Goal: Information Seeking & Learning: Learn about a topic

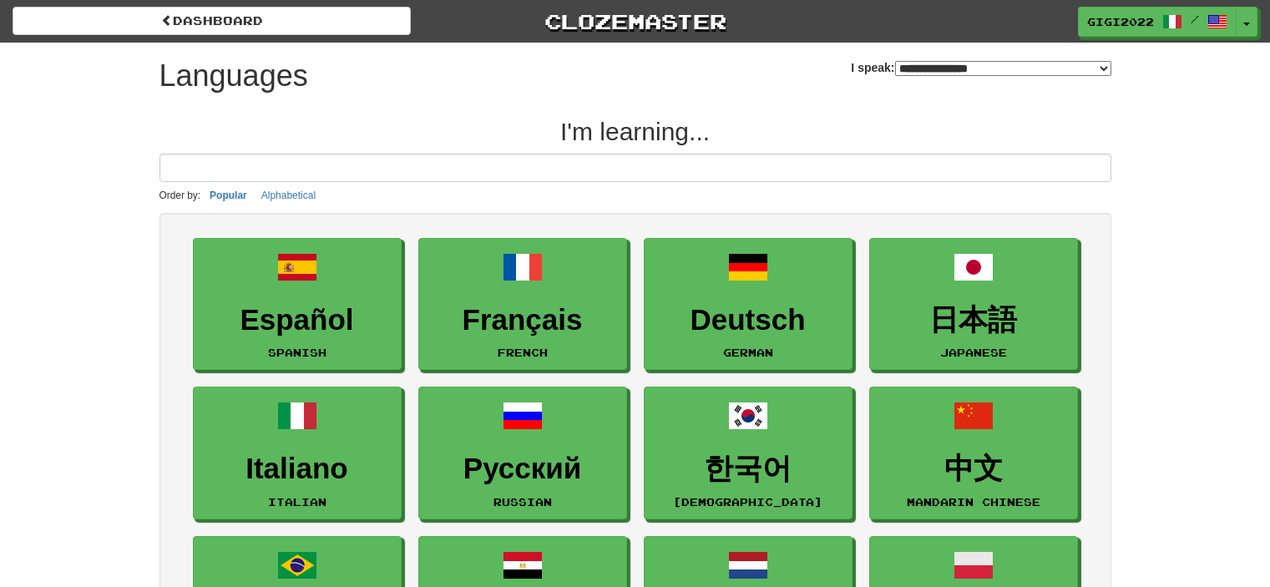
select select "*******"
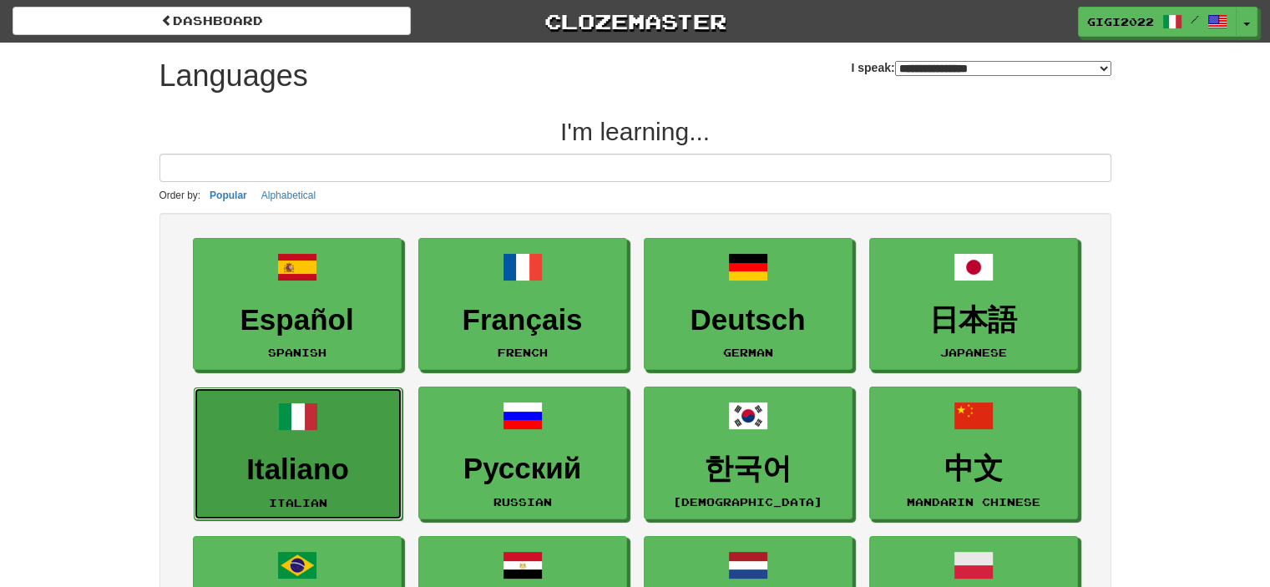
click at [391, 442] on link "Italiano Italian" at bounding box center [298, 453] width 209 height 133
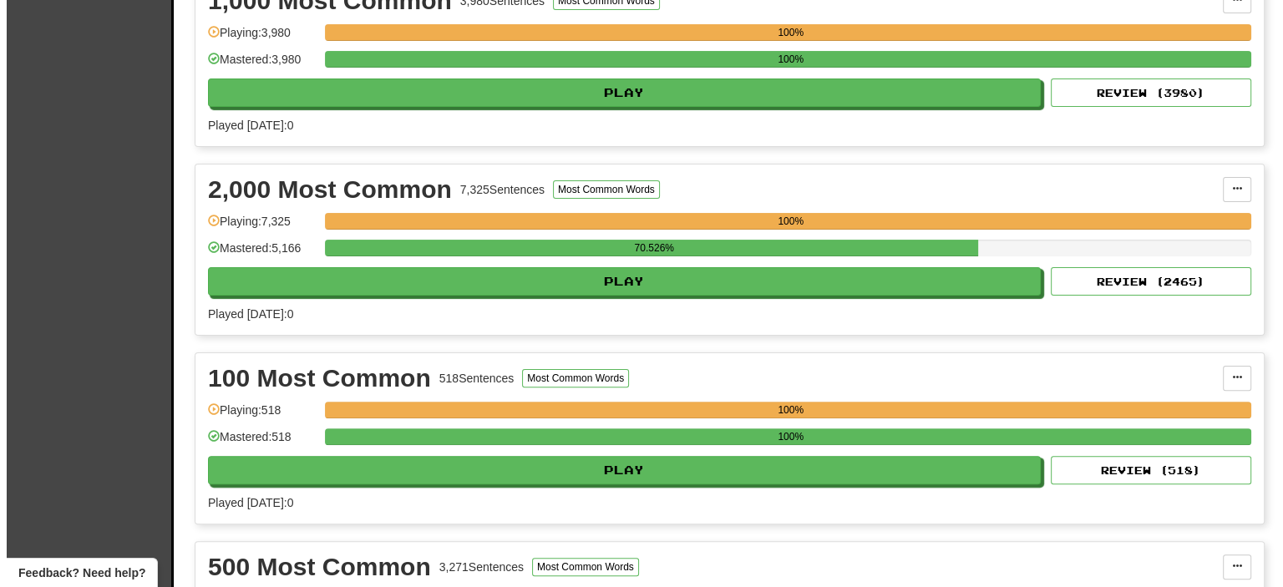
scroll to position [411, 0]
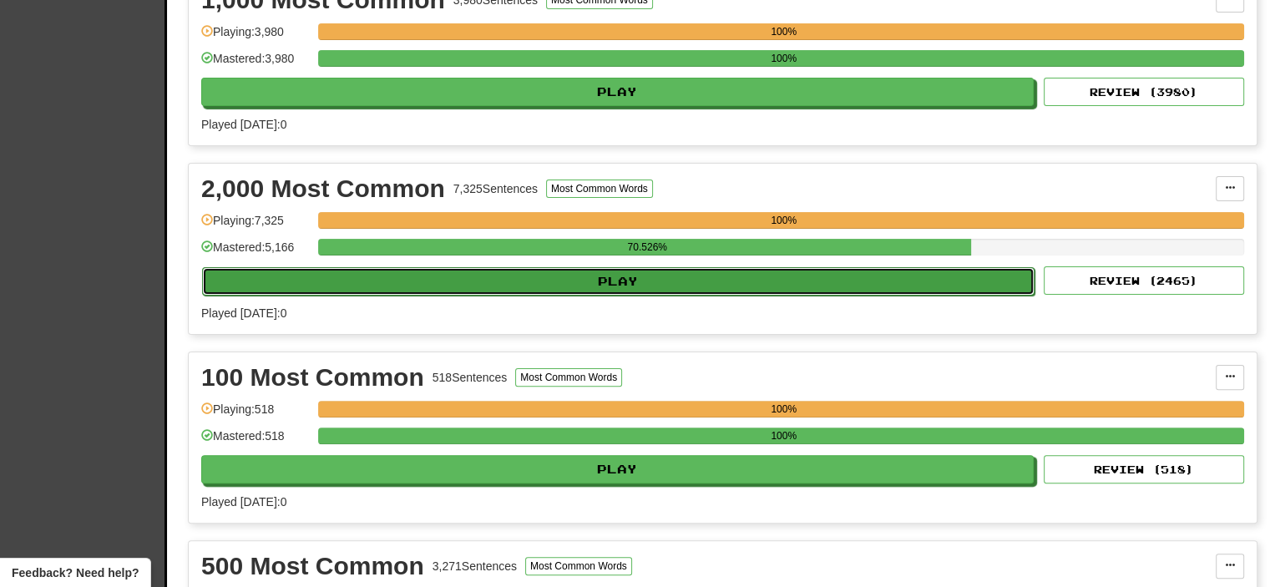
click at [628, 273] on button "Play" at bounding box center [618, 281] width 833 height 28
select select "**"
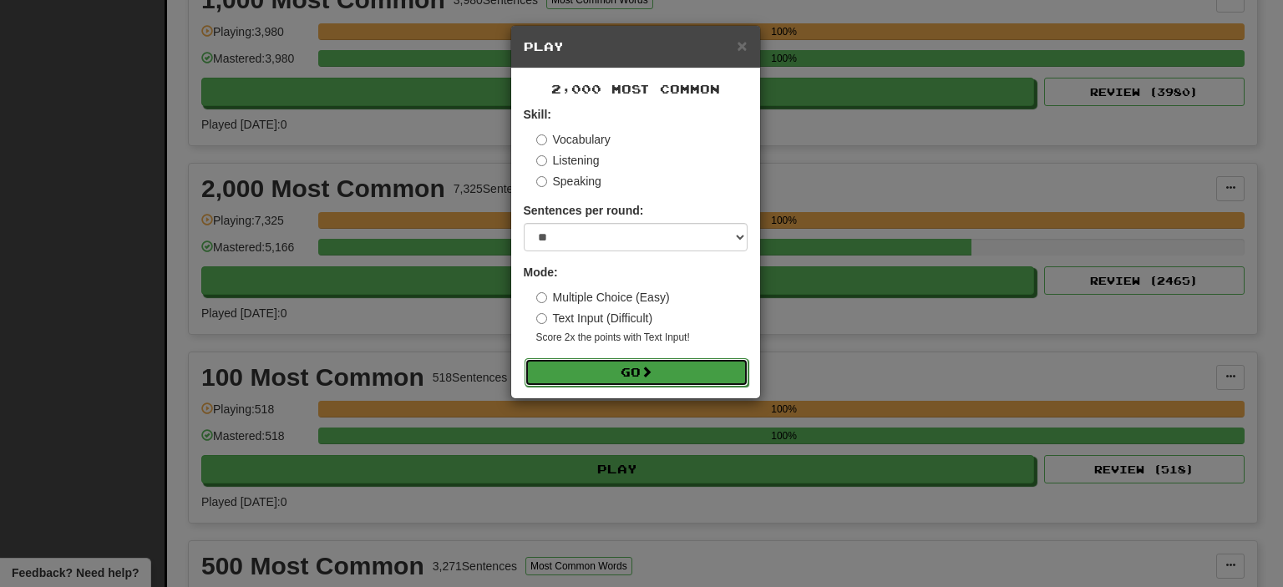
click at [608, 363] on button "Go" at bounding box center [636, 372] width 224 height 28
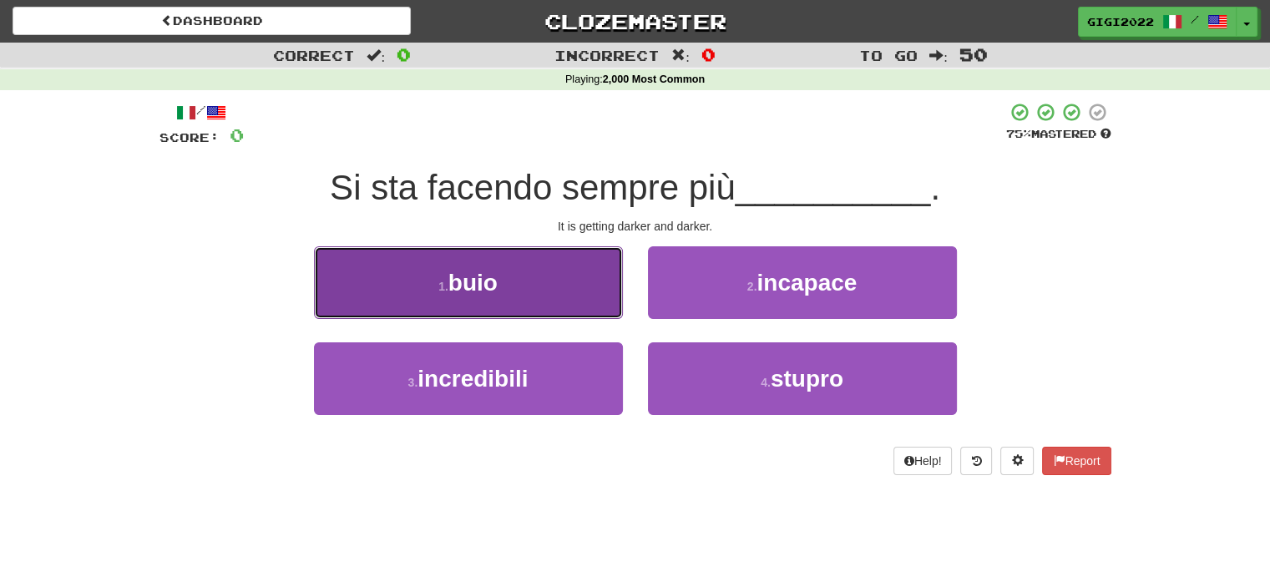
click at [564, 288] on button "1 . buio" at bounding box center [468, 282] width 309 height 73
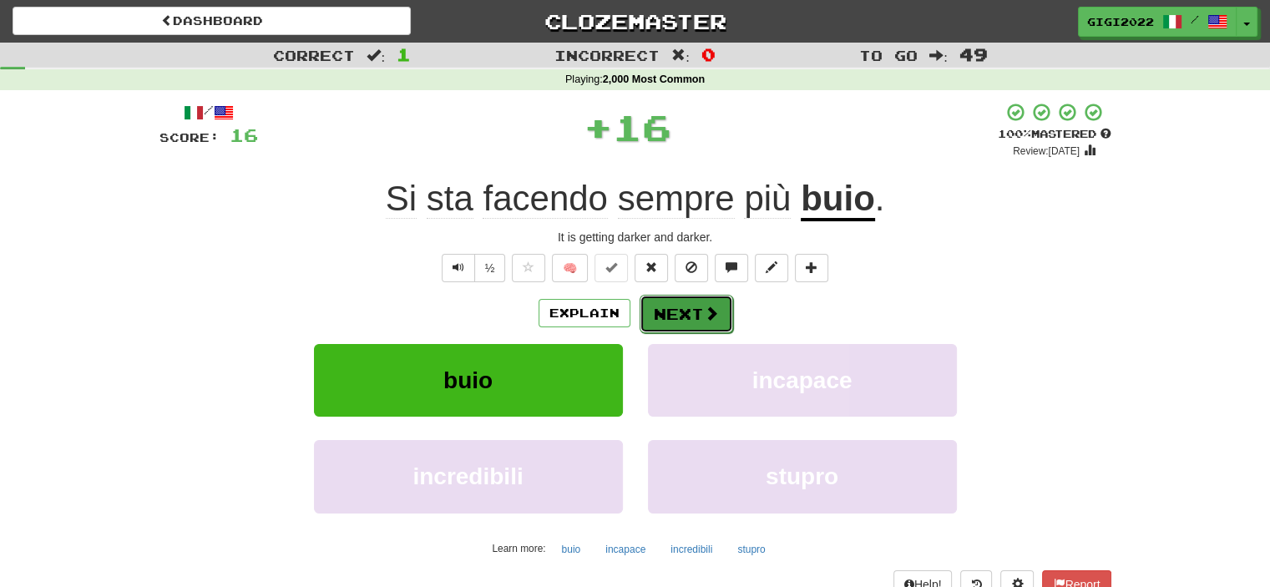
click at [686, 321] on button "Next" at bounding box center [687, 314] width 94 height 38
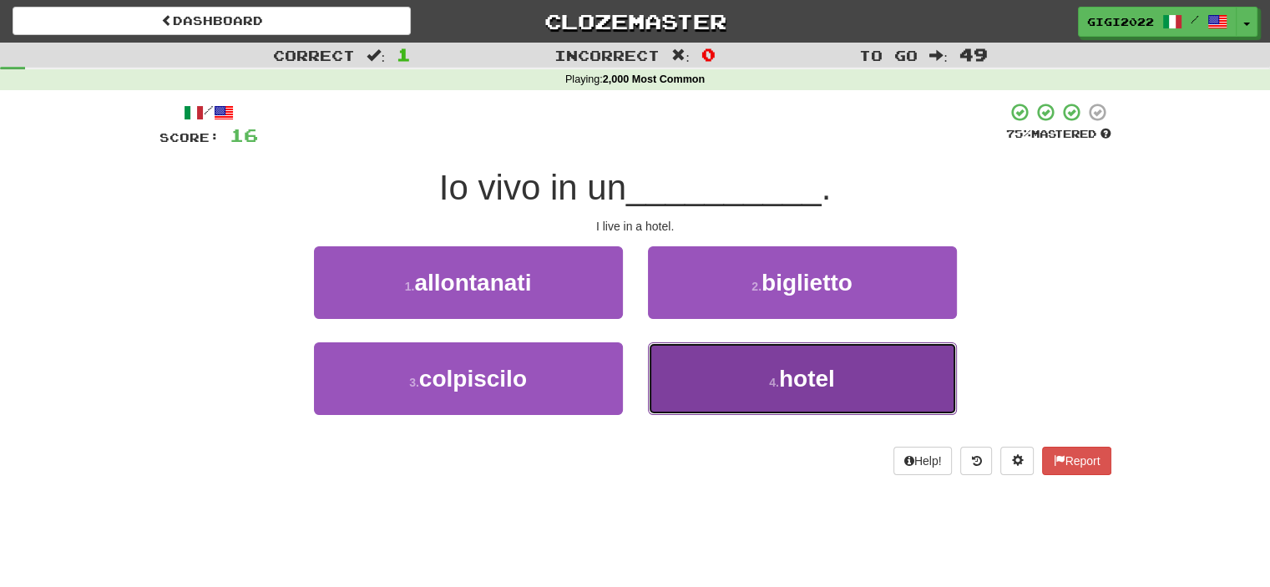
click at [683, 365] on button "4 . hotel" at bounding box center [802, 378] width 309 height 73
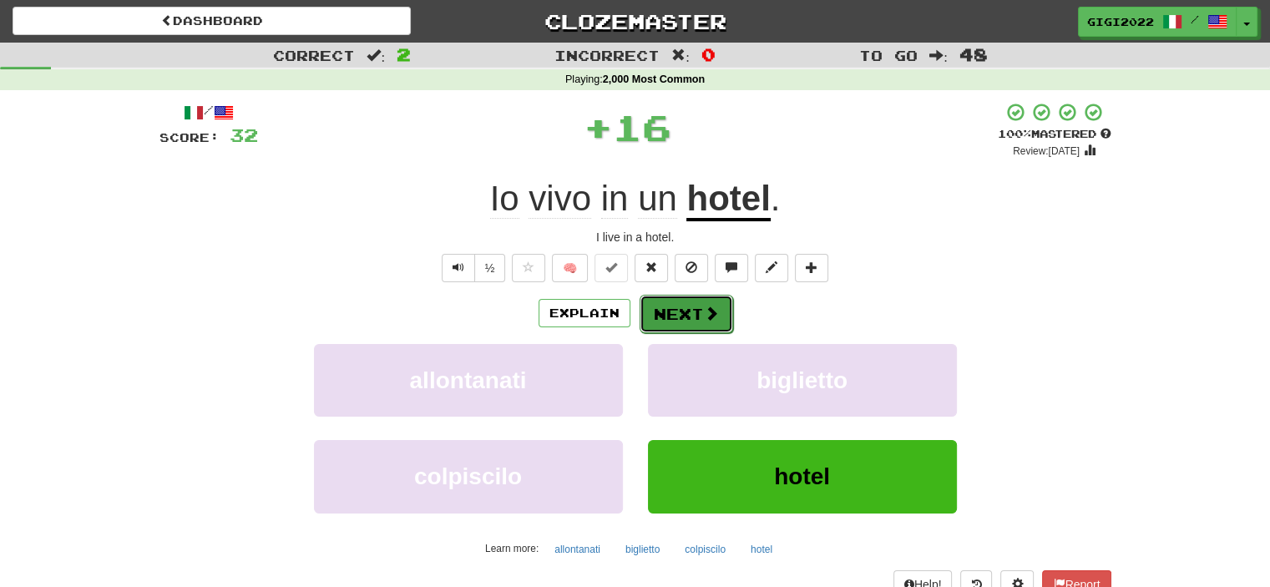
click at [670, 317] on button "Next" at bounding box center [687, 314] width 94 height 38
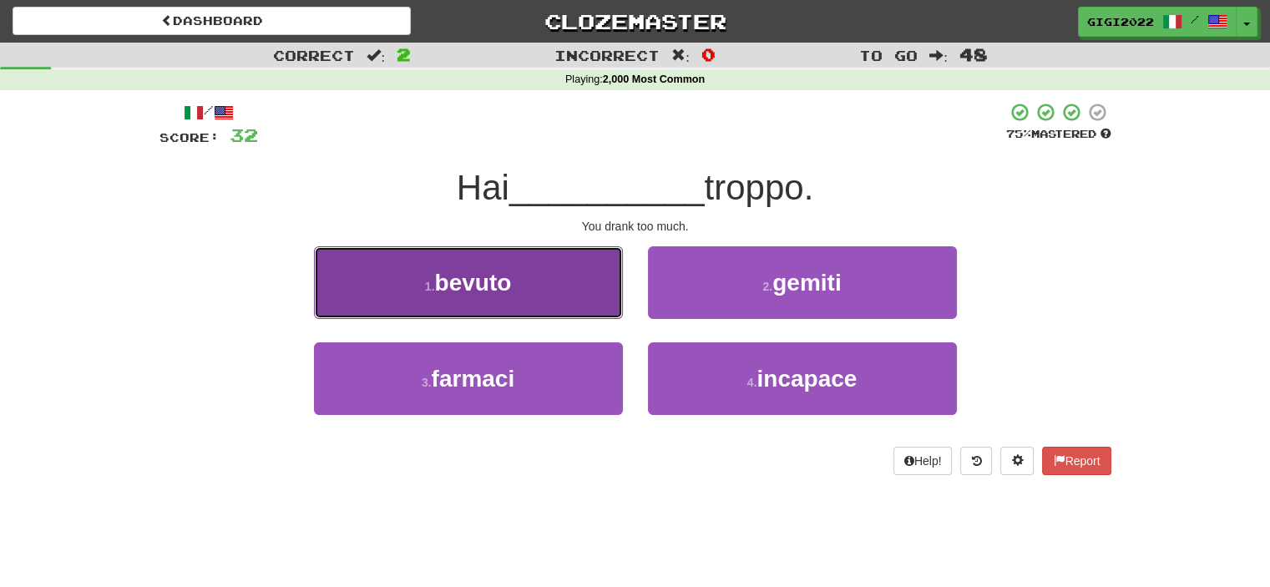
click at [553, 306] on button "1 . bevuto" at bounding box center [468, 282] width 309 height 73
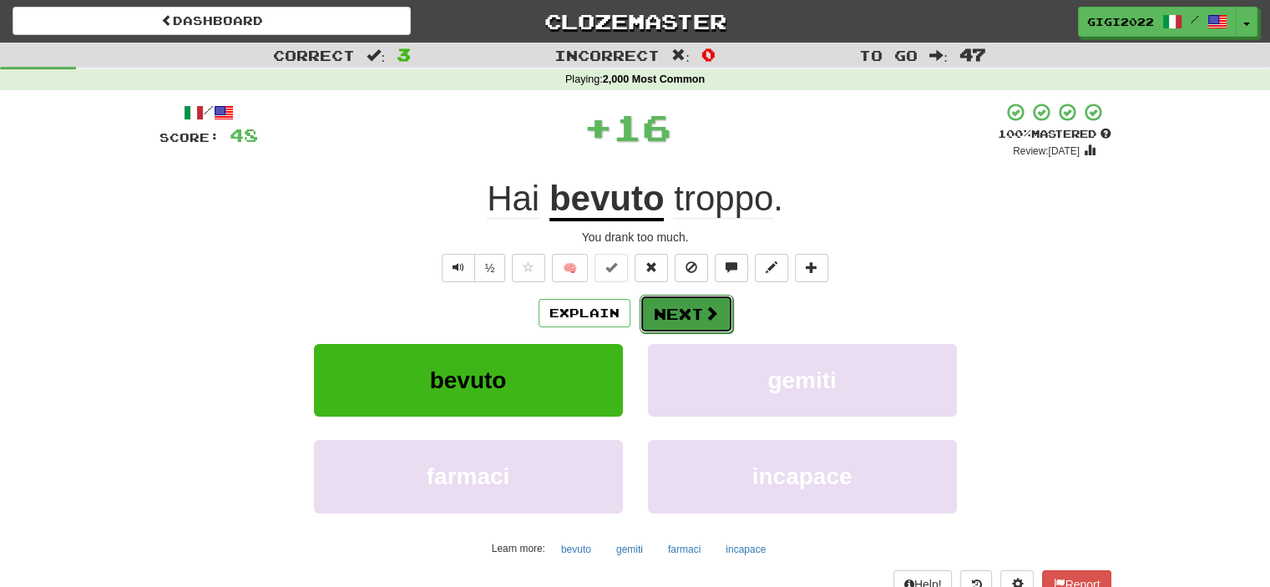
click at [678, 317] on button "Next" at bounding box center [687, 314] width 94 height 38
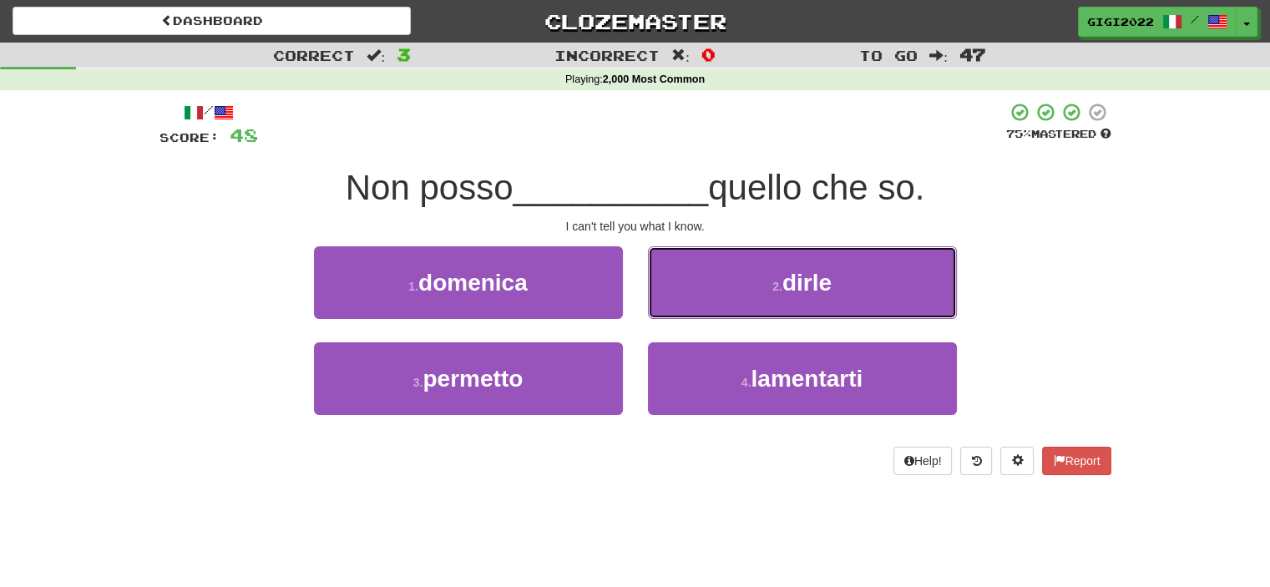
click at [678, 317] on button "2 . dirle" at bounding box center [802, 282] width 309 height 73
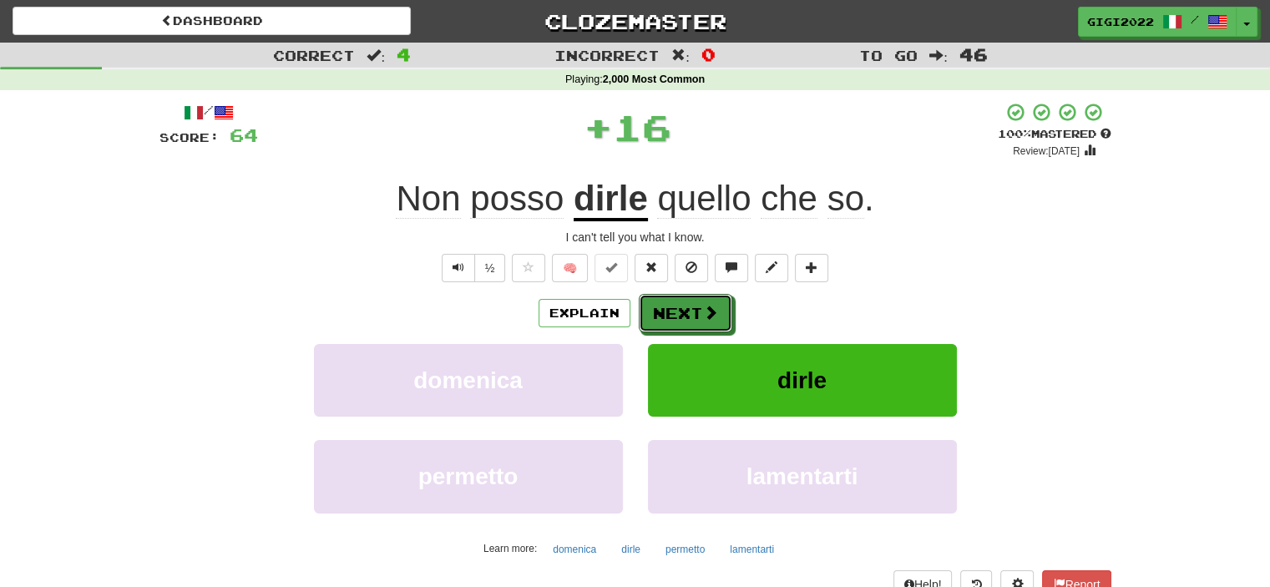
click at [678, 317] on button "Next" at bounding box center [686, 313] width 94 height 38
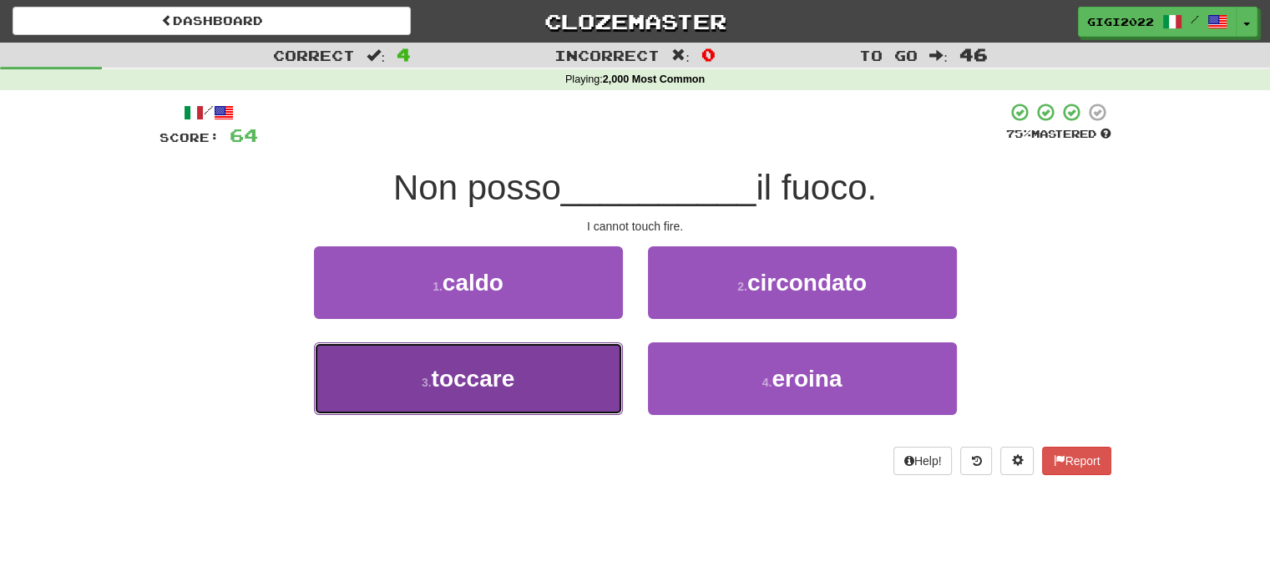
click at [570, 377] on button "3 . toccare" at bounding box center [468, 378] width 309 height 73
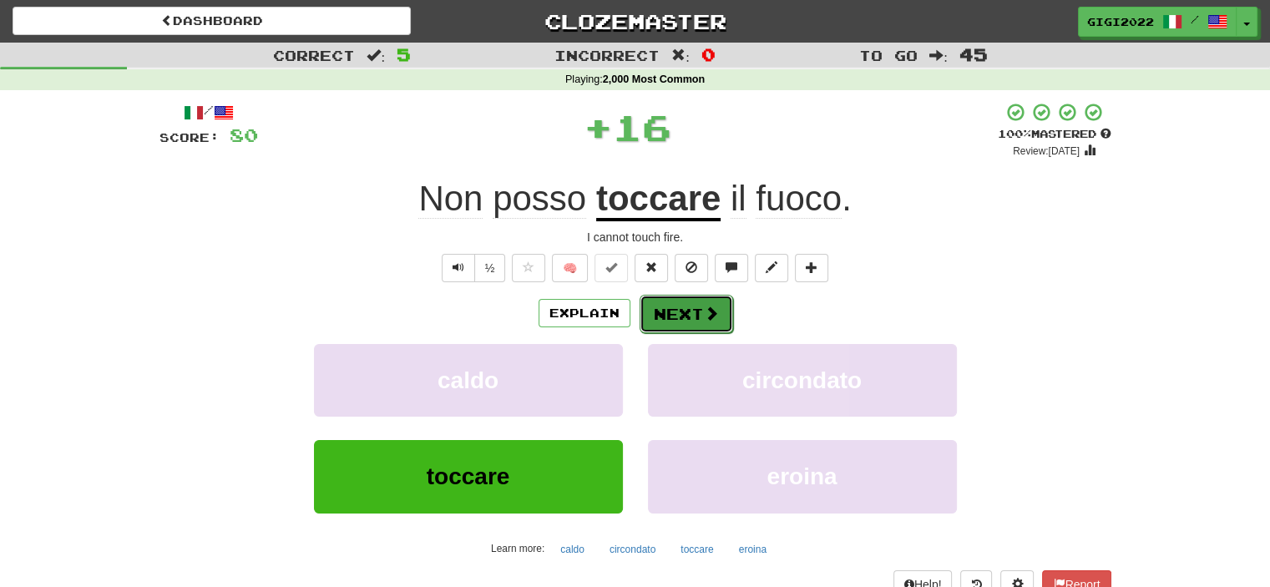
click at [663, 324] on button "Next" at bounding box center [687, 314] width 94 height 38
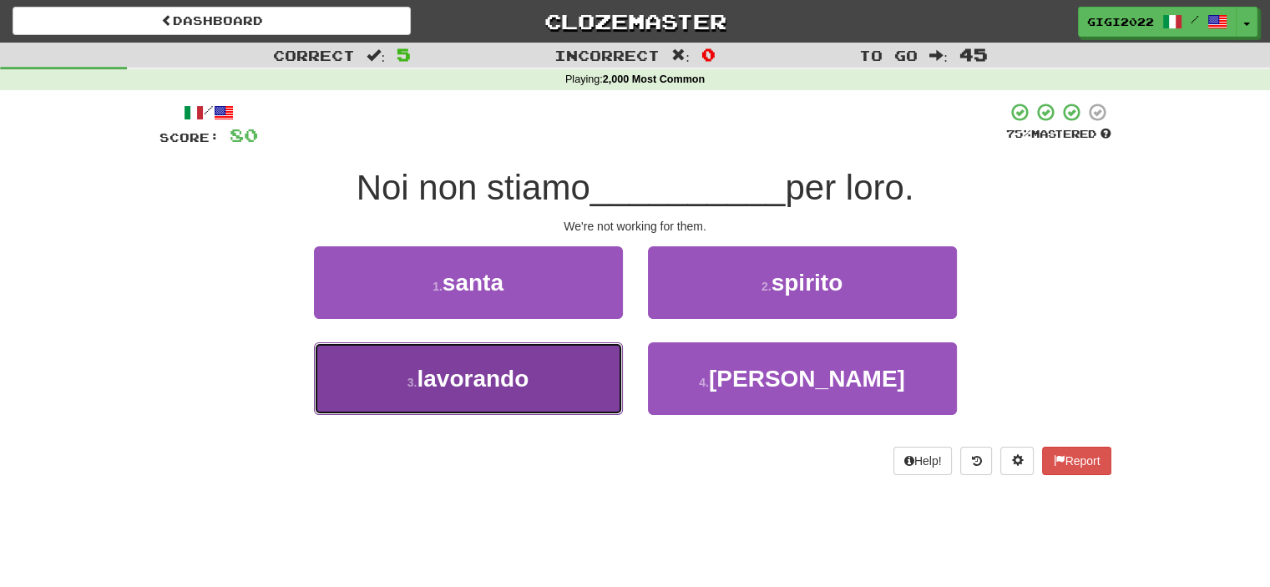
click at [560, 393] on button "3 . lavorando" at bounding box center [468, 378] width 309 height 73
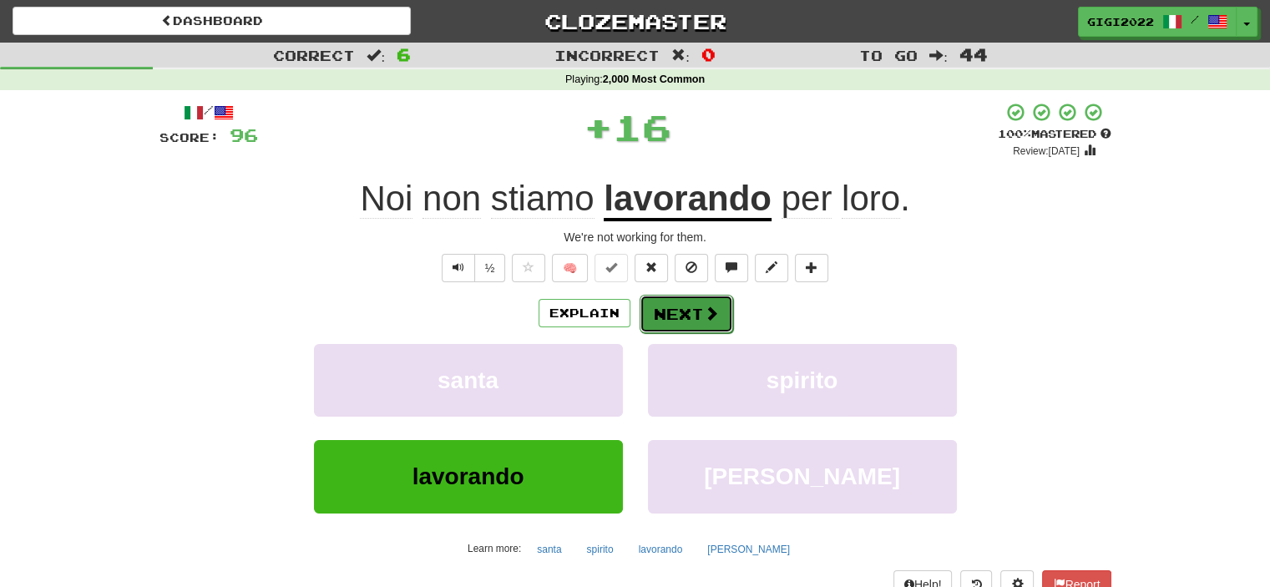
click at [670, 305] on button "Next" at bounding box center [687, 314] width 94 height 38
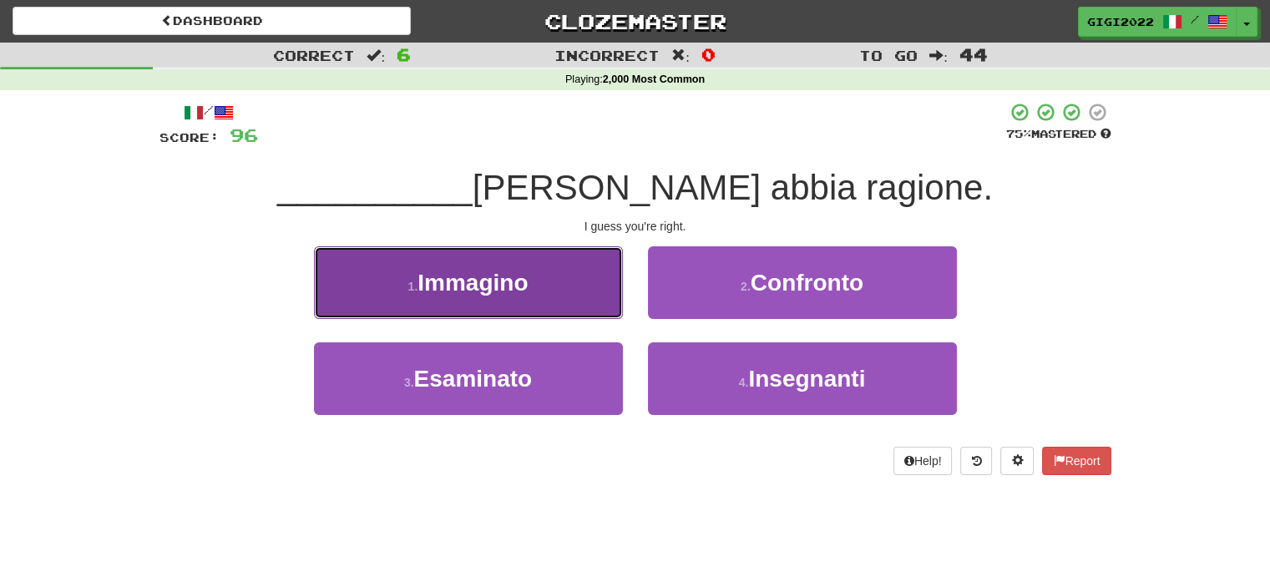
click at [521, 276] on span "Immagino" at bounding box center [473, 283] width 110 height 26
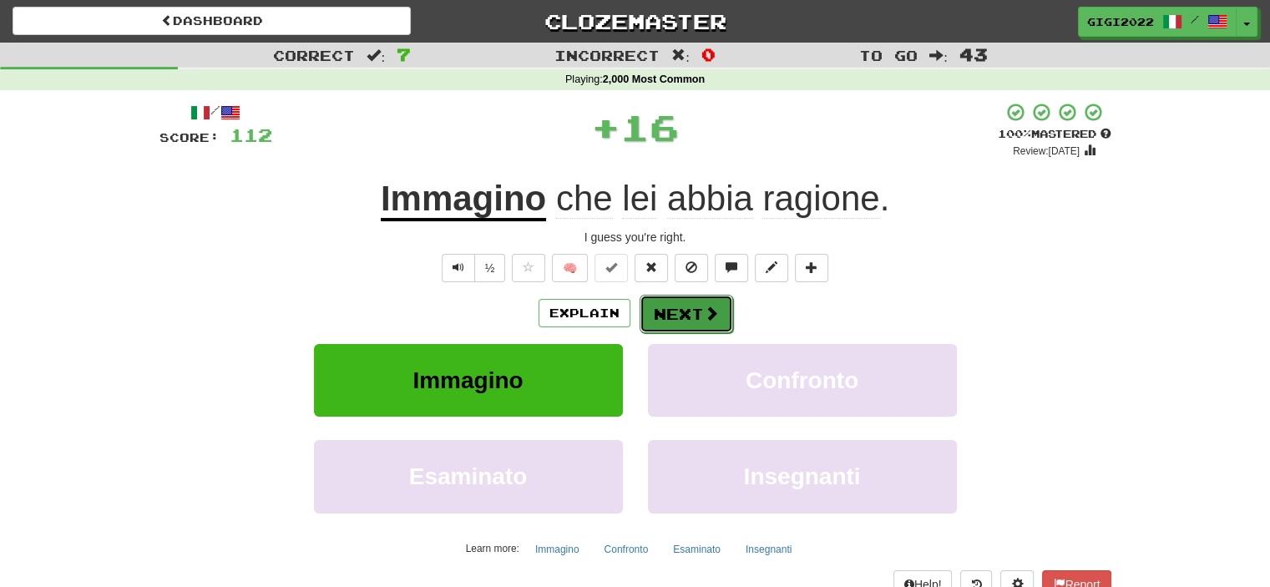
click at [704, 315] on span at bounding box center [711, 313] width 15 height 15
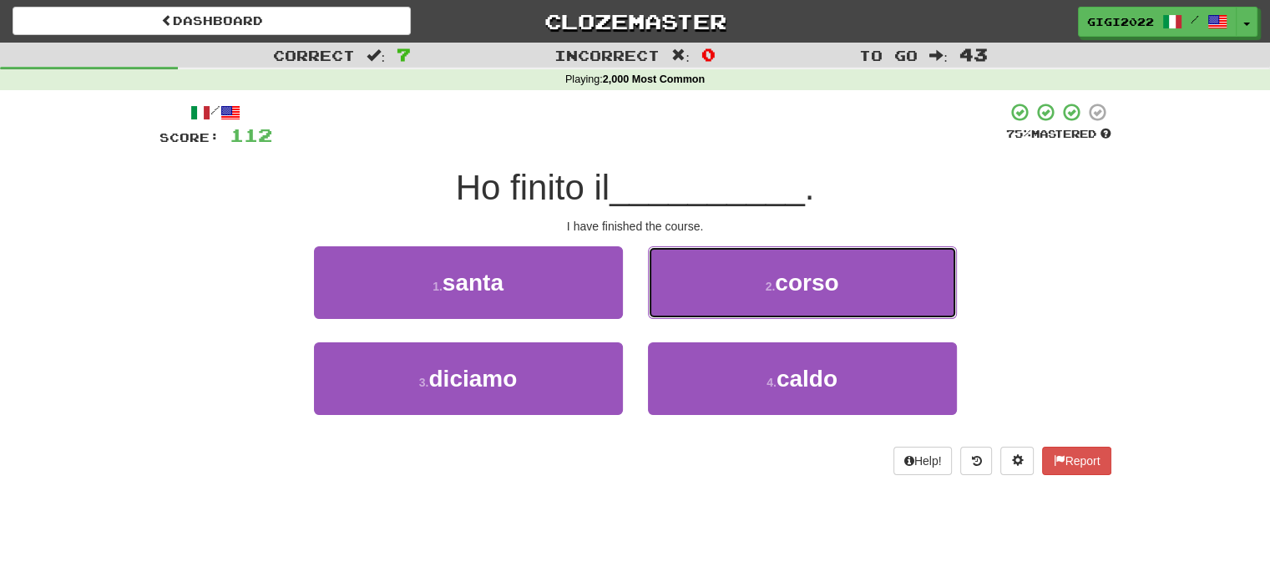
click at [701, 315] on button "2 . corso" at bounding box center [802, 282] width 309 height 73
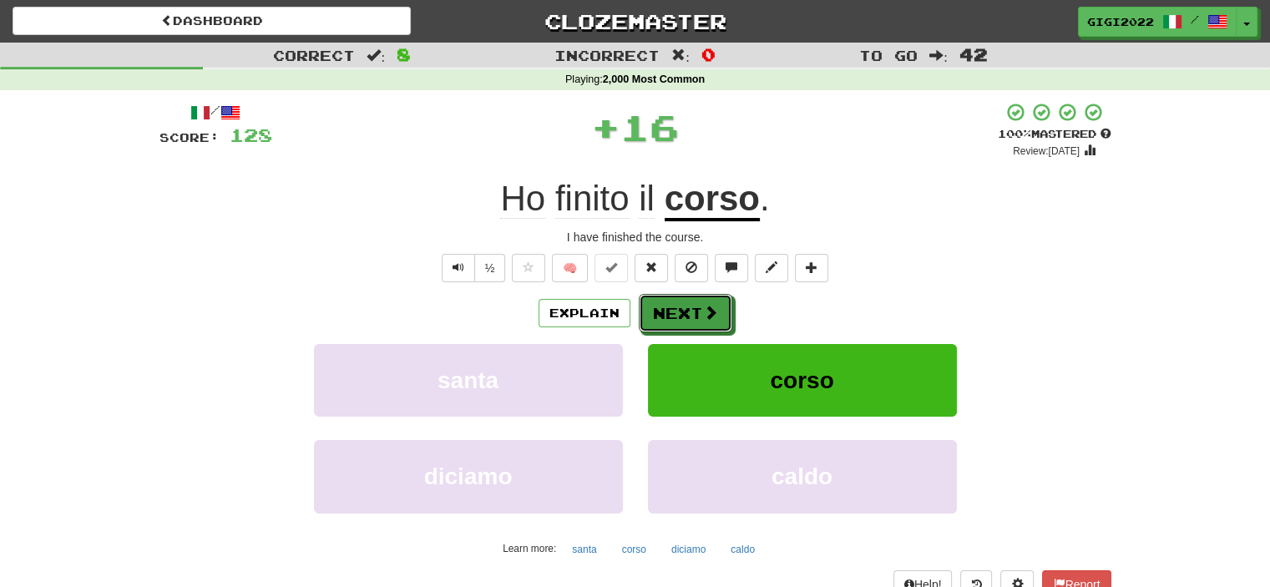
click at [703, 315] on span at bounding box center [710, 312] width 15 height 15
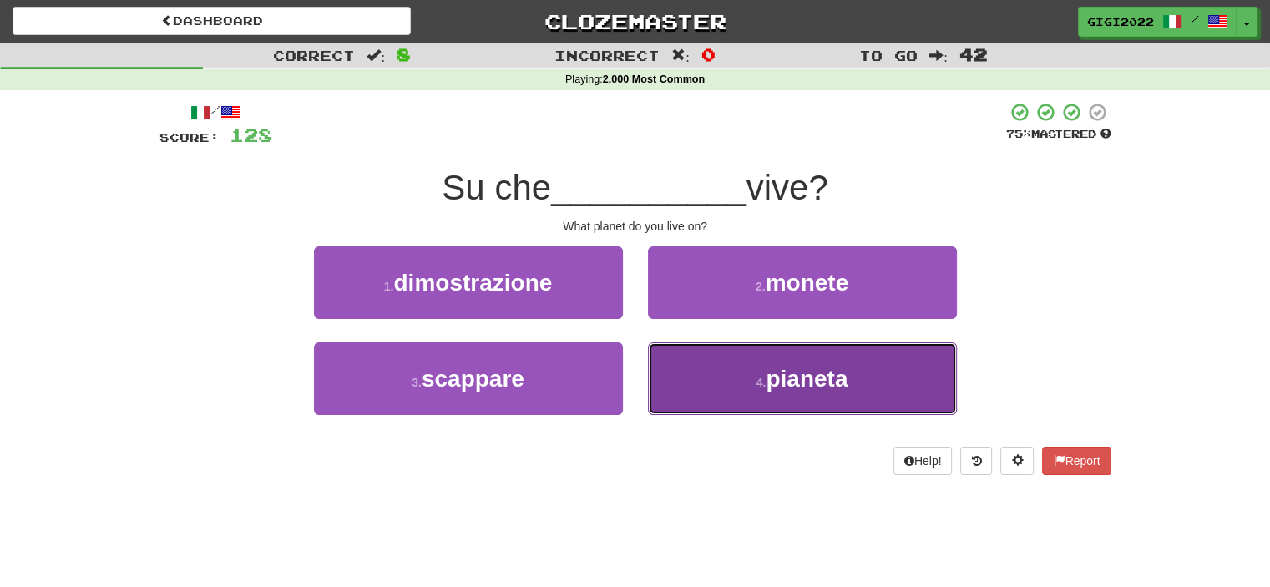
click at [680, 377] on button "4 . pianeta" at bounding box center [802, 378] width 309 height 73
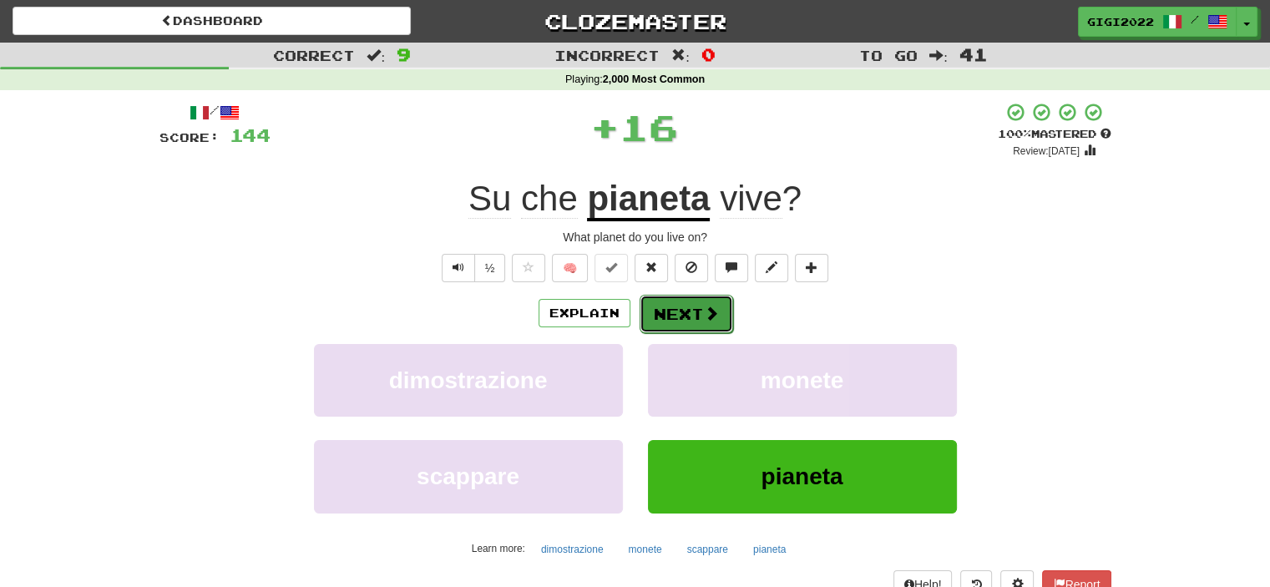
click at [668, 320] on button "Next" at bounding box center [687, 314] width 94 height 38
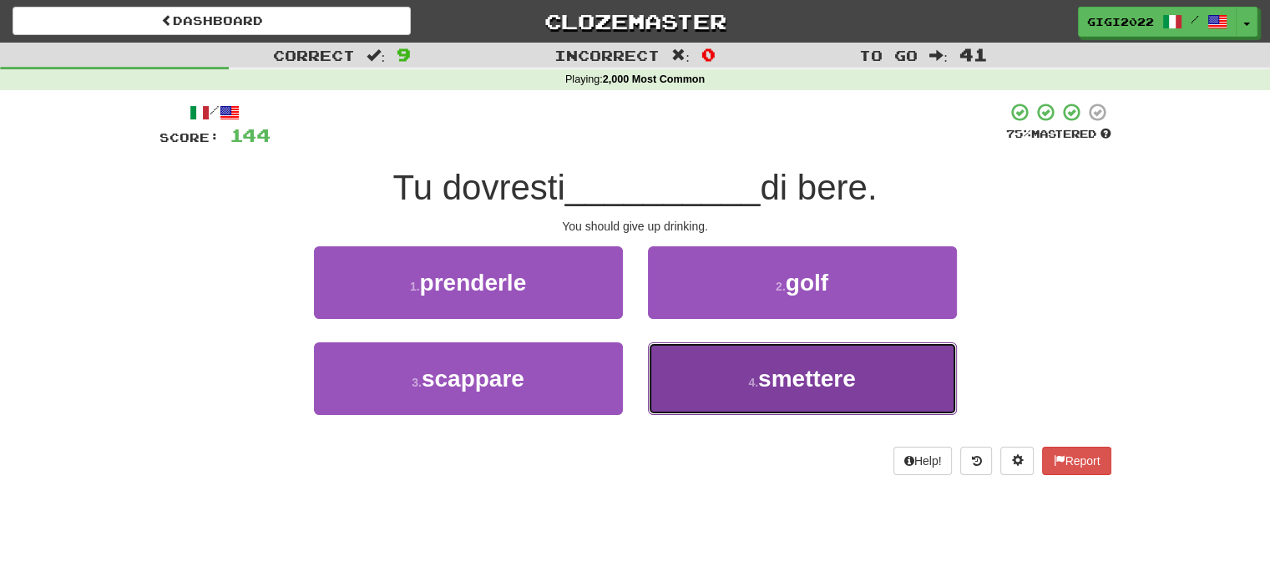
click at [675, 383] on button "4 . smettere" at bounding box center [802, 378] width 309 height 73
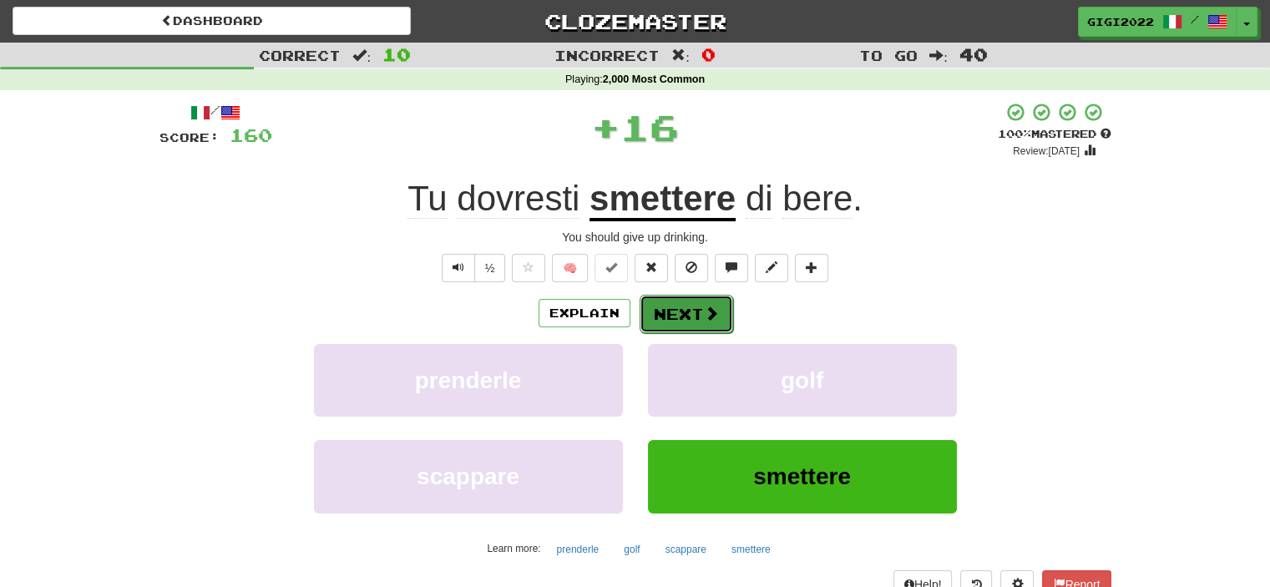
click at [671, 313] on button "Next" at bounding box center [687, 314] width 94 height 38
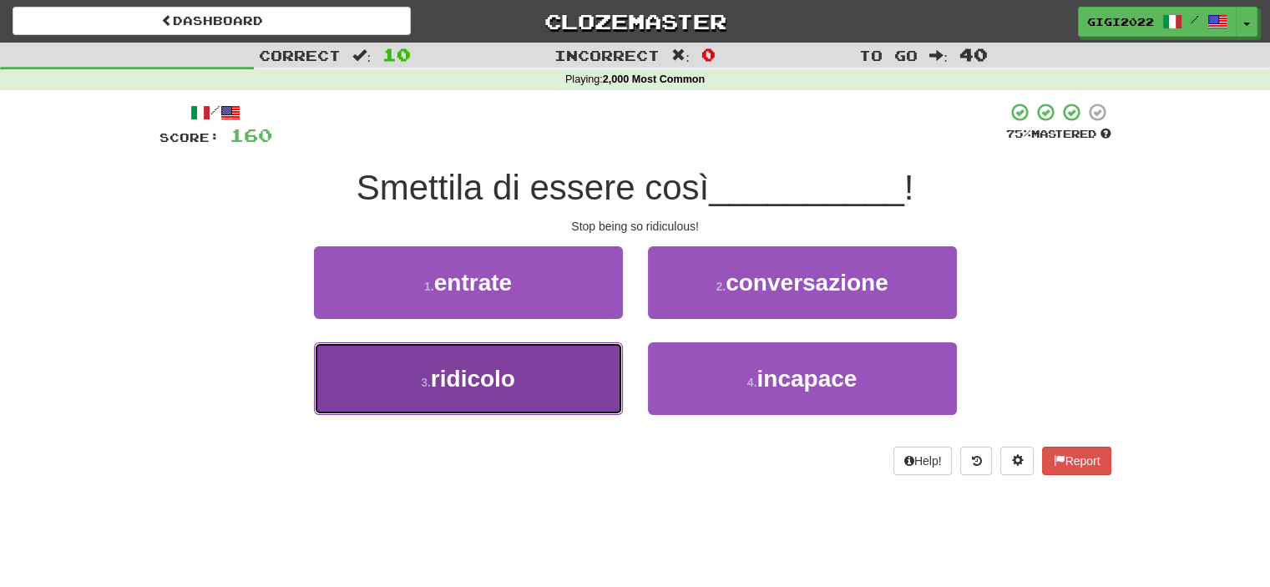
click at [552, 404] on button "3 . ridicolo" at bounding box center [468, 378] width 309 height 73
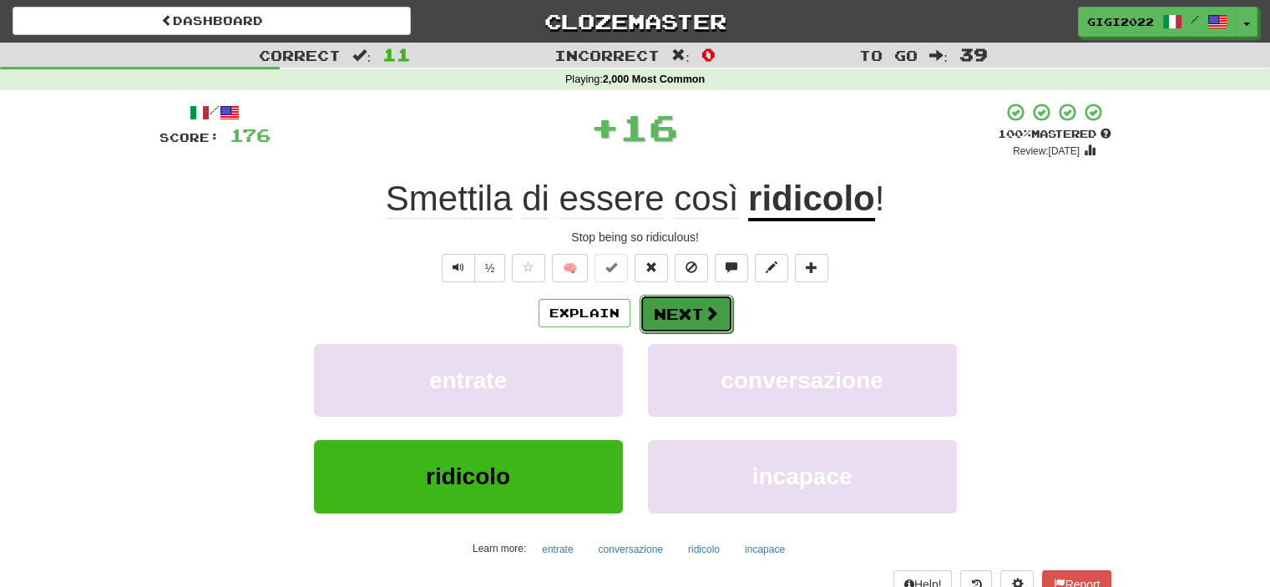
click at [680, 317] on button "Next" at bounding box center [687, 314] width 94 height 38
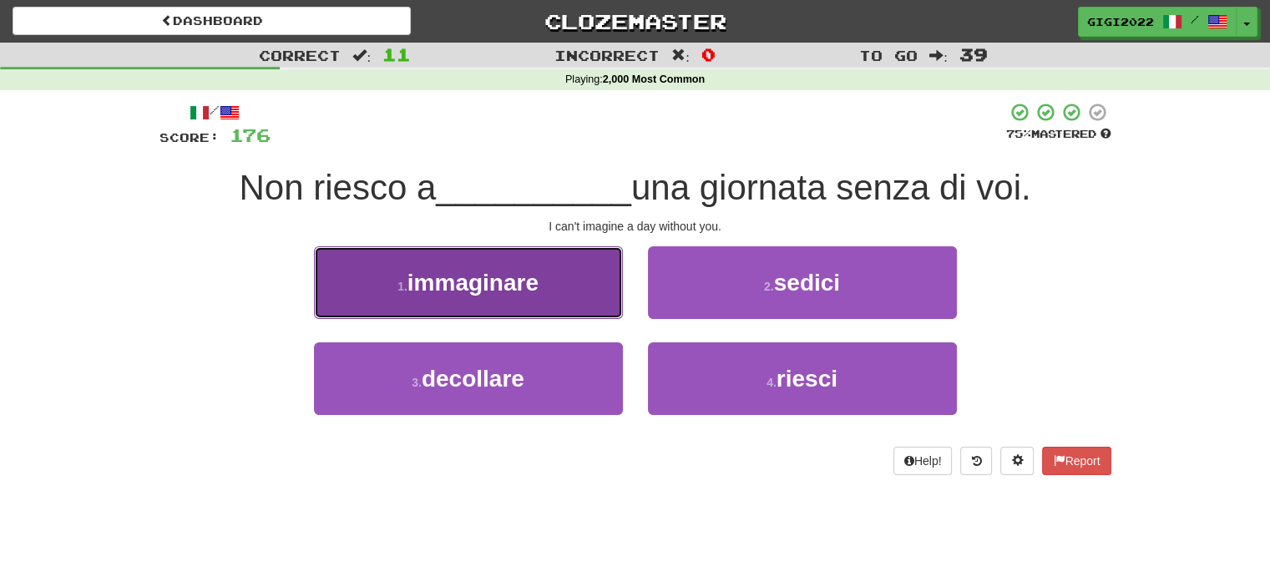
click at [552, 291] on button "1 . immaginare" at bounding box center [468, 282] width 309 height 73
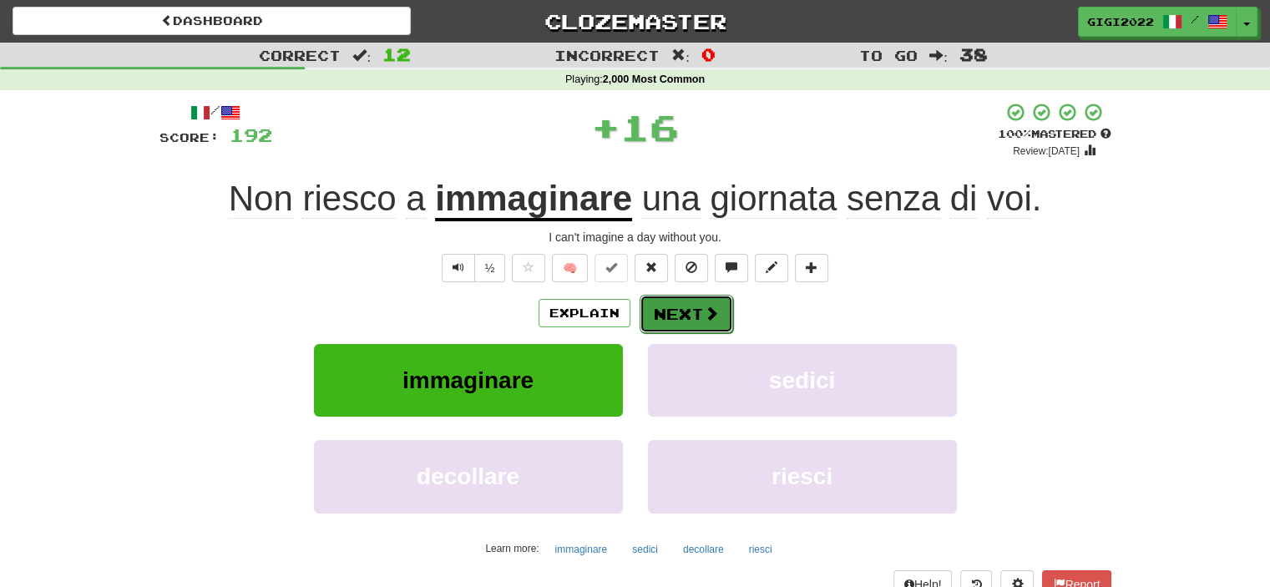
click at [668, 307] on button "Next" at bounding box center [687, 314] width 94 height 38
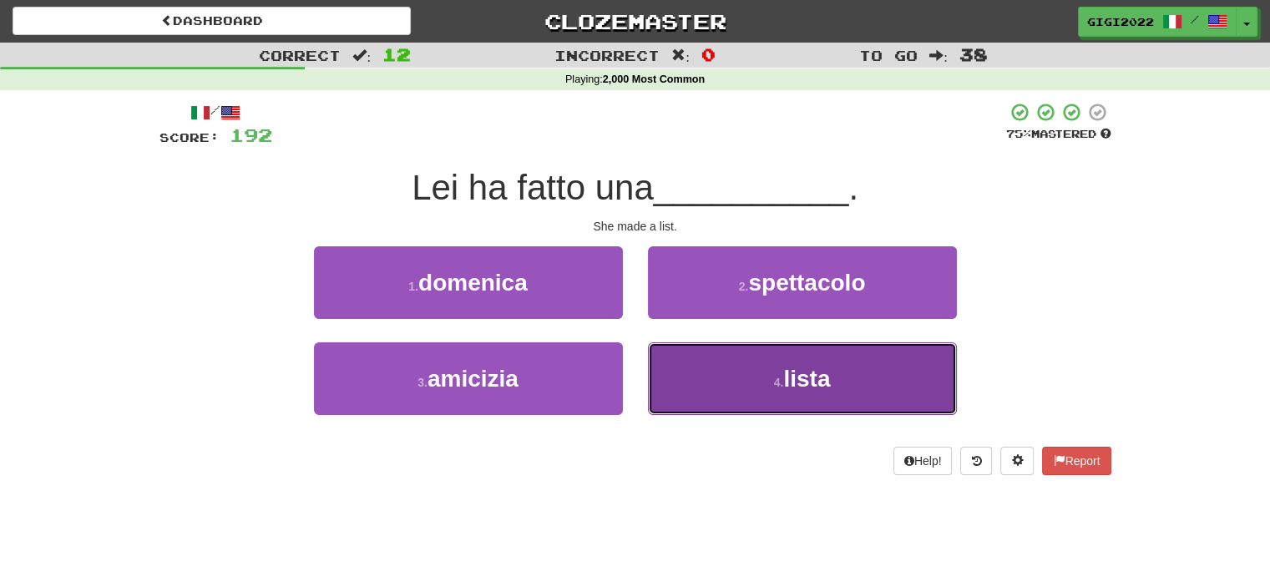
click at [680, 374] on button "4 . lista" at bounding box center [802, 378] width 309 height 73
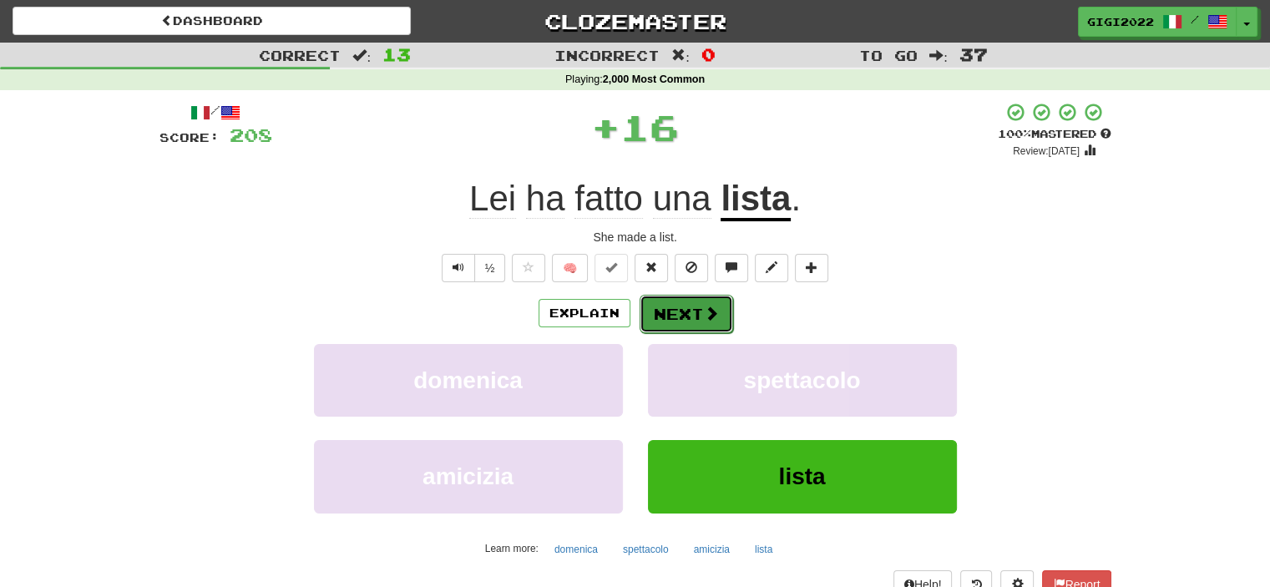
click at [671, 320] on button "Next" at bounding box center [687, 314] width 94 height 38
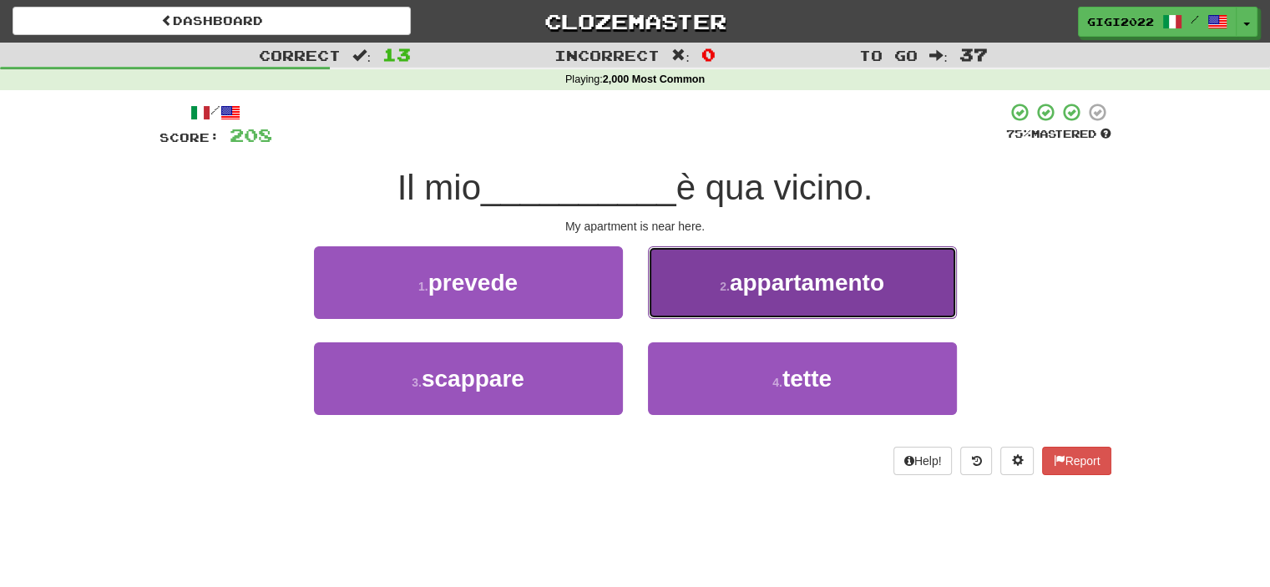
click at [670, 310] on button "2 . appartamento" at bounding box center [802, 282] width 309 height 73
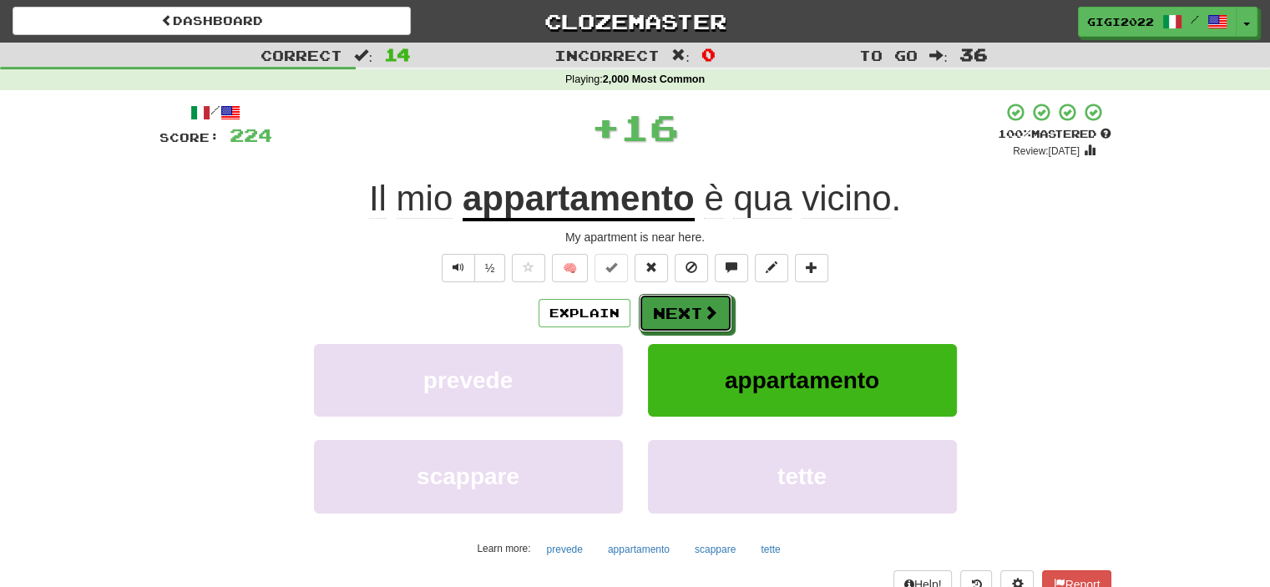
click at [670, 310] on button "Next" at bounding box center [686, 313] width 94 height 38
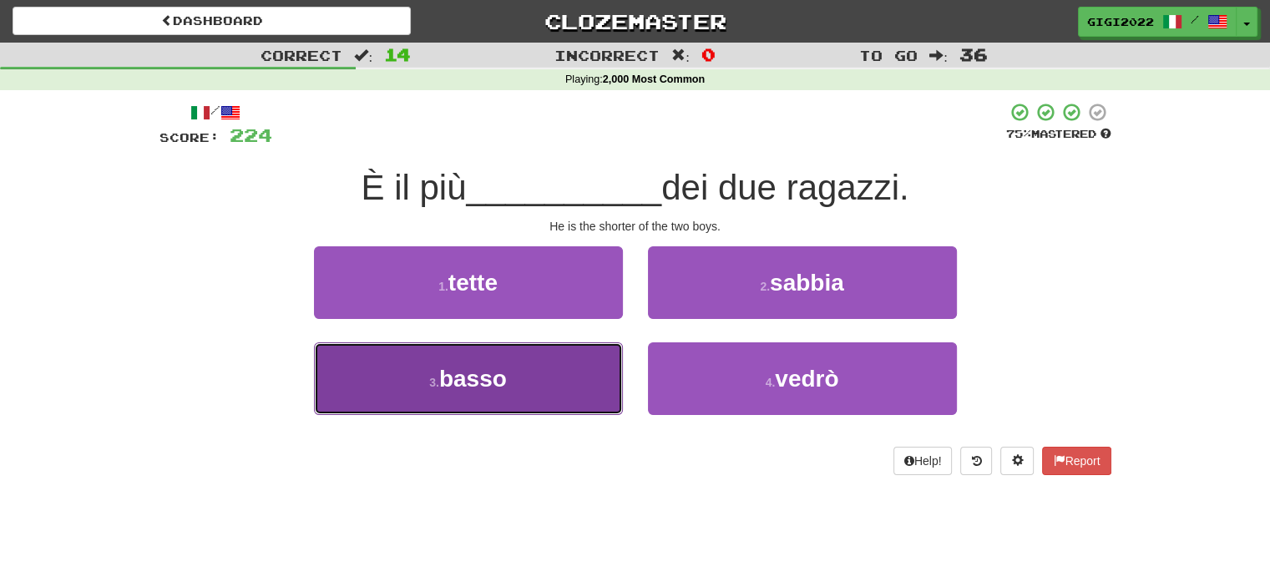
click at [548, 376] on button "3 . basso" at bounding box center [468, 378] width 309 height 73
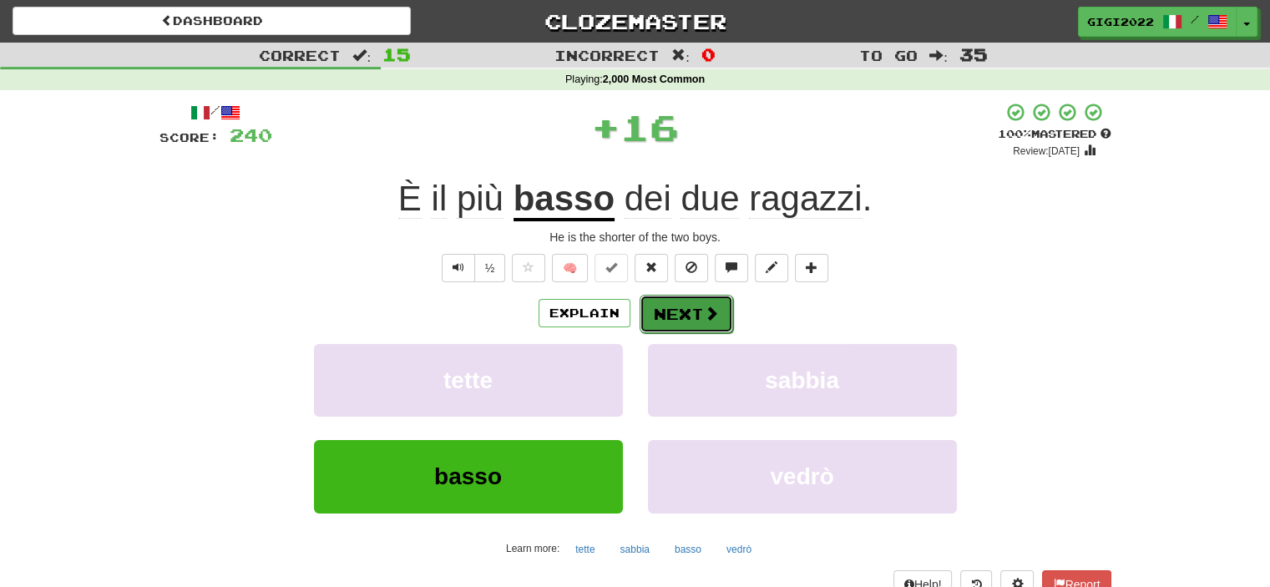
click at [675, 316] on button "Next" at bounding box center [687, 314] width 94 height 38
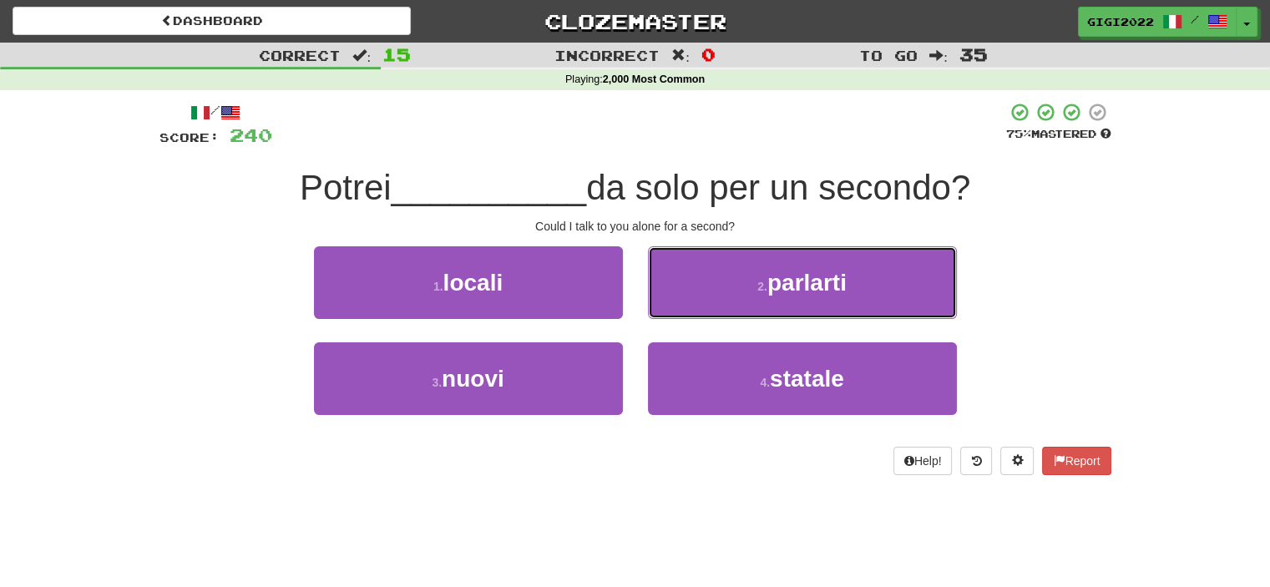
click at [675, 316] on button "2 . parlarti" at bounding box center [802, 282] width 309 height 73
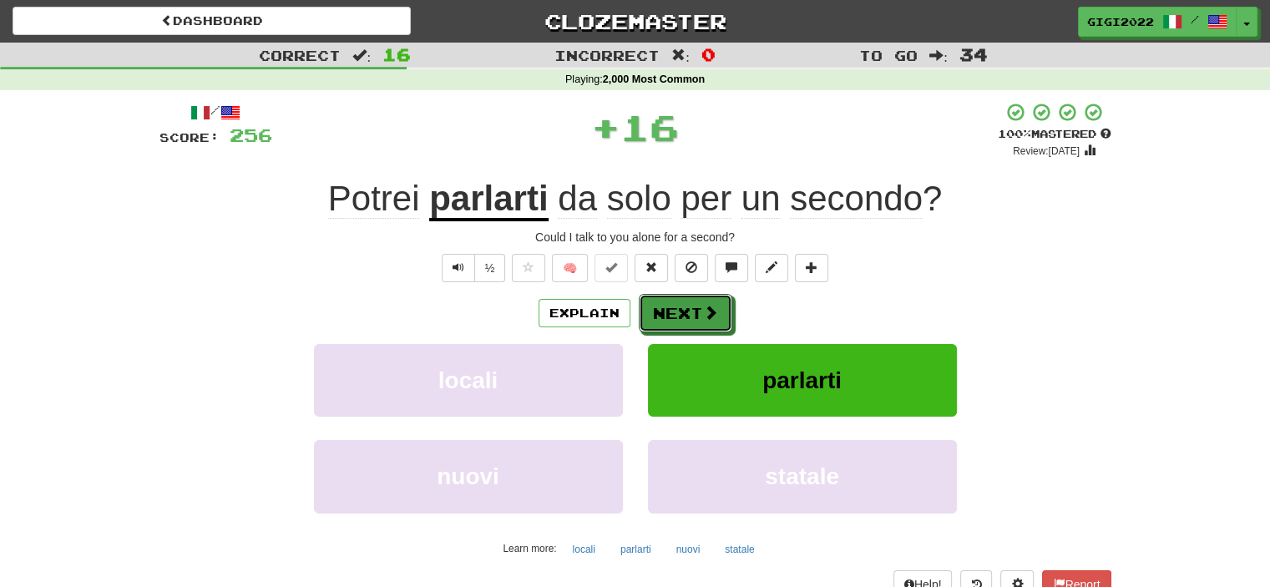
click at [675, 316] on button "Next" at bounding box center [686, 313] width 94 height 38
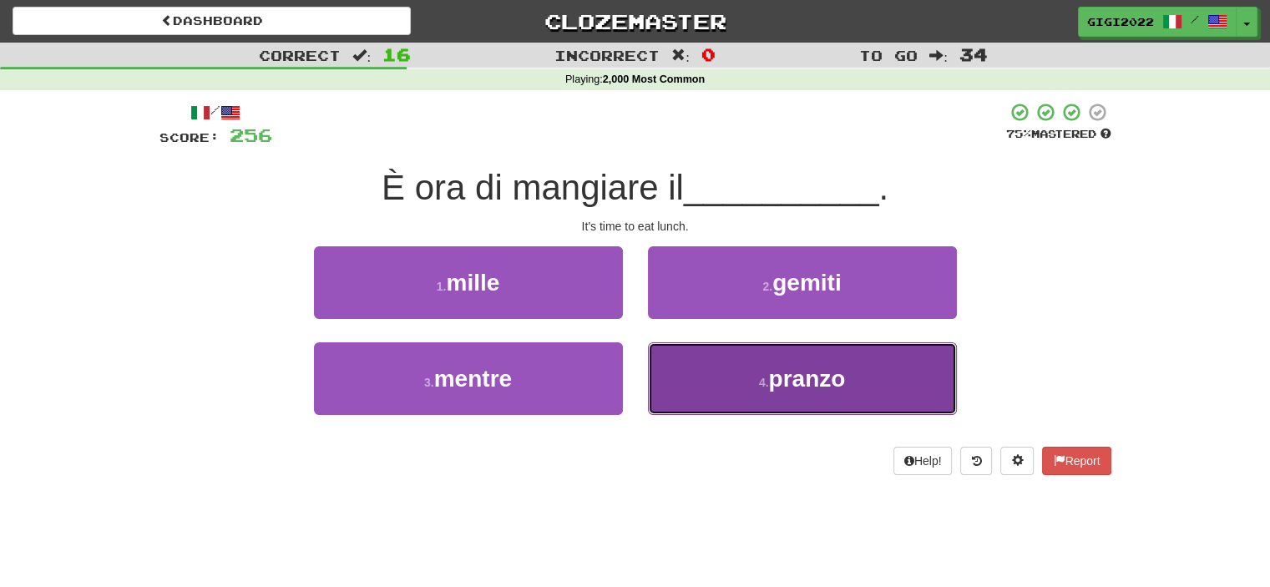
click at [665, 366] on button "4 . [GEOGRAPHIC_DATA]" at bounding box center [802, 378] width 309 height 73
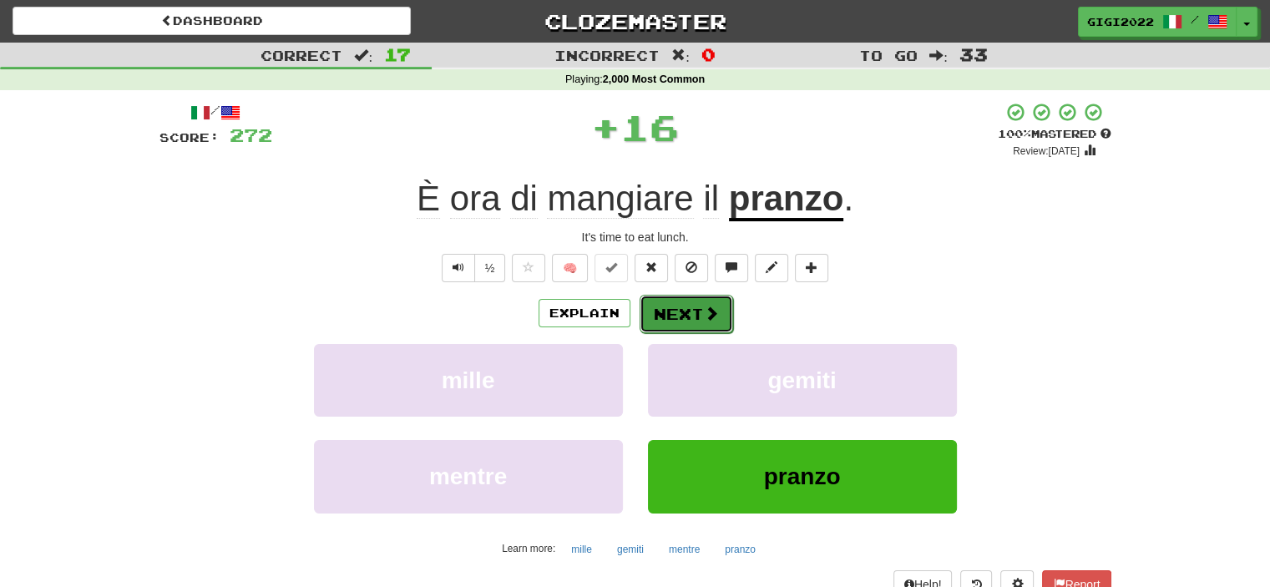
click at [664, 323] on button "Next" at bounding box center [687, 314] width 94 height 38
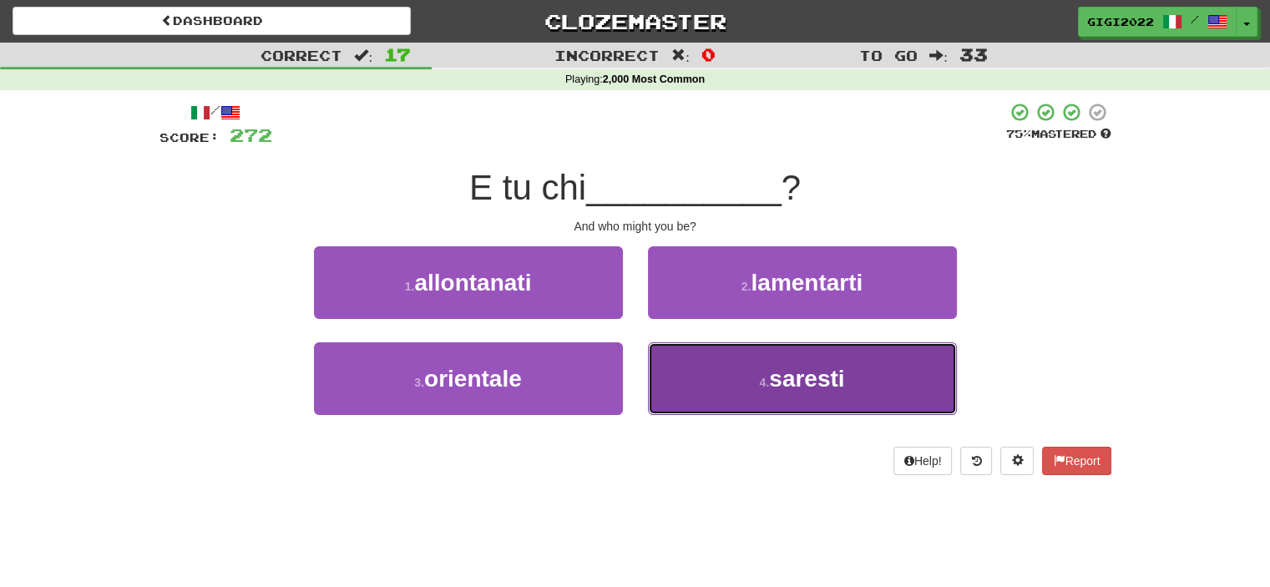
click at [671, 352] on button "4 . saresti" at bounding box center [802, 378] width 309 height 73
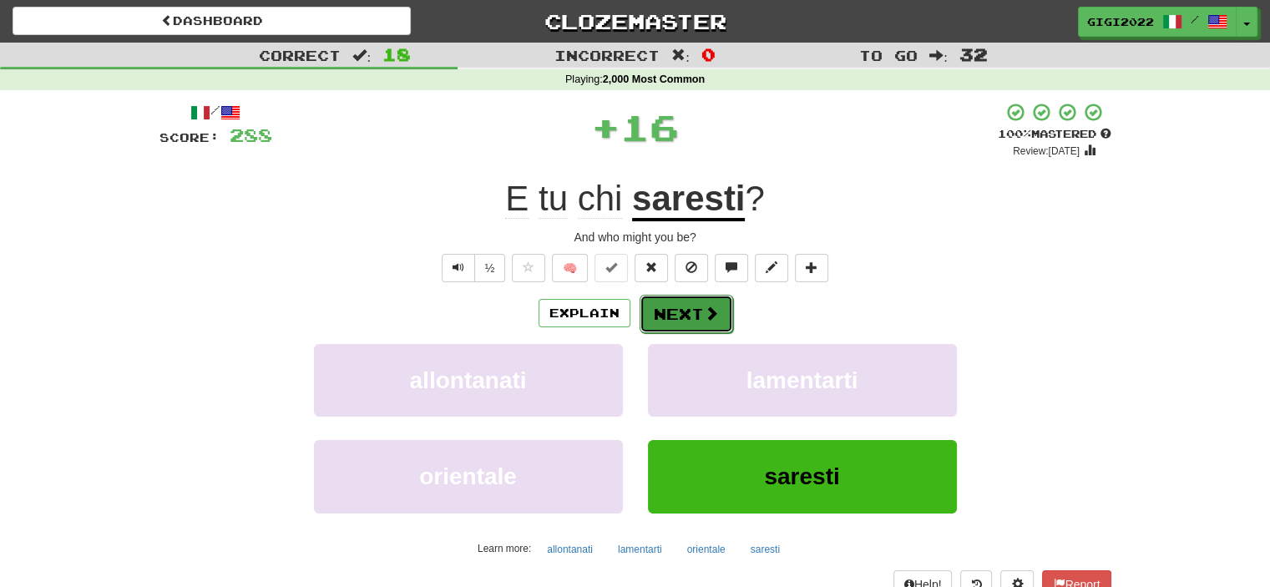
click at [670, 320] on button "Next" at bounding box center [687, 314] width 94 height 38
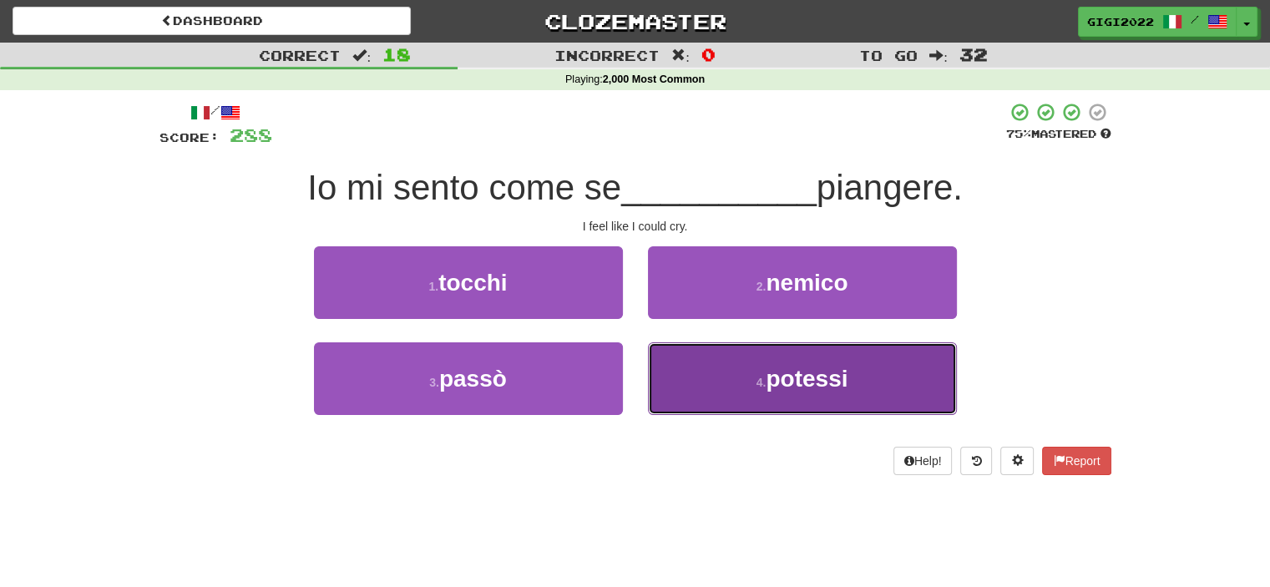
click at [668, 350] on button "4 . [GEOGRAPHIC_DATA]" at bounding box center [802, 378] width 309 height 73
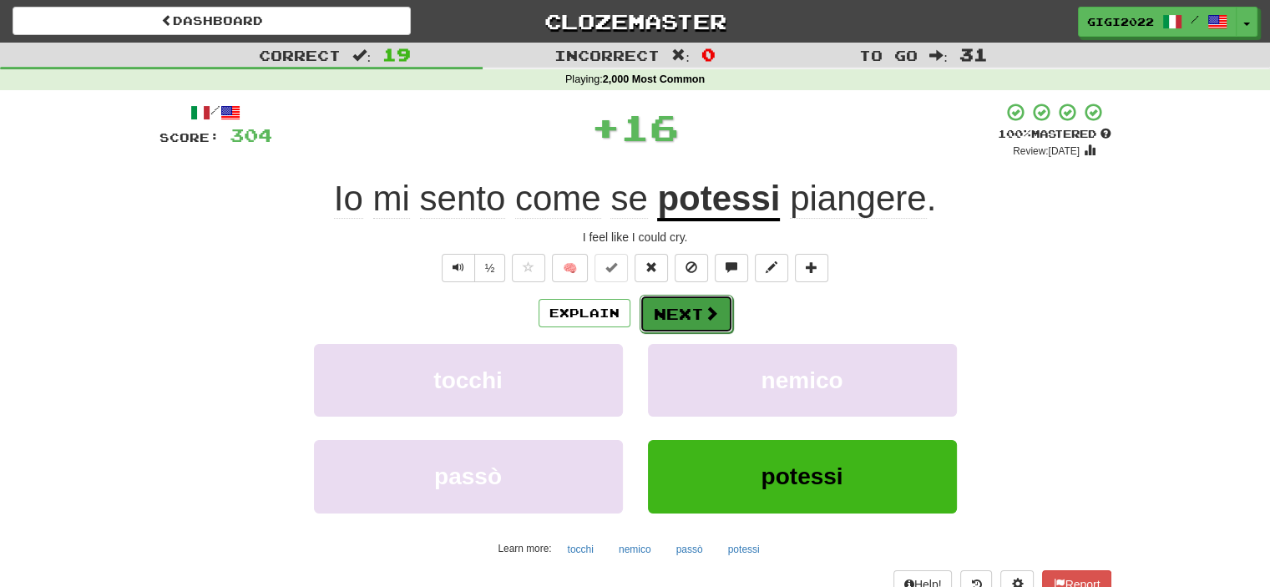
click at [666, 321] on button "Next" at bounding box center [687, 314] width 94 height 38
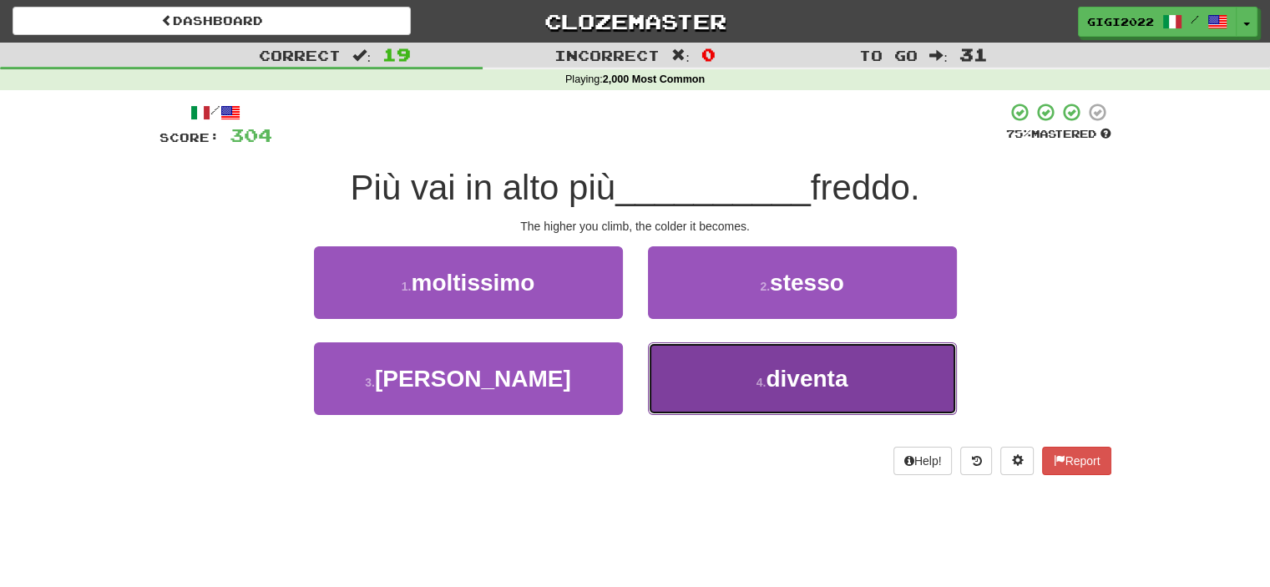
click at [673, 357] on button "4 . diventa" at bounding box center [802, 378] width 309 height 73
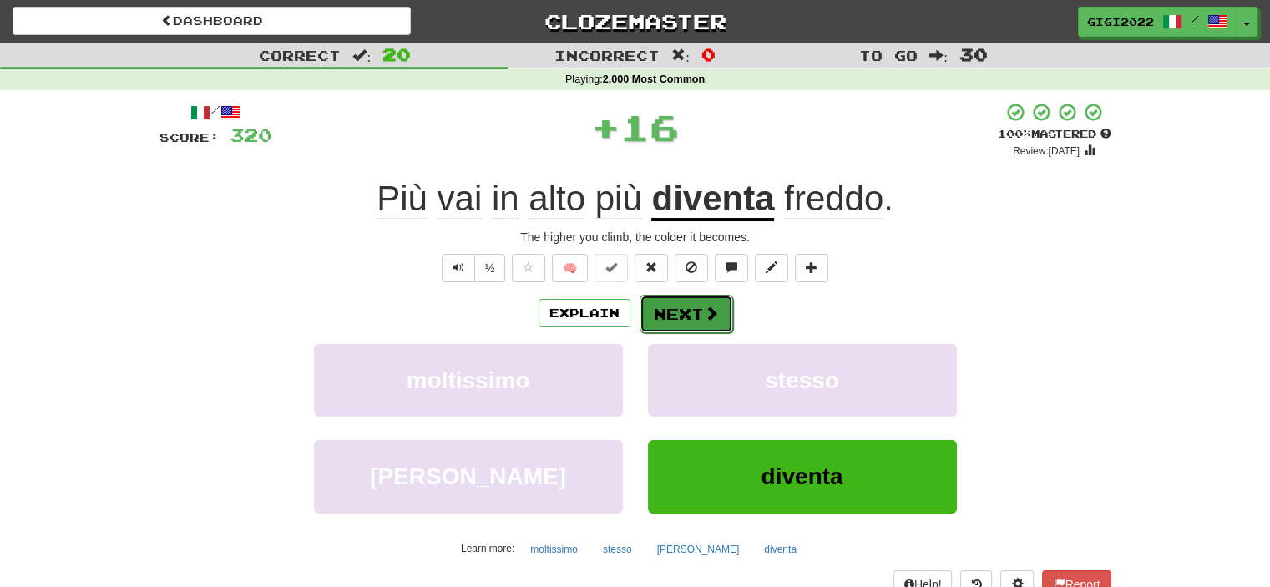
click at [673, 314] on button "Next" at bounding box center [687, 314] width 94 height 38
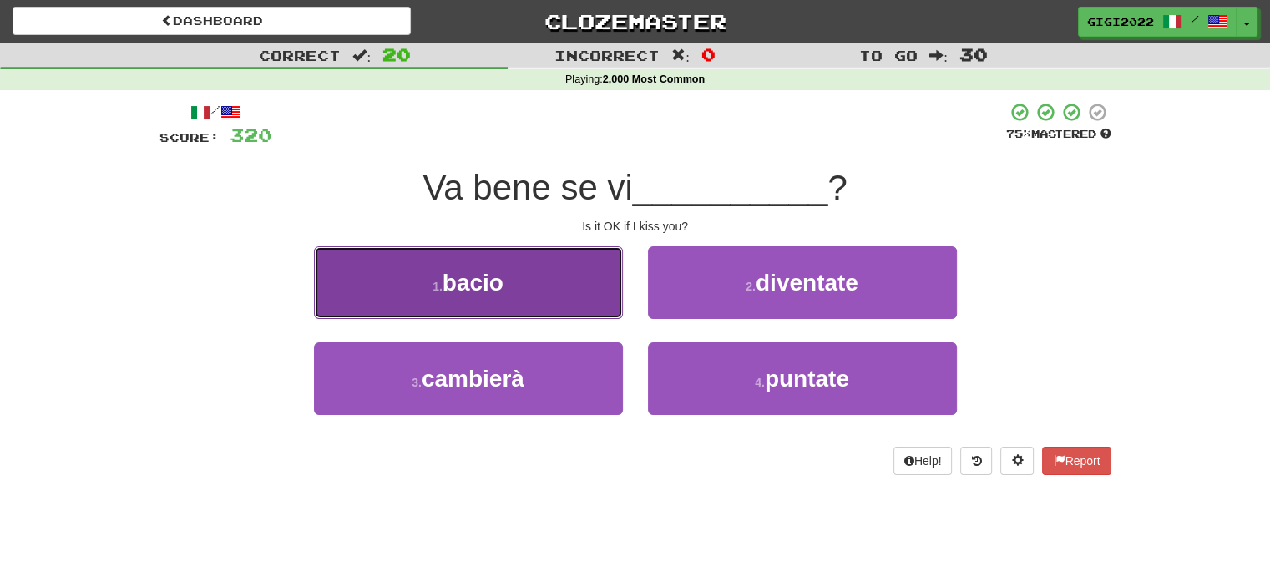
click at [588, 295] on button "1 . bacio" at bounding box center [468, 282] width 309 height 73
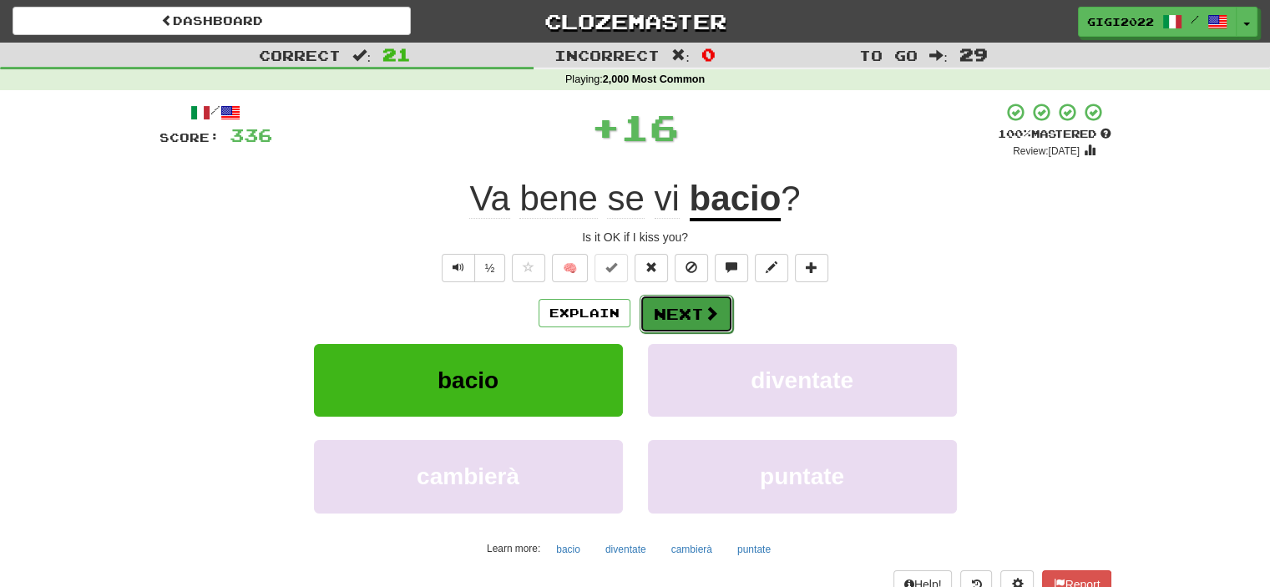
click at [676, 307] on button "Next" at bounding box center [687, 314] width 94 height 38
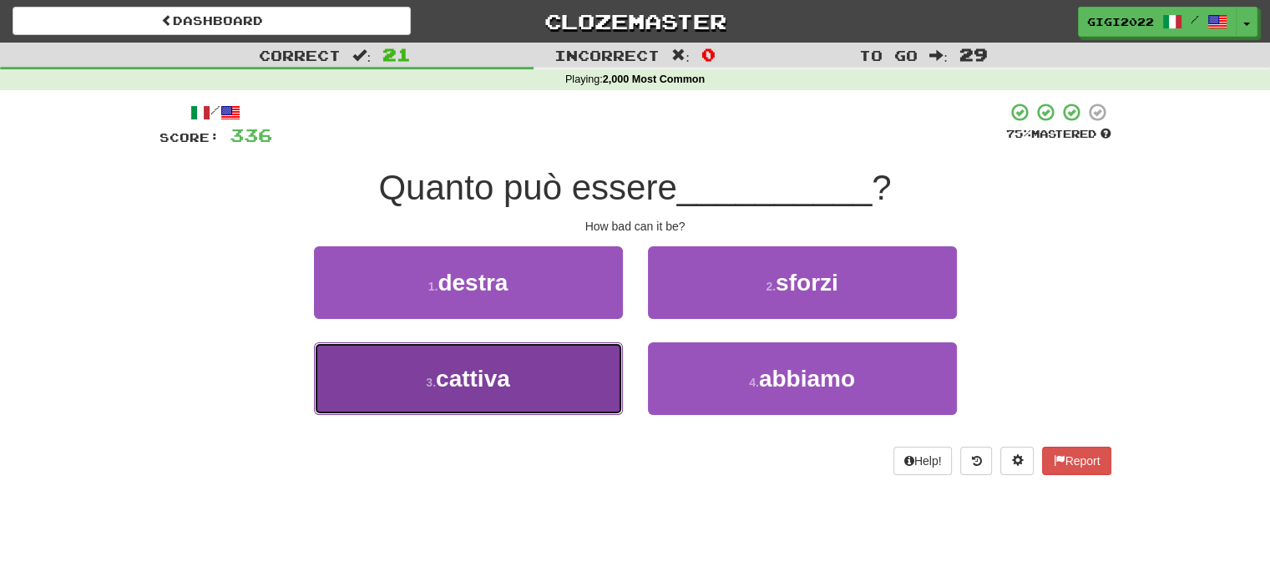
click at [576, 364] on button "3 . cattiva" at bounding box center [468, 378] width 309 height 73
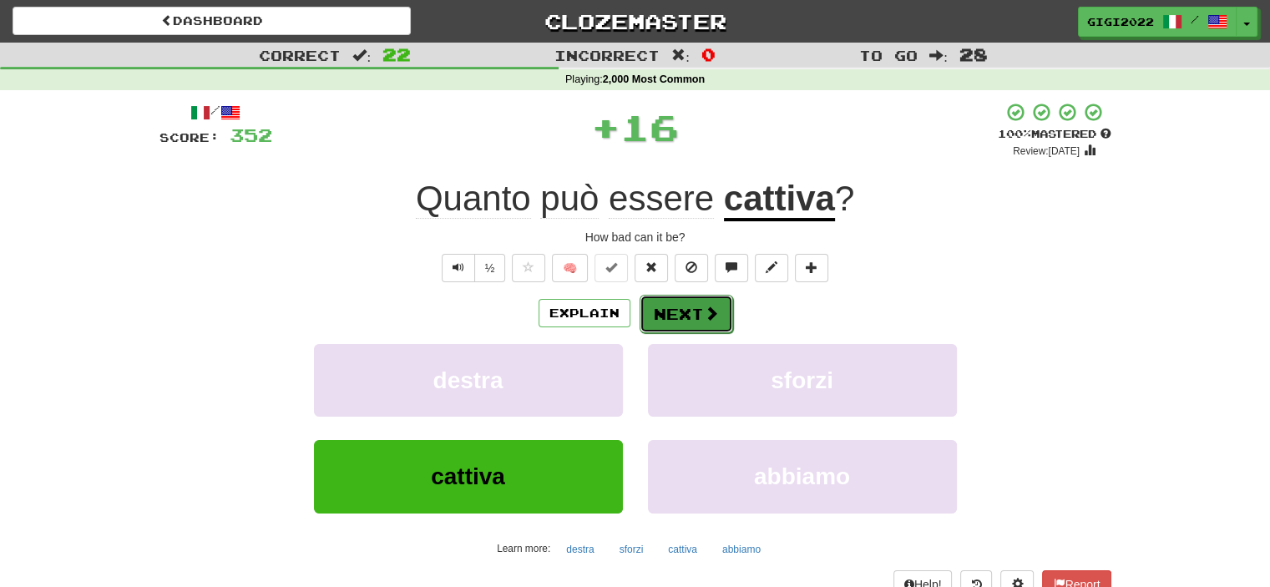
click at [658, 323] on button "Next" at bounding box center [687, 314] width 94 height 38
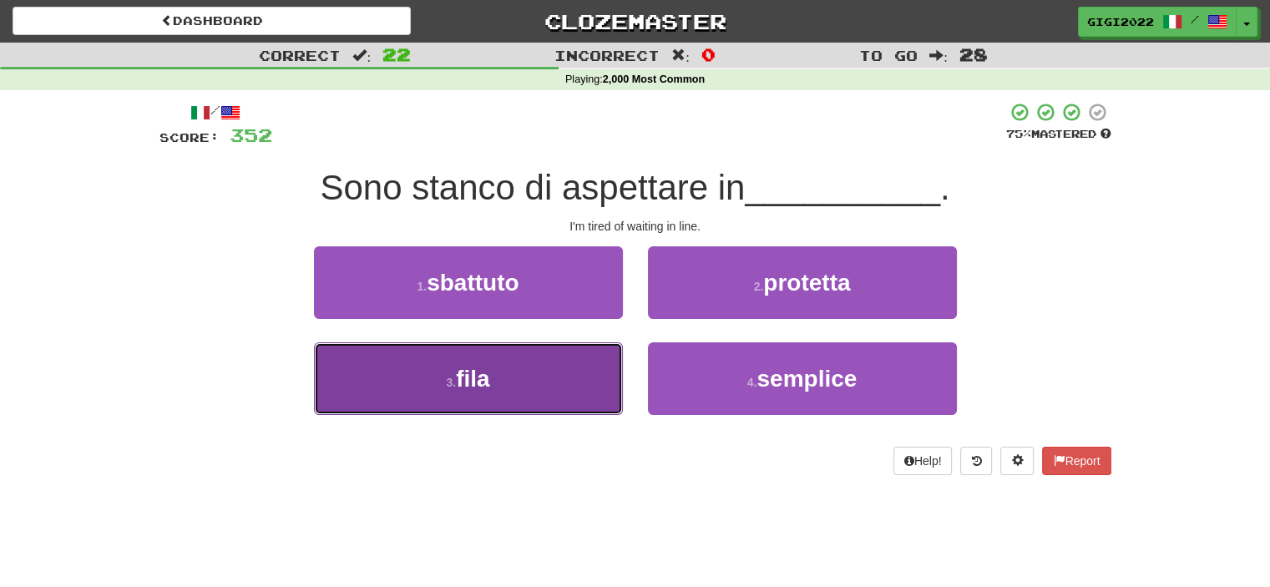
click at [593, 357] on button "3 . fila" at bounding box center [468, 378] width 309 height 73
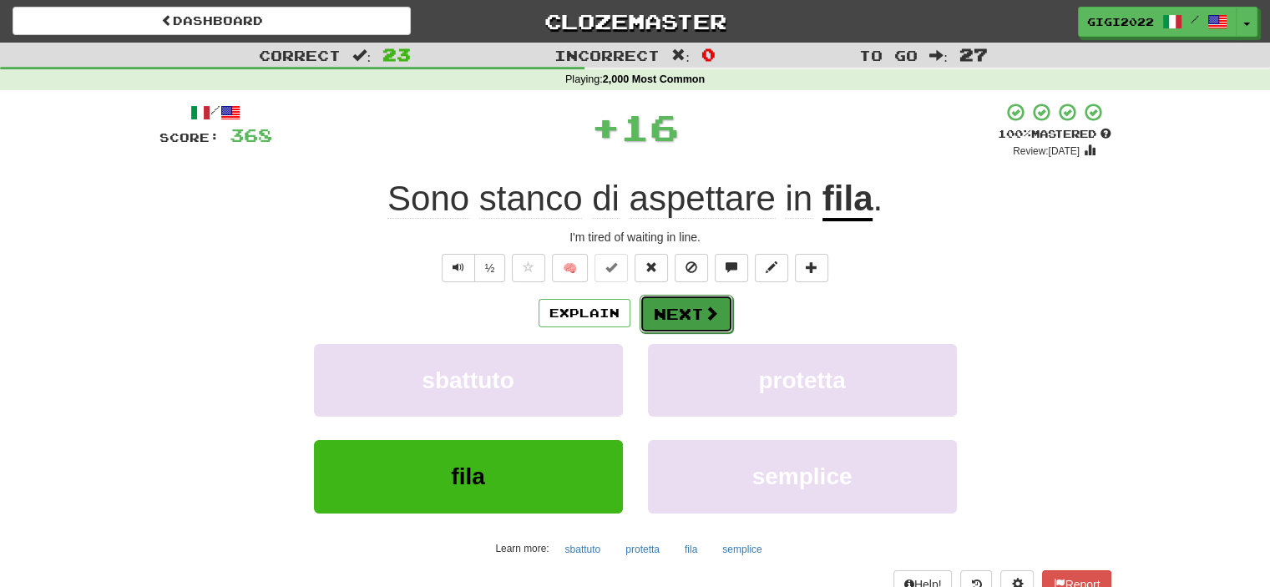
click at [666, 310] on button "Next" at bounding box center [687, 314] width 94 height 38
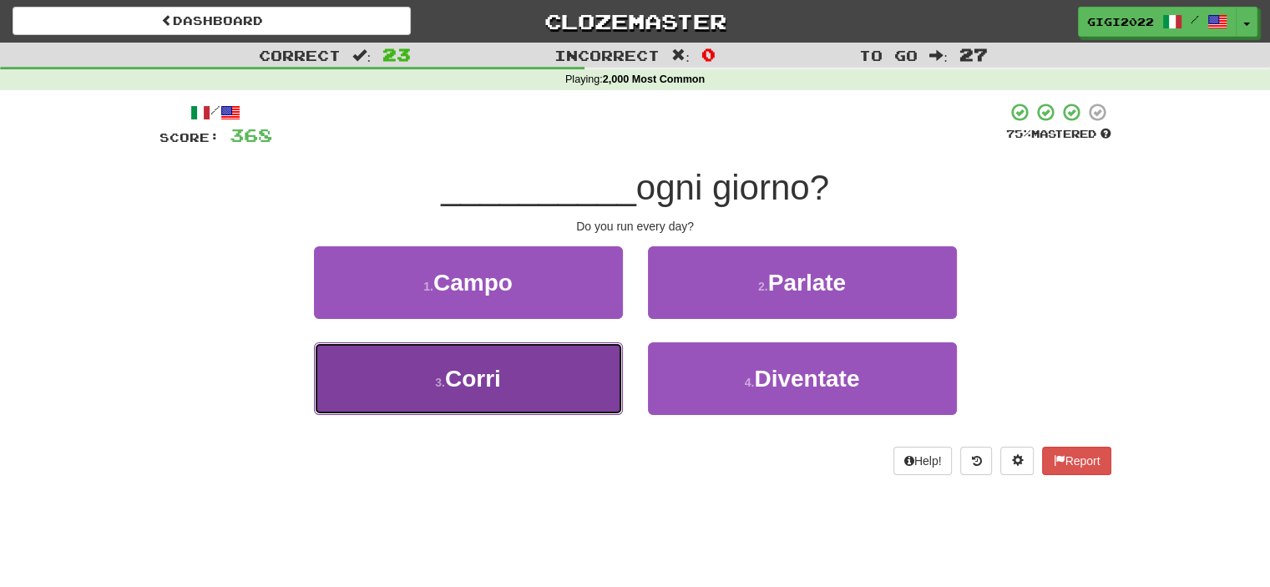
click at [592, 363] on button "3 . [GEOGRAPHIC_DATA]" at bounding box center [468, 378] width 309 height 73
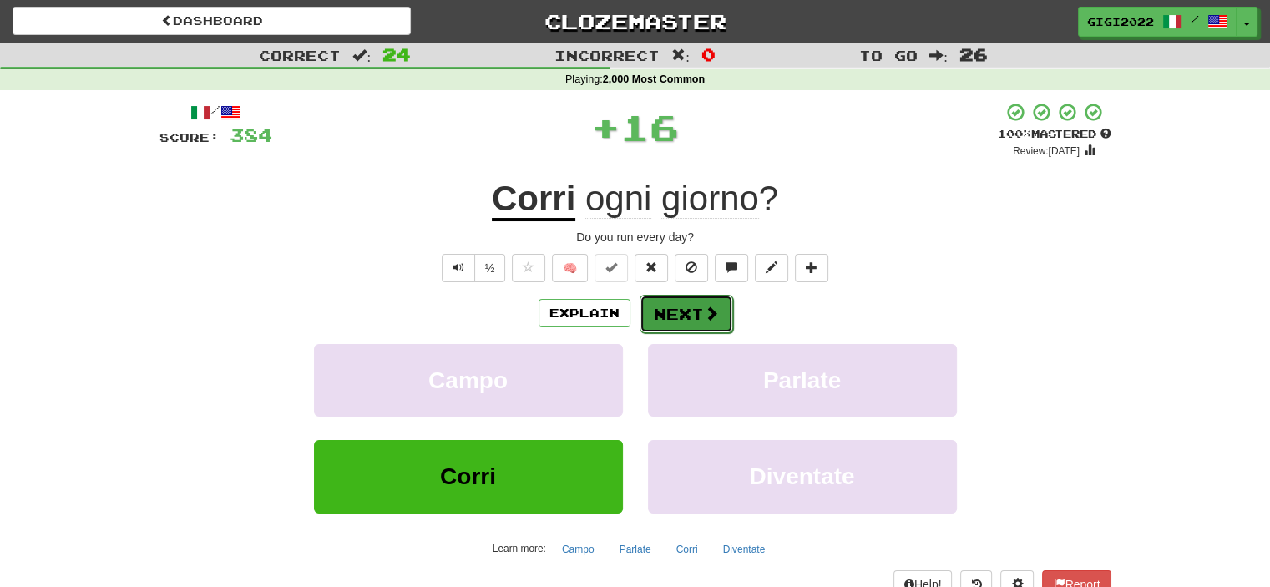
click at [661, 327] on button "Next" at bounding box center [687, 314] width 94 height 38
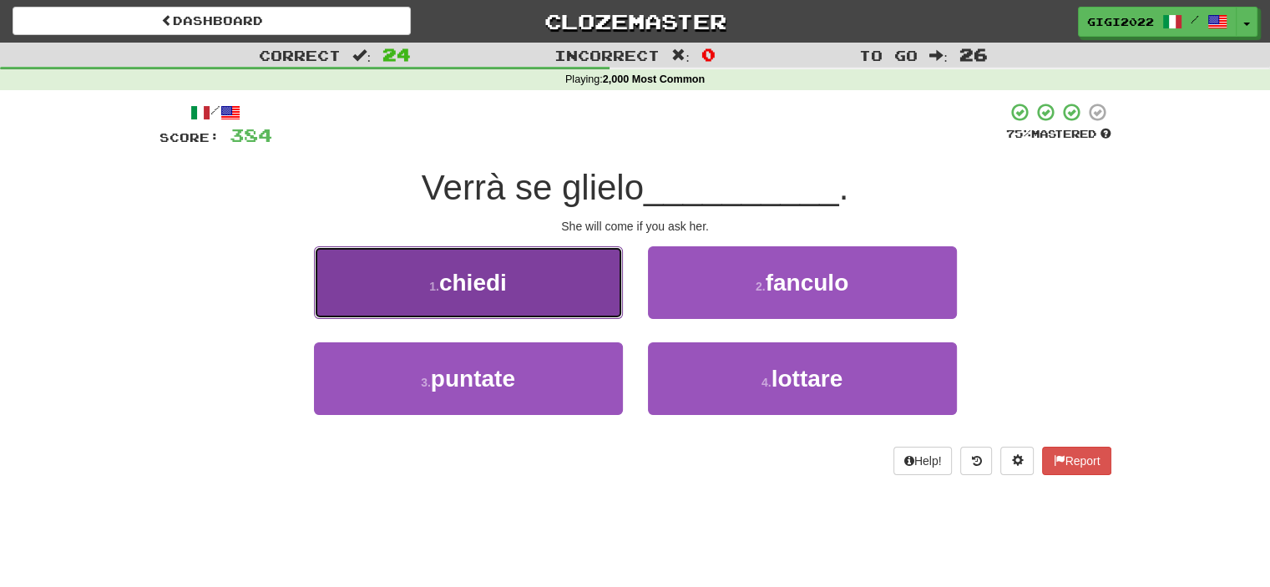
click at [598, 305] on button "1 . chiedi" at bounding box center [468, 282] width 309 height 73
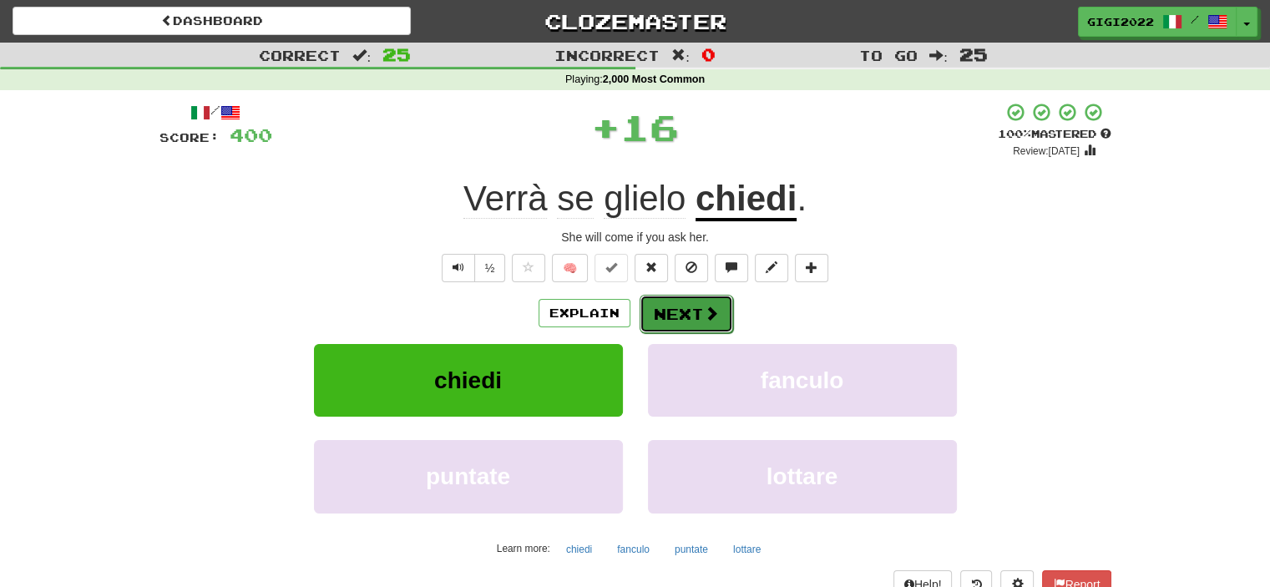
click at [676, 318] on button "Next" at bounding box center [687, 314] width 94 height 38
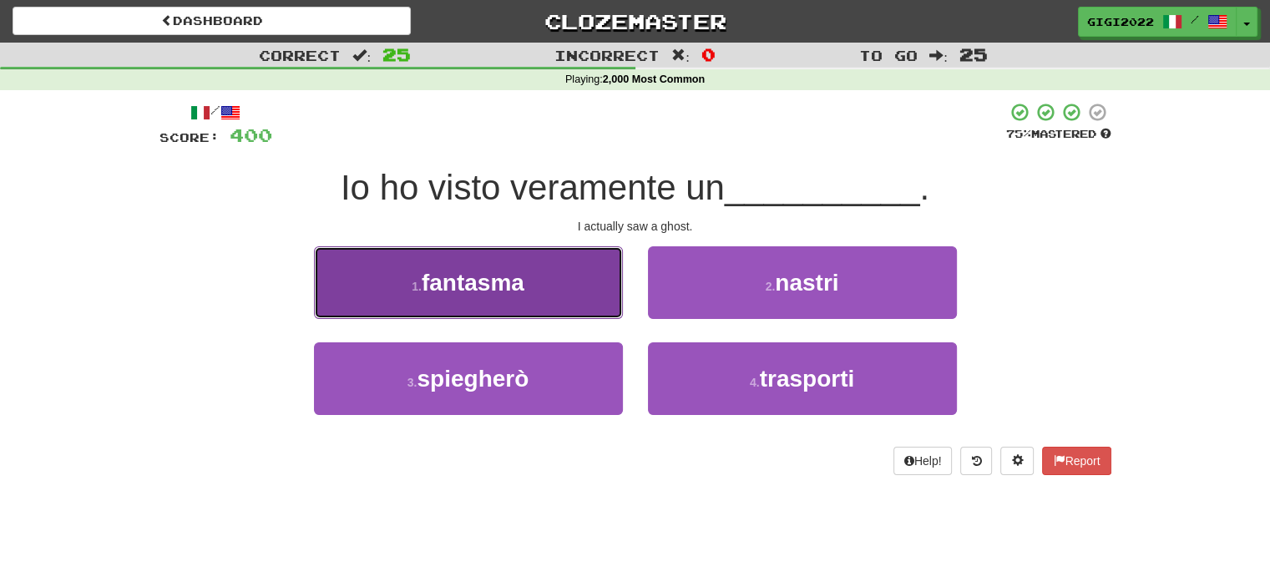
click at [604, 311] on button "1 . fantasma" at bounding box center [468, 282] width 309 height 73
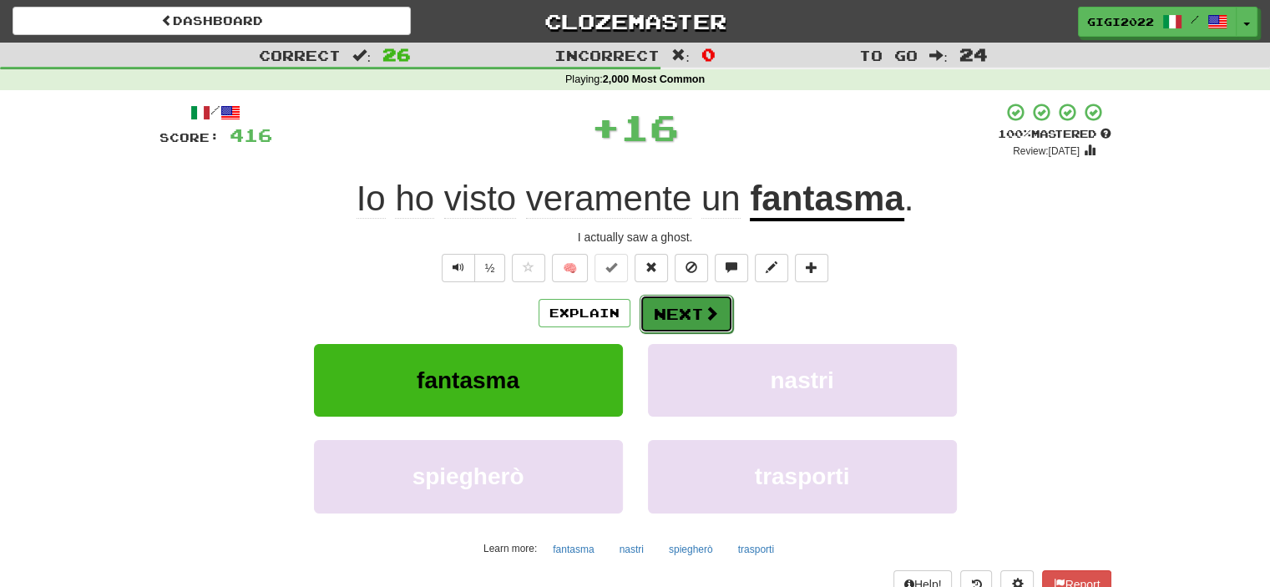
click at [669, 318] on button "Next" at bounding box center [687, 314] width 94 height 38
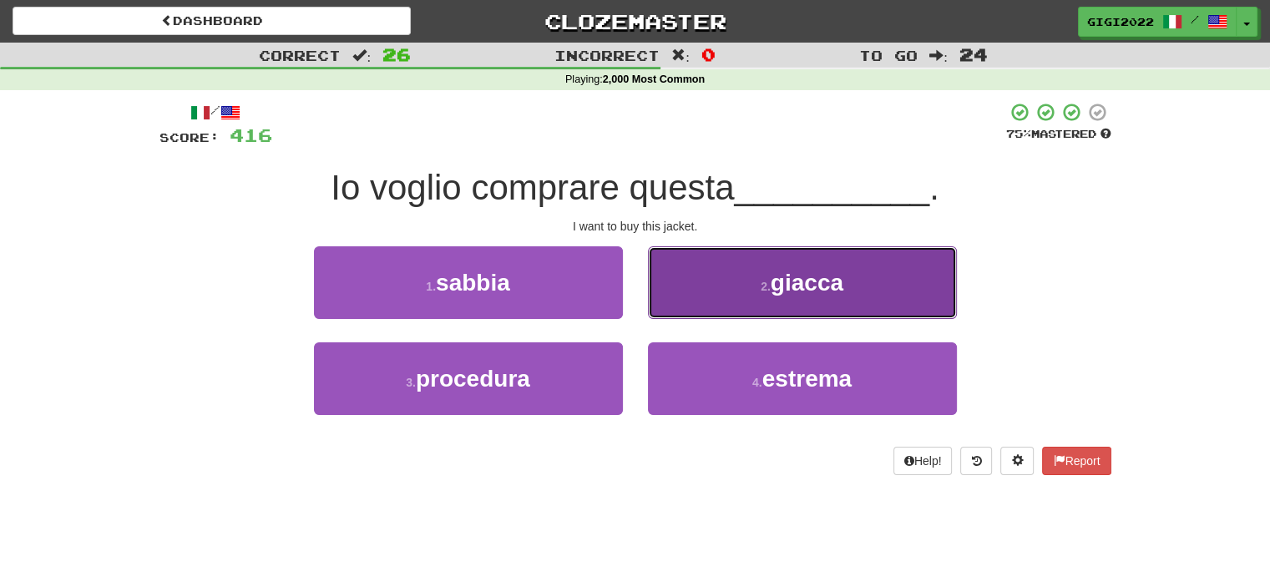
click at [666, 307] on button "2 . [GEOGRAPHIC_DATA]" at bounding box center [802, 282] width 309 height 73
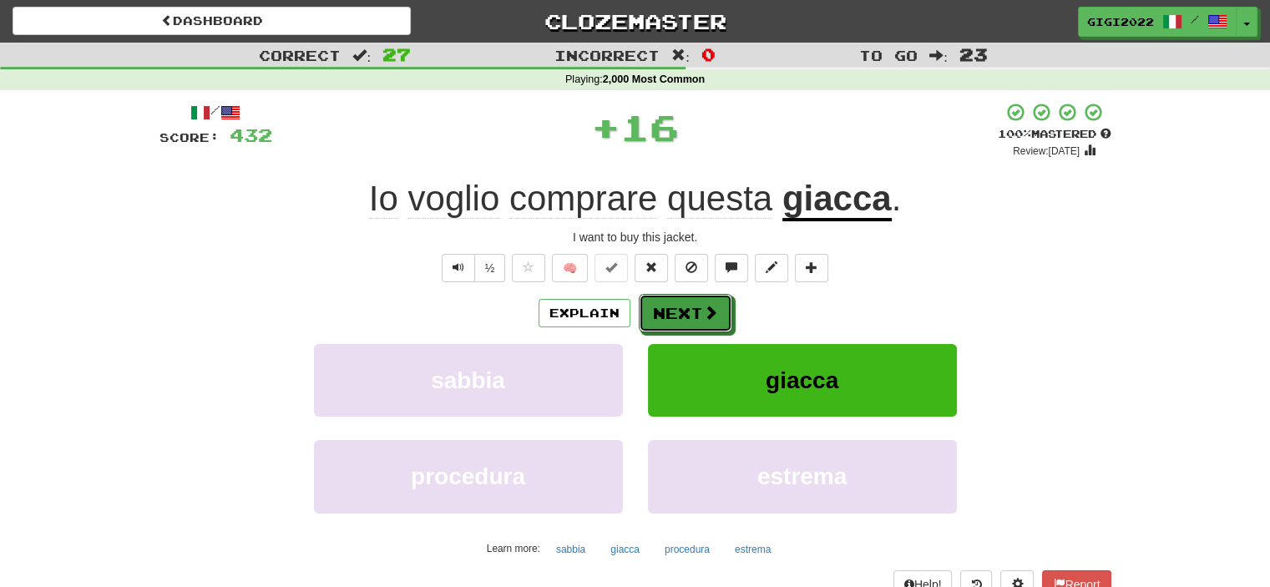
click at [666, 307] on button "Next" at bounding box center [686, 313] width 94 height 38
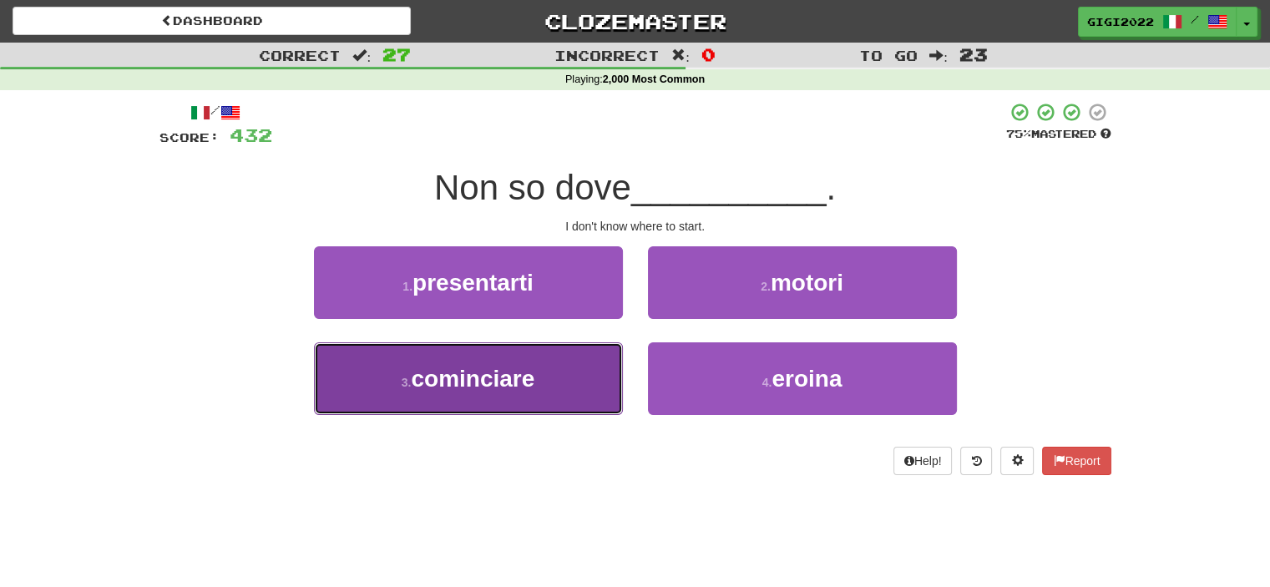
click at [576, 360] on button "3 . cominciare" at bounding box center [468, 378] width 309 height 73
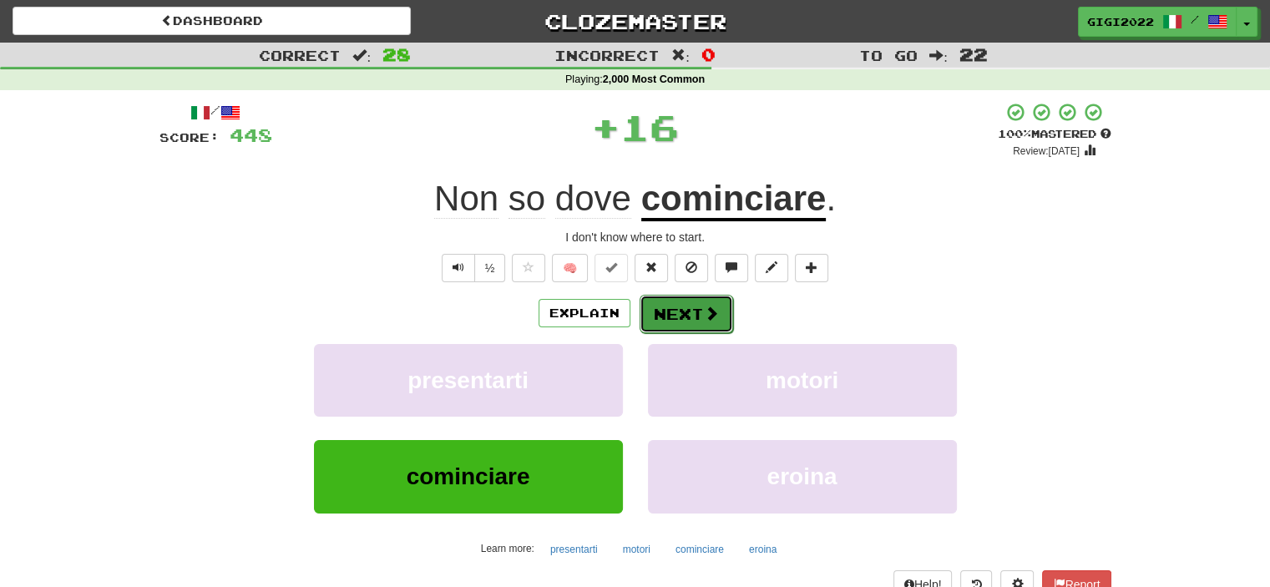
click at [658, 312] on button "Next" at bounding box center [687, 314] width 94 height 38
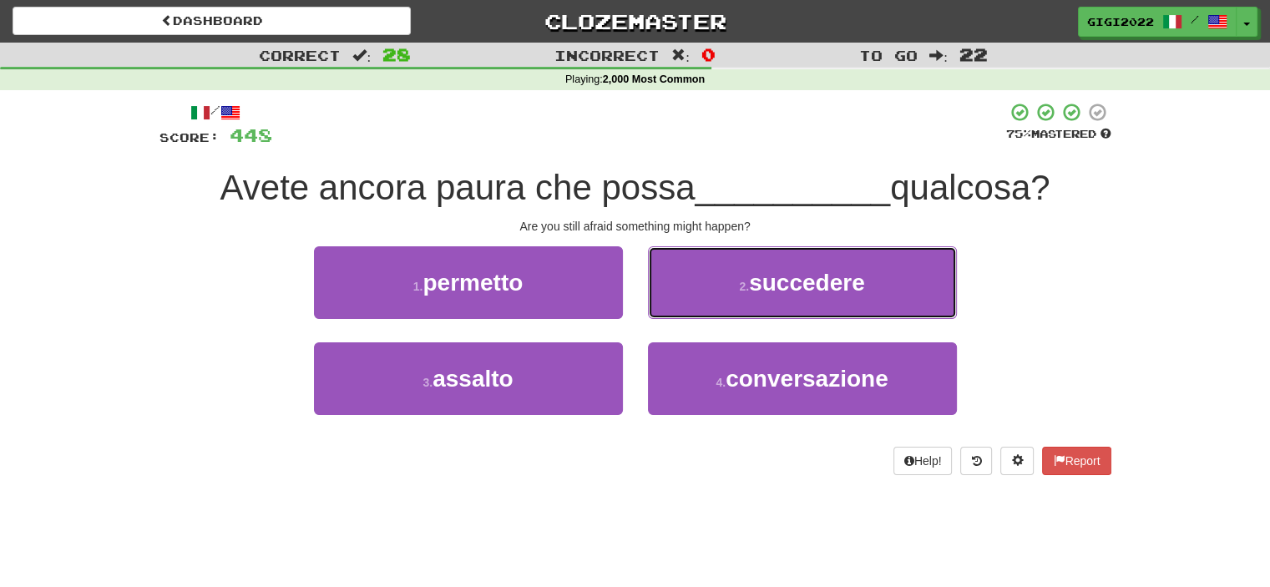
click at [658, 312] on button "2 . succedere" at bounding box center [802, 282] width 309 height 73
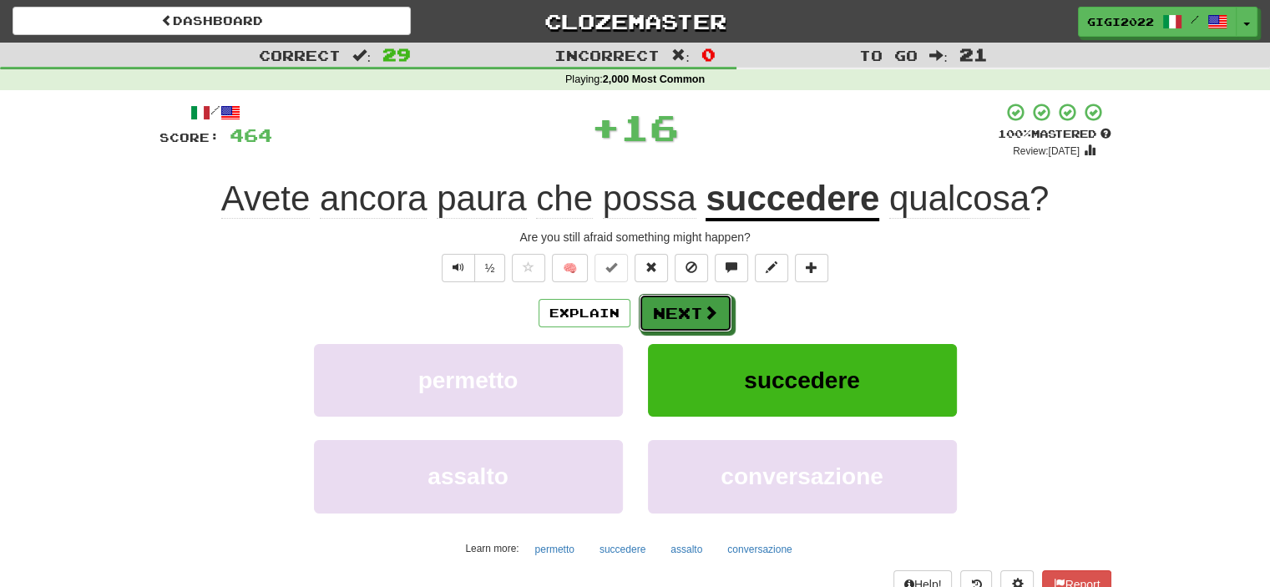
click at [658, 312] on button "Next" at bounding box center [686, 313] width 94 height 38
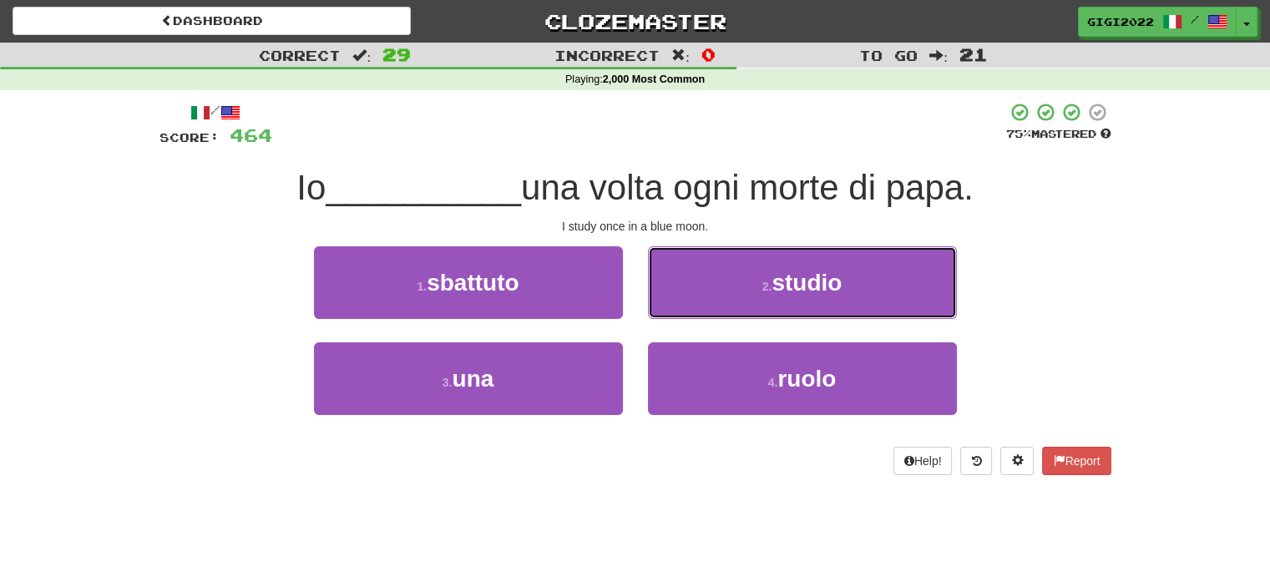
click at [658, 312] on button "2 . studio" at bounding box center [802, 282] width 309 height 73
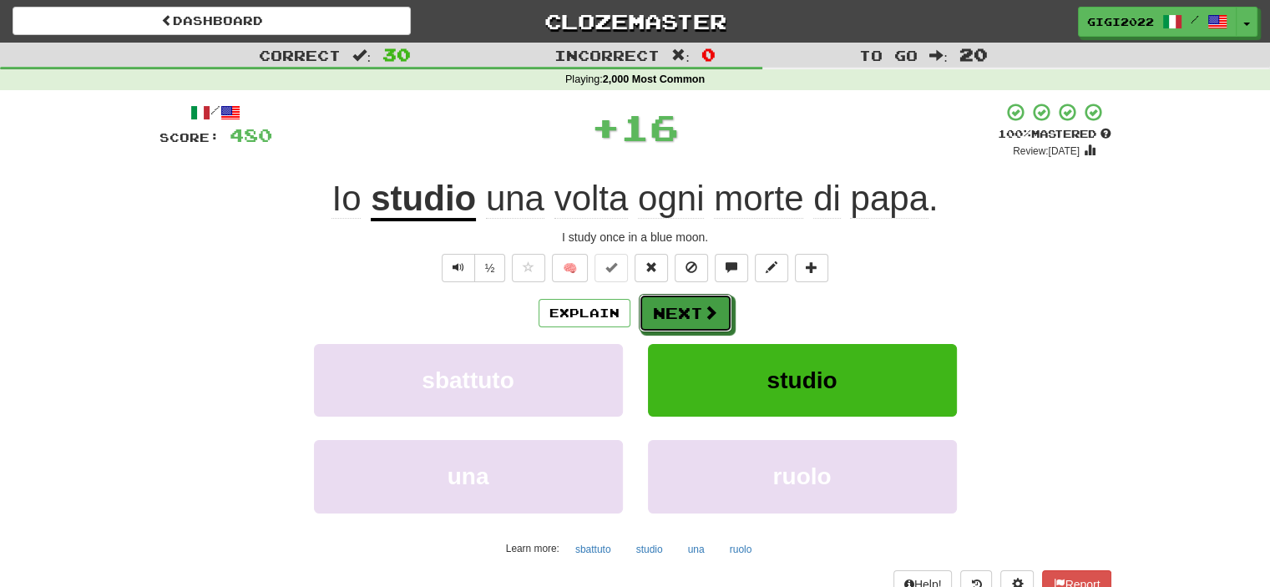
click at [658, 312] on button "Next" at bounding box center [686, 313] width 94 height 38
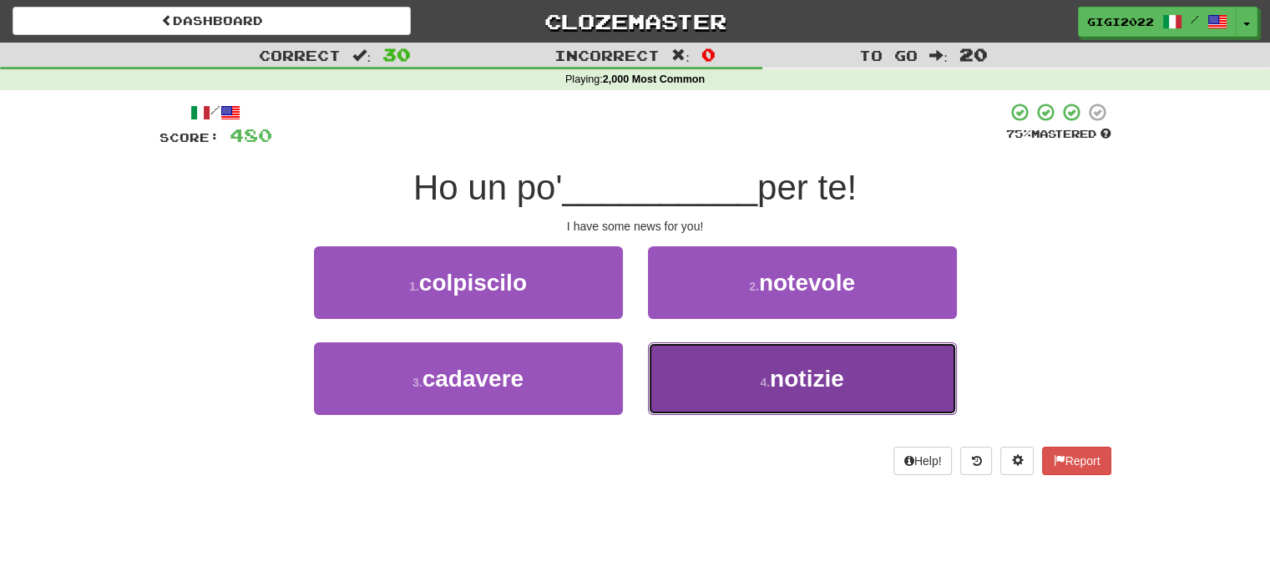
click at [666, 354] on button "4 . notizie" at bounding box center [802, 378] width 309 height 73
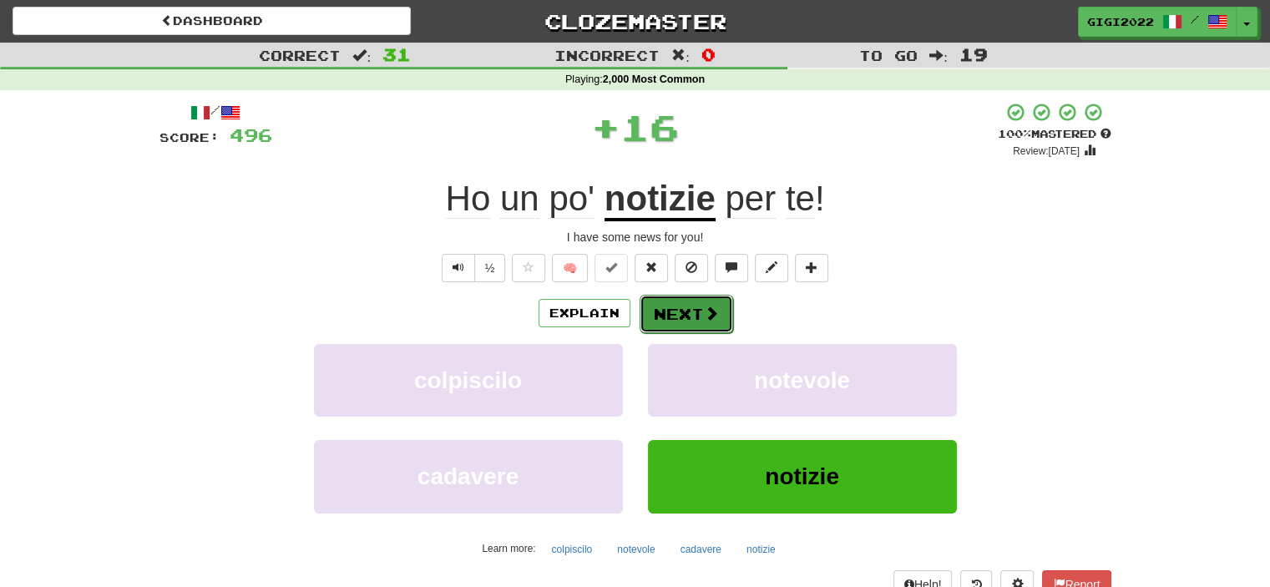
click at [665, 323] on button "Next" at bounding box center [687, 314] width 94 height 38
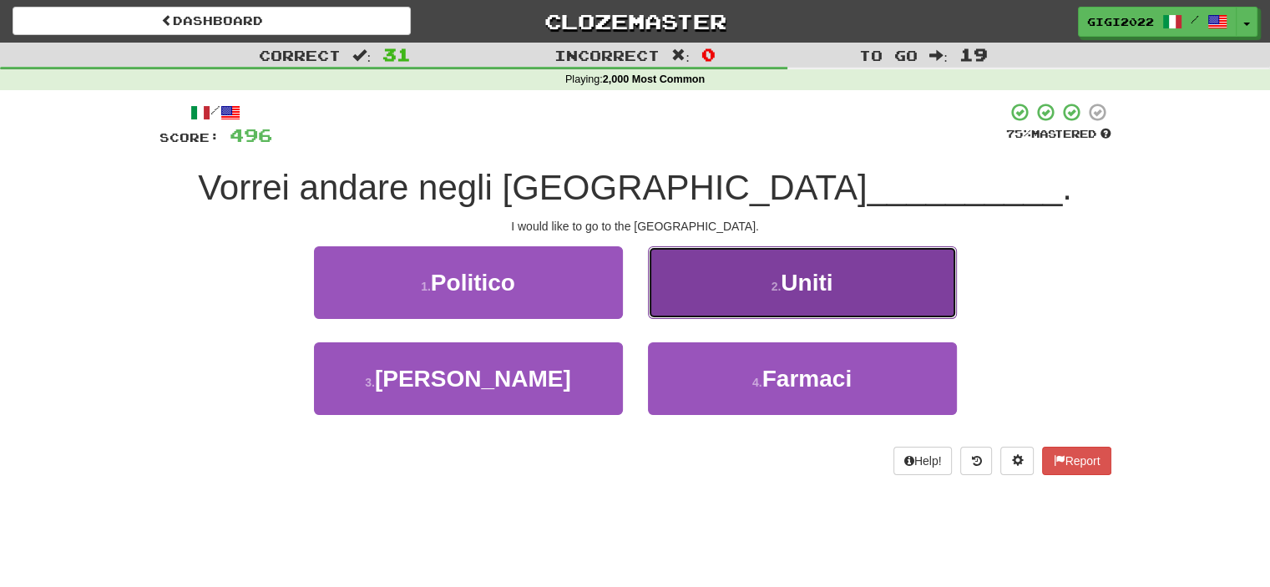
click at [665, 312] on button "2 . [GEOGRAPHIC_DATA]" at bounding box center [802, 282] width 309 height 73
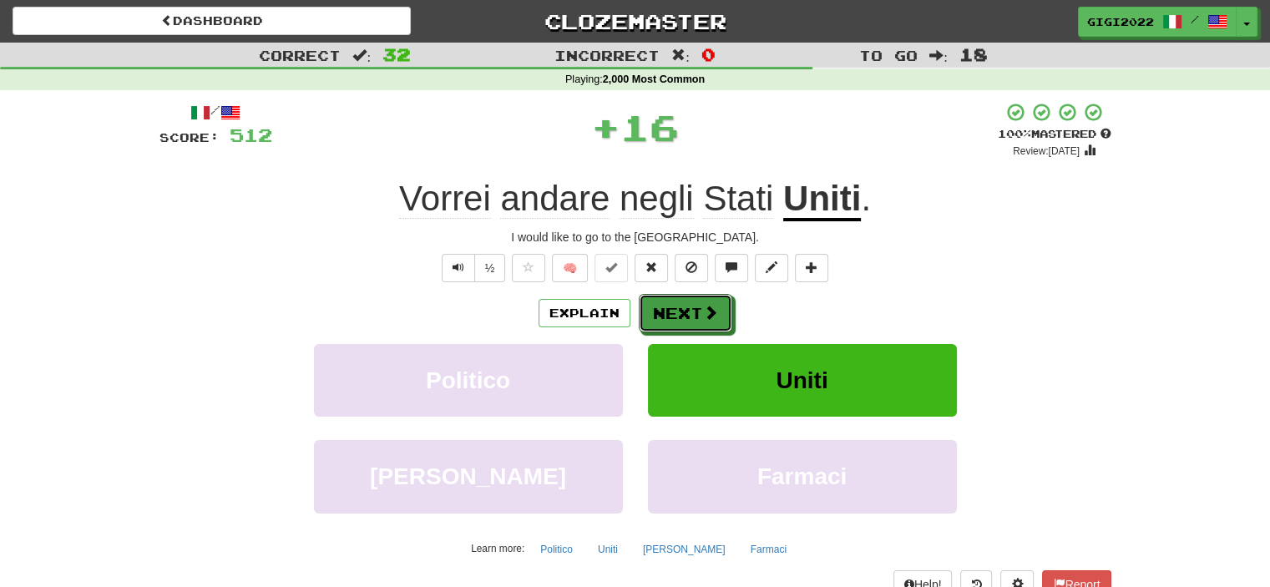
click at [665, 312] on button "Next" at bounding box center [686, 313] width 94 height 38
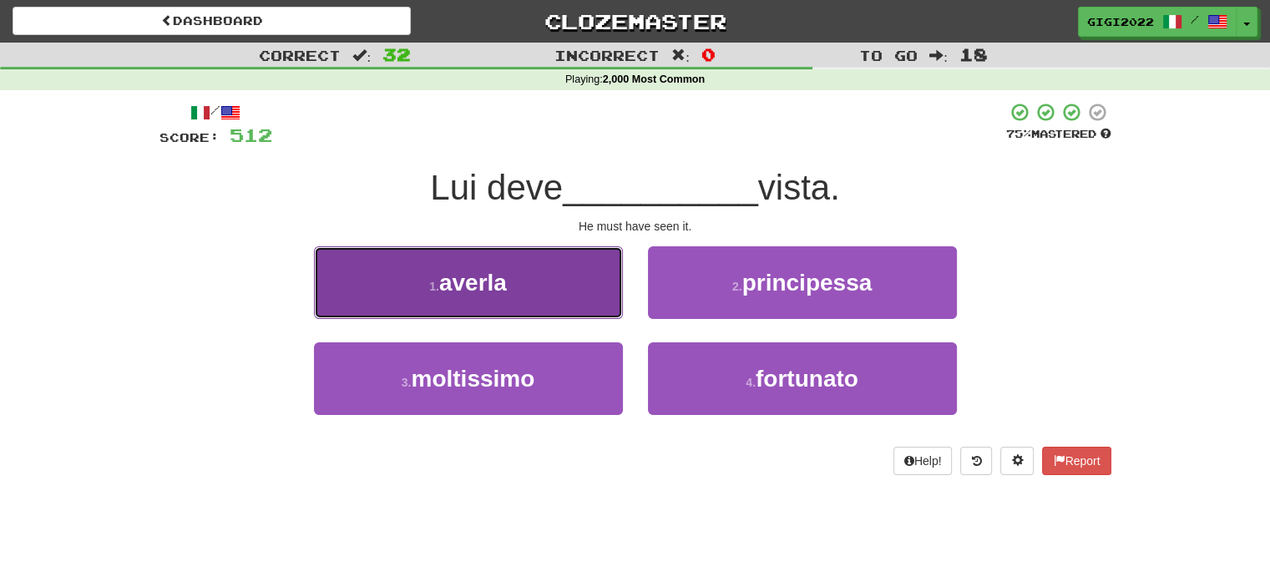
click at [576, 294] on button "1 . [GEOGRAPHIC_DATA]" at bounding box center [468, 282] width 309 height 73
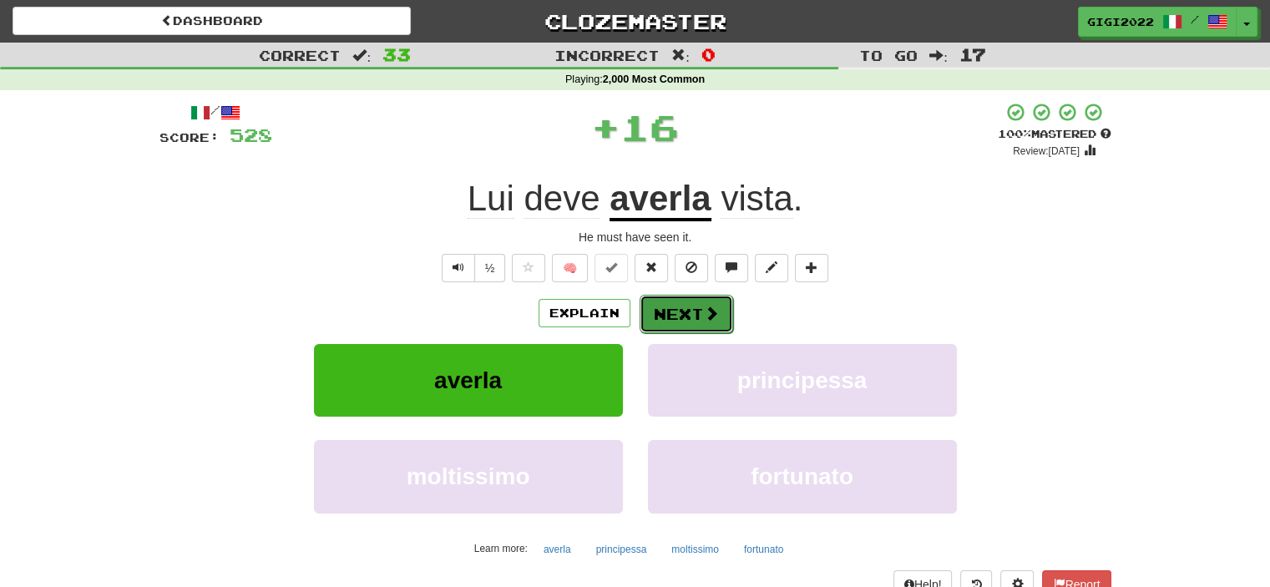
click at [672, 303] on button "Next" at bounding box center [687, 314] width 94 height 38
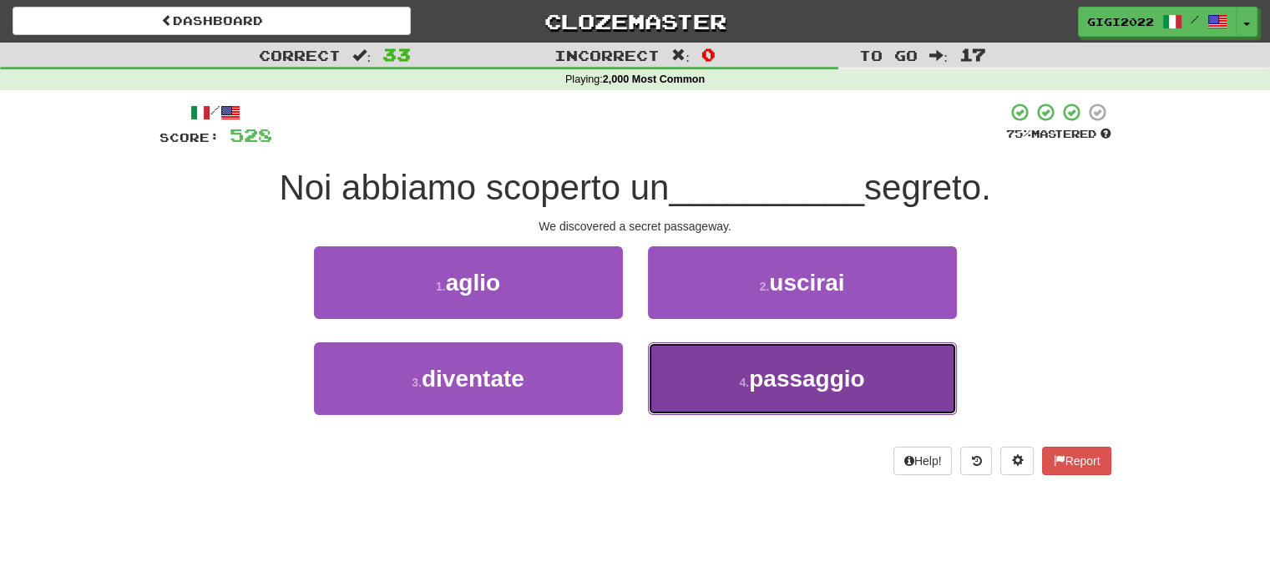
click at [674, 353] on button "4 . passaggio" at bounding box center [802, 378] width 309 height 73
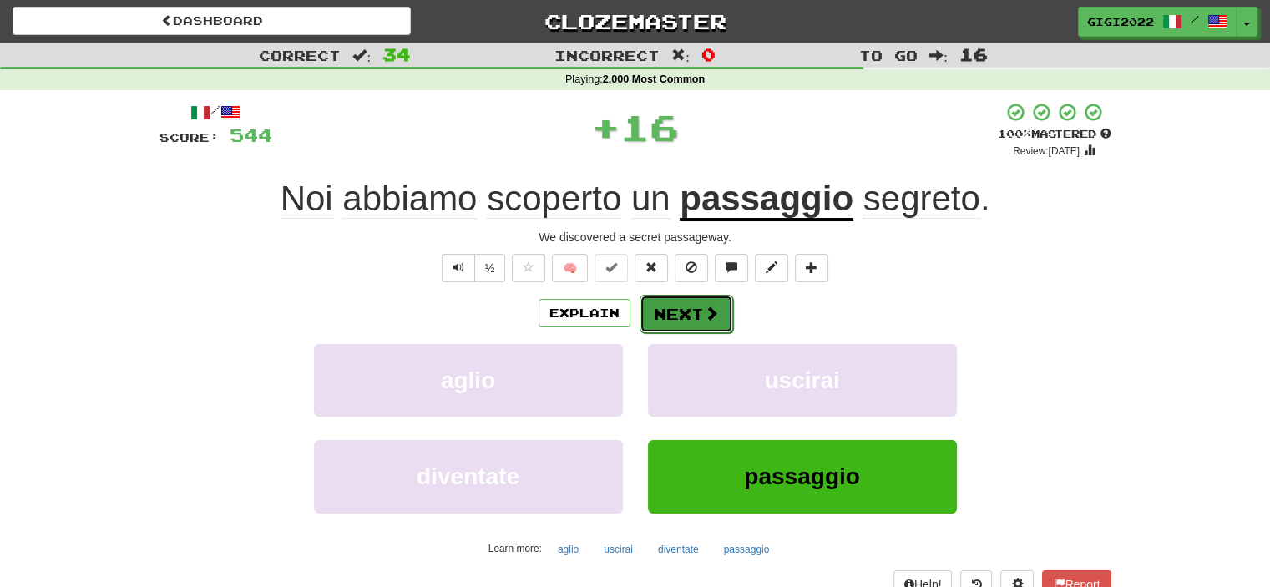
click at [664, 296] on button "Next" at bounding box center [687, 314] width 94 height 38
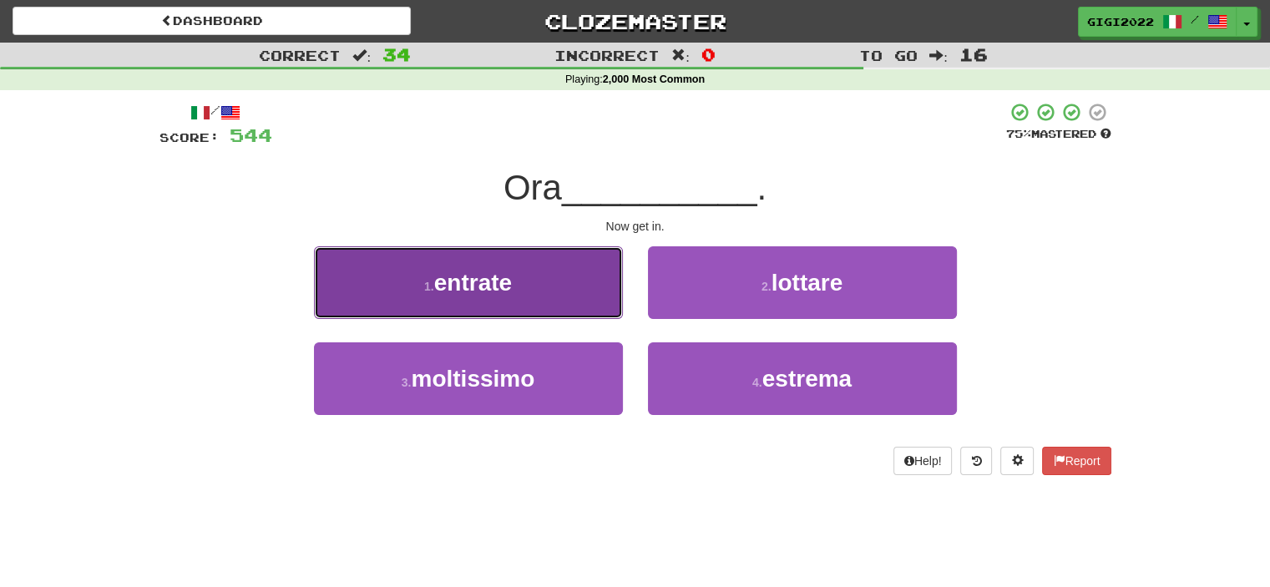
click at [580, 288] on button "1 . entrate" at bounding box center [468, 282] width 309 height 73
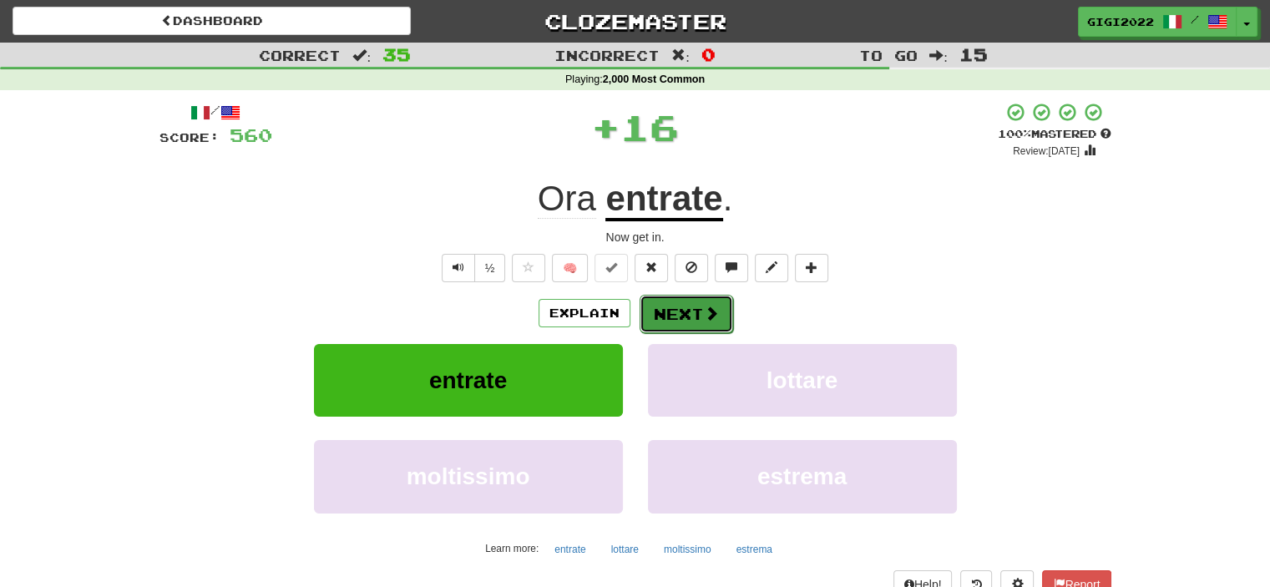
click at [673, 306] on button "Next" at bounding box center [687, 314] width 94 height 38
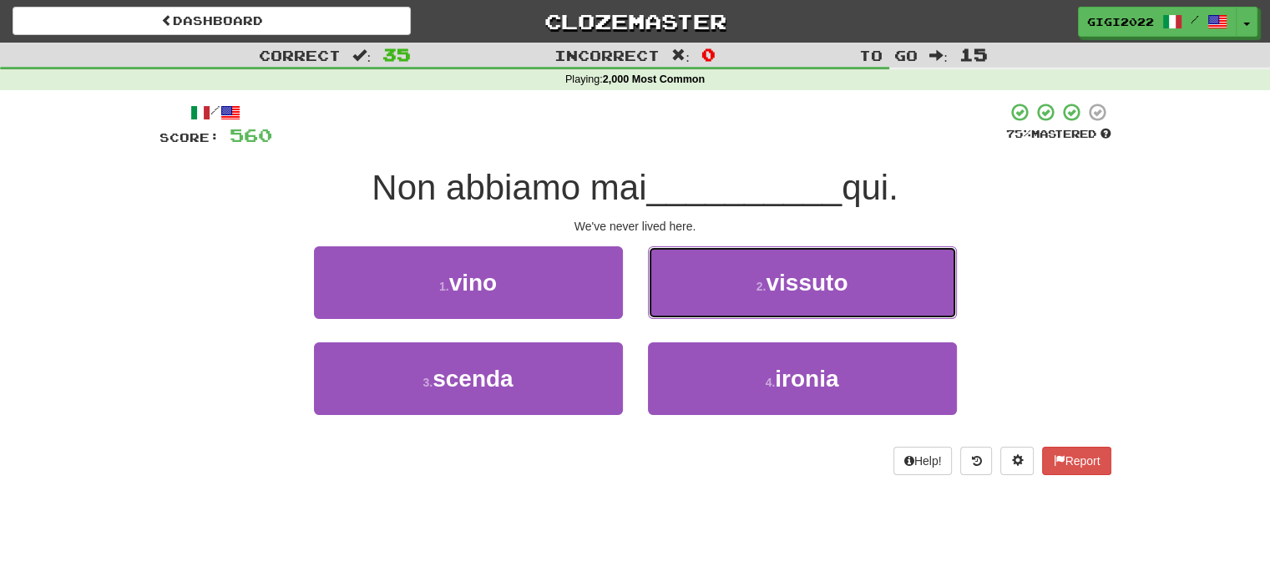
click at [673, 306] on button "2 . vissuto" at bounding box center [802, 282] width 309 height 73
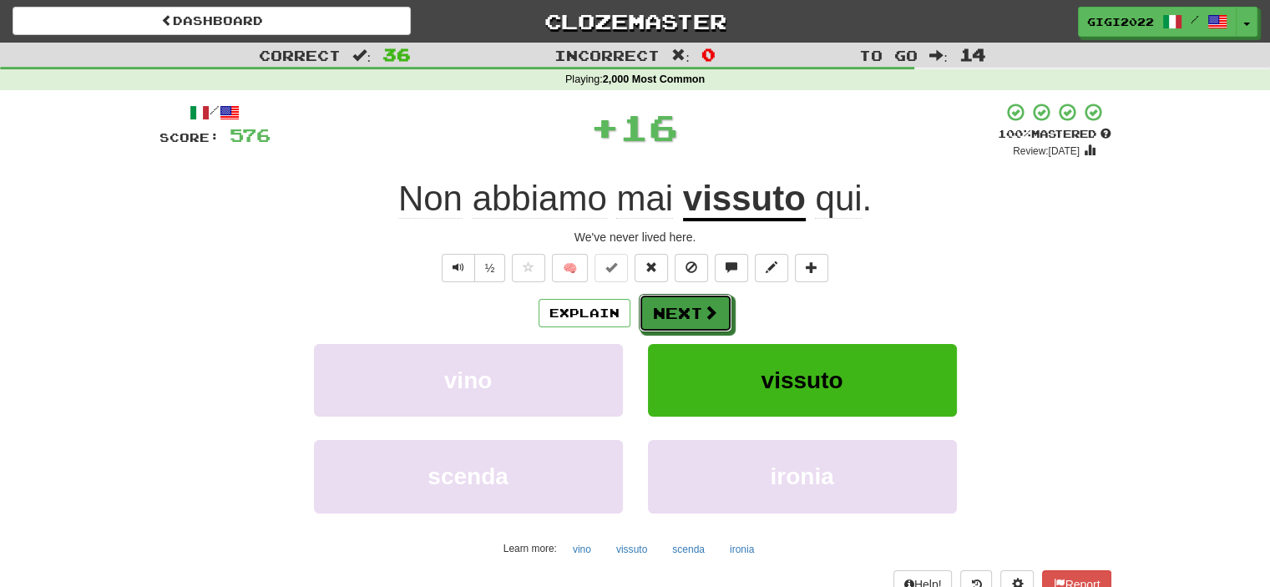
click at [673, 306] on button "Next" at bounding box center [686, 313] width 94 height 38
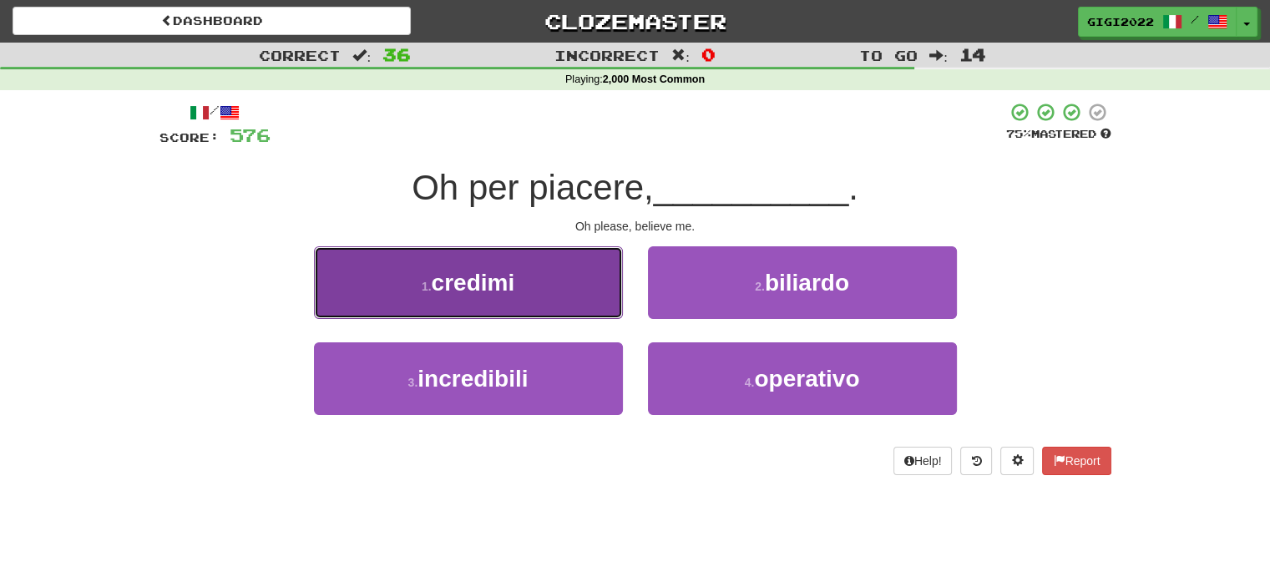
click at [585, 293] on button "1 . credimi" at bounding box center [468, 282] width 309 height 73
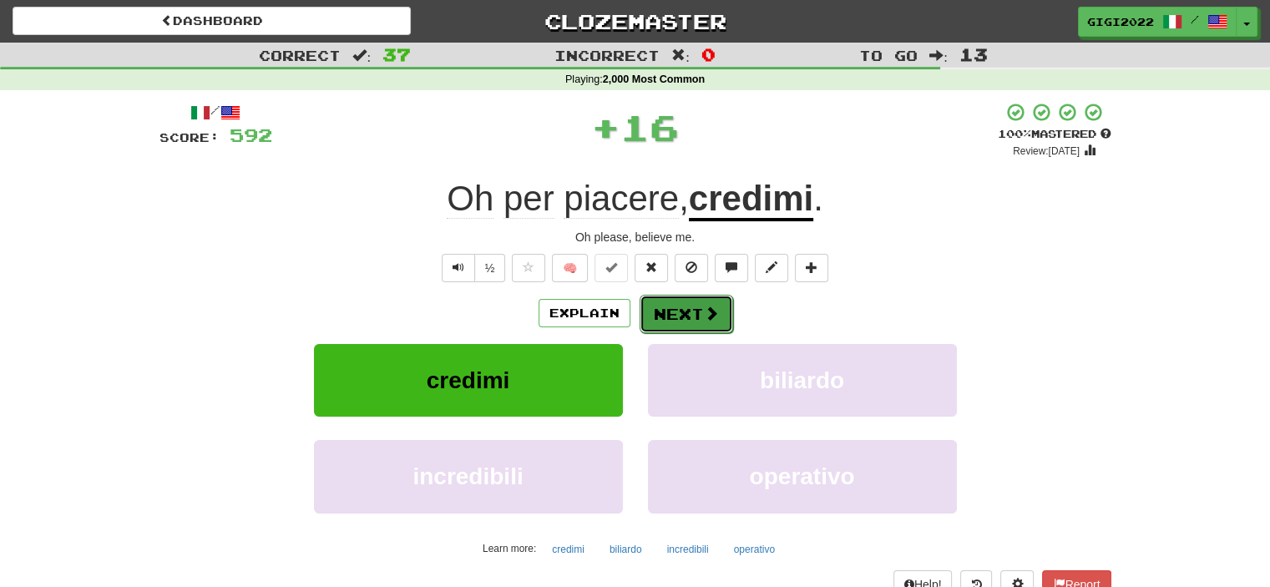
click at [661, 311] on button "Next" at bounding box center [687, 314] width 94 height 38
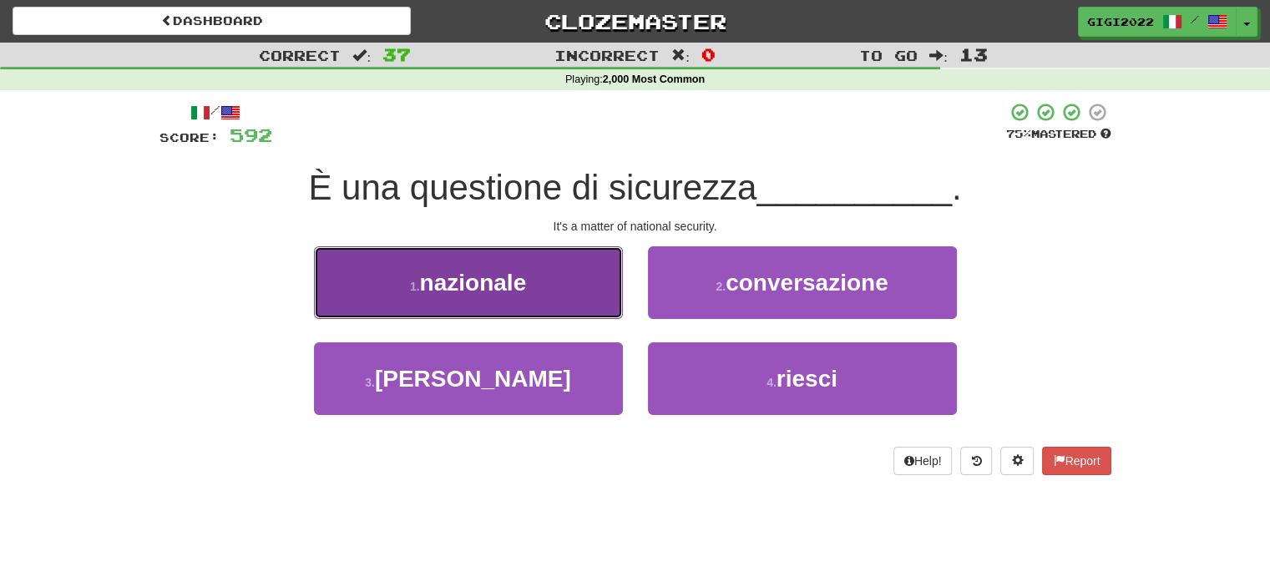
click at [595, 309] on button "1 . nazionale" at bounding box center [468, 282] width 309 height 73
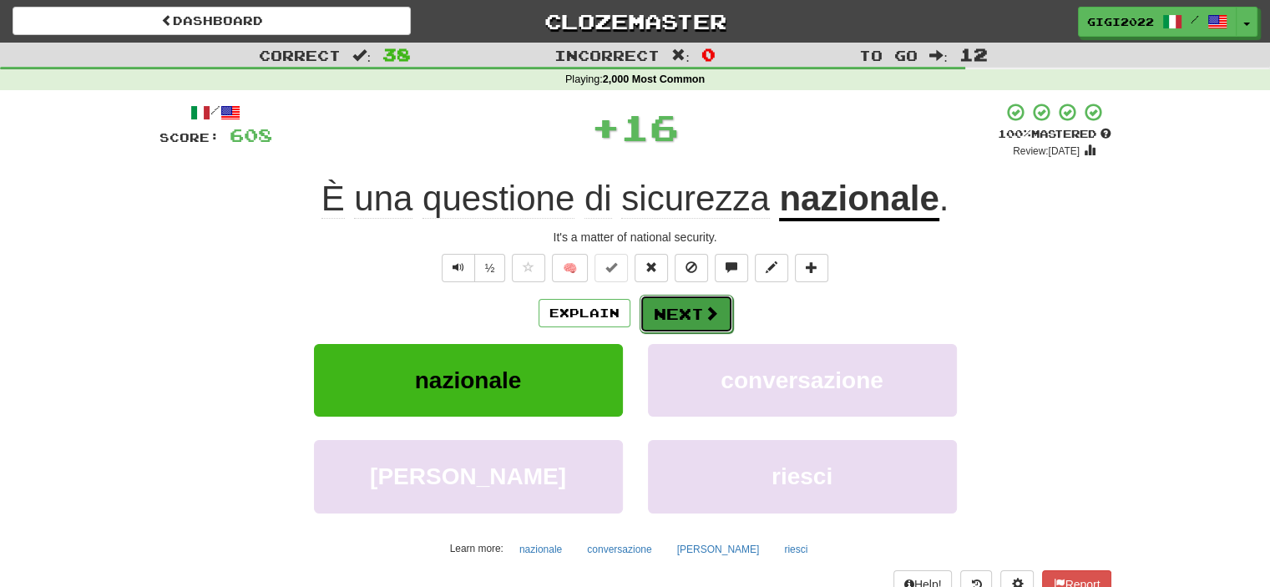
click at [671, 324] on button "Next" at bounding box center [687, 314] width 94 height 38
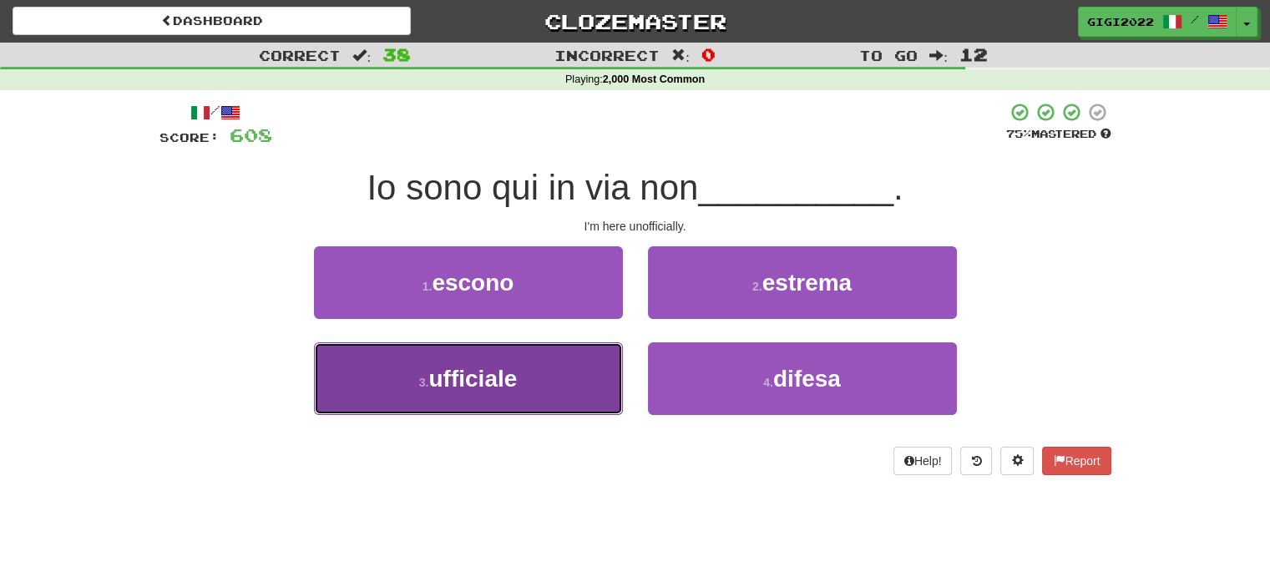
click at [584, 373] on button "3 . ufficiale" at bounding box center [468, 378] width 309 height 73
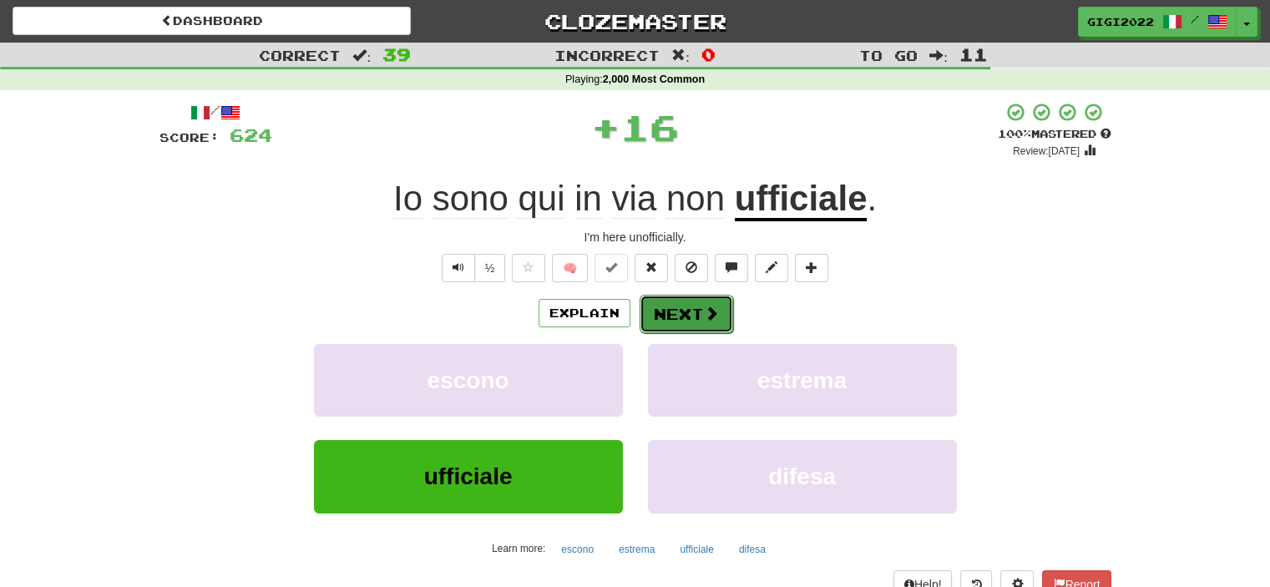
click at [686, 312] on button "Next" at bounding box center [687, 314] width 94 height 38
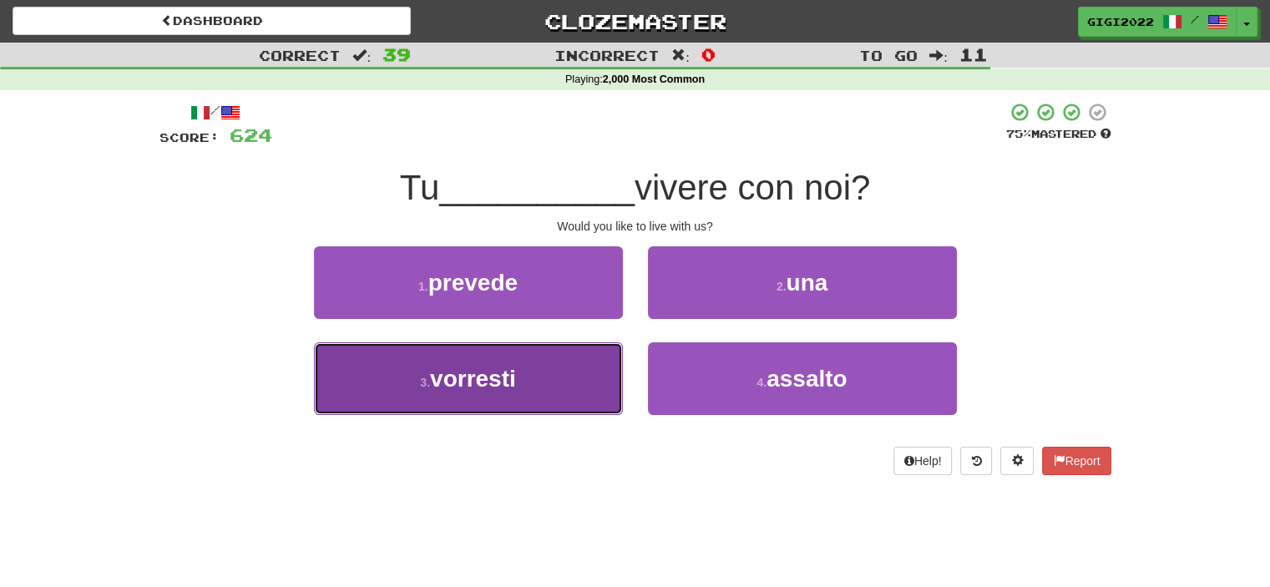
click at [591, 370] on button "3 . vorresti" at bounding box center [468, 378] width 309 height 73
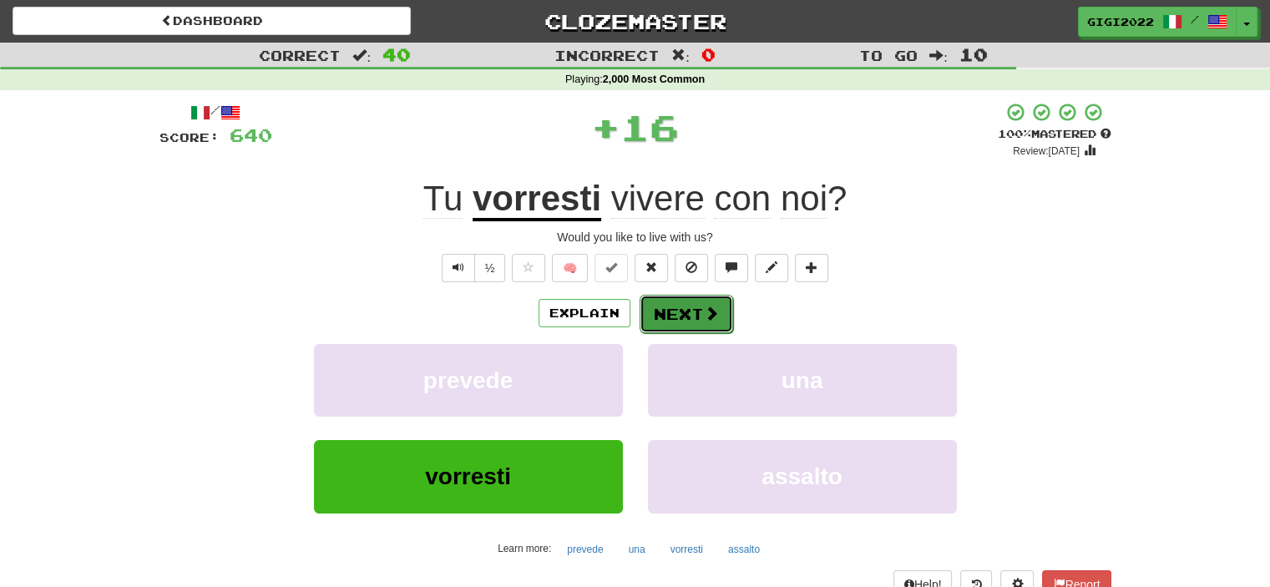
click at [686, 319] on button "Next" at bounding box center [687, 314] width 94 height 38
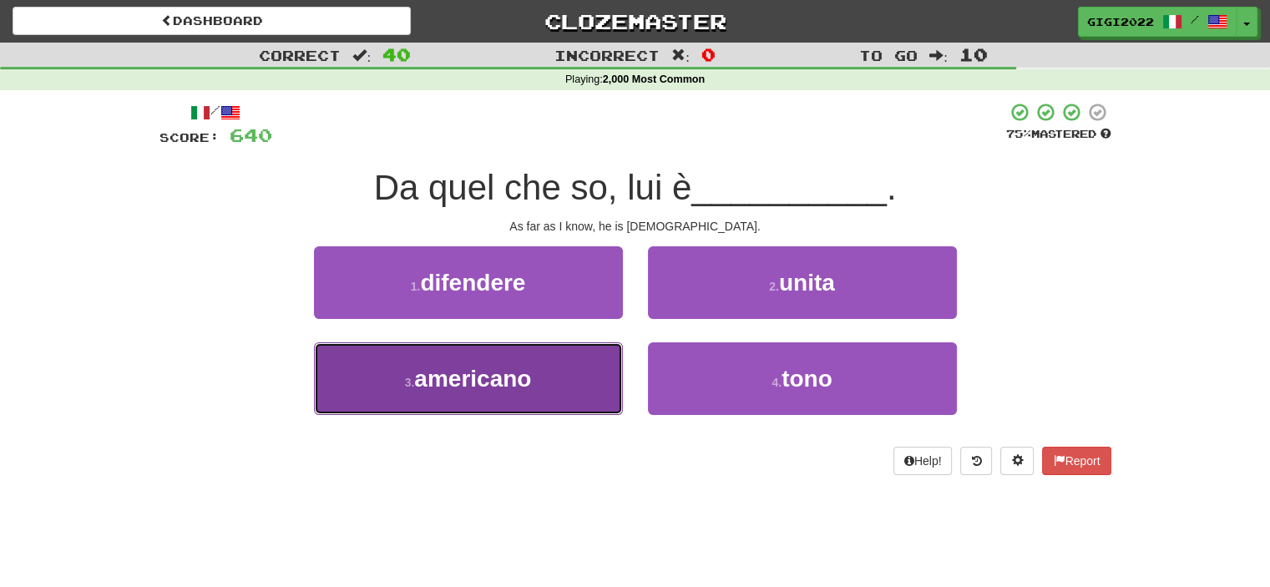
click at [596, 357] on button "3 . [DEMOGRAPHIC_DATA]" at bounding box center [468, 378] width 309 height 73
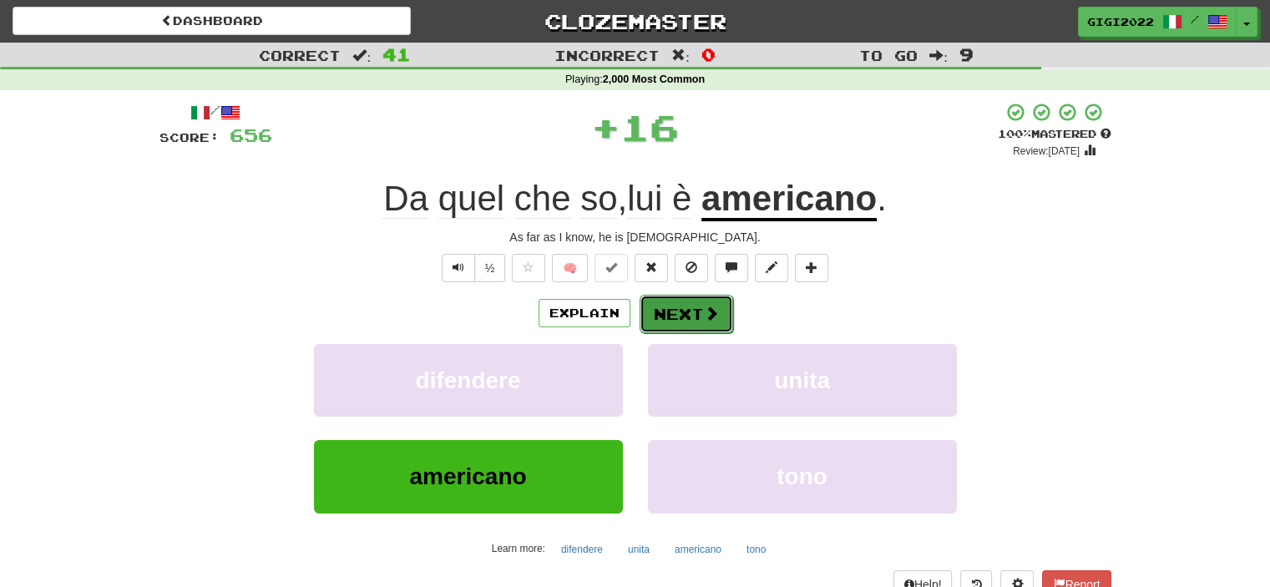
click at [680, 310] on button "Next" at bounding box center [687, 314] width 94 height 38
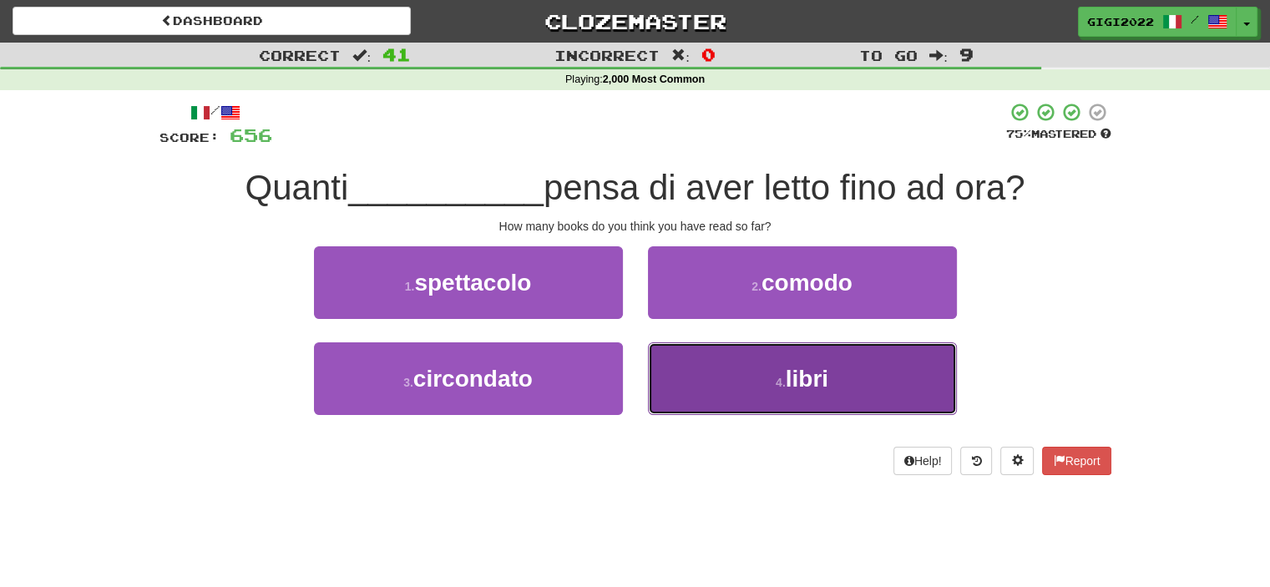
click at [681, 361] on button "4 . libri" at bounding box center [802, 378] width 309 height 73
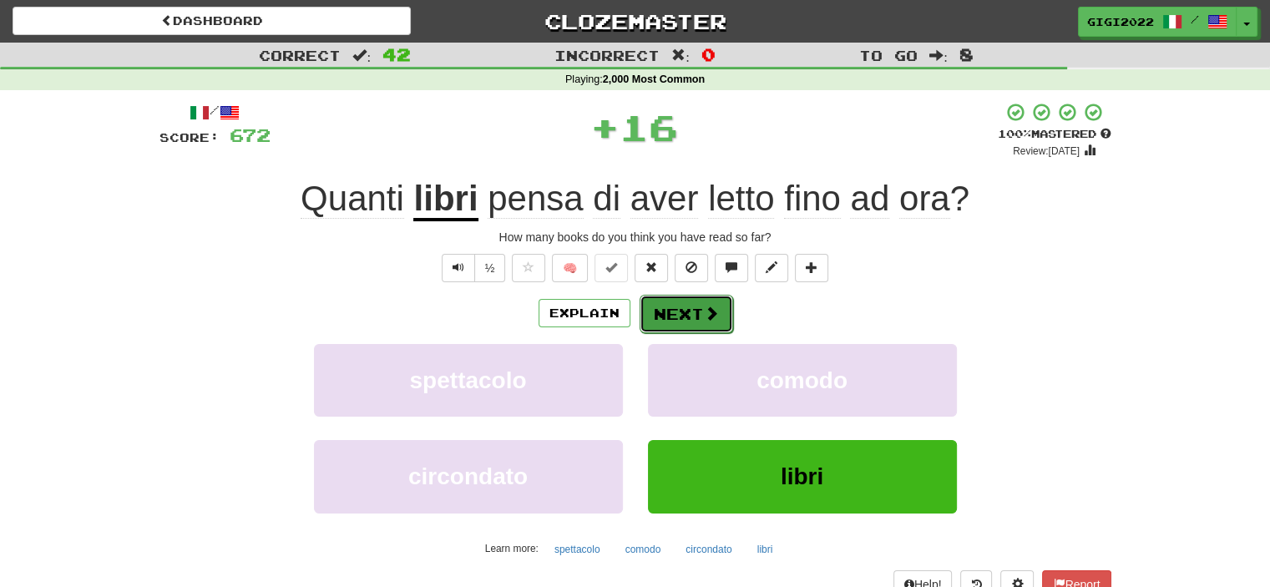
click at [676, 318] on button "Next" at bounding box center [687, 314] width 94 height 38
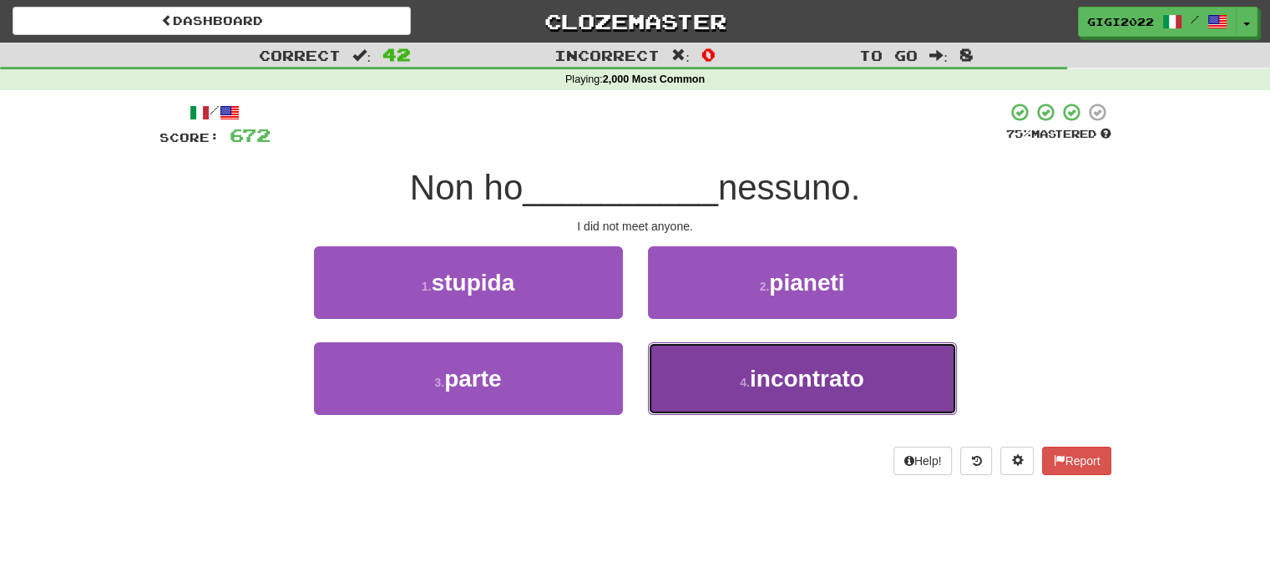
click at [666, 351] on button "4 . incontrato" at bounding box center [802, 378] width 309 height 73
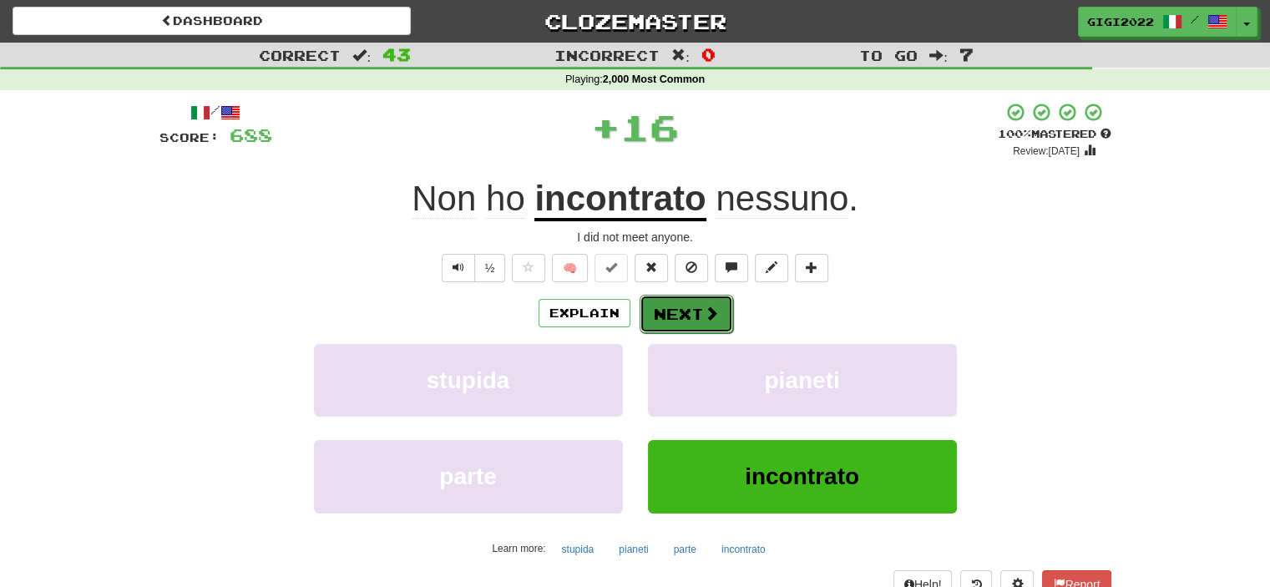
click at [665, 325] on button "Next" at bounding box center [687, 314] width 94 height 38
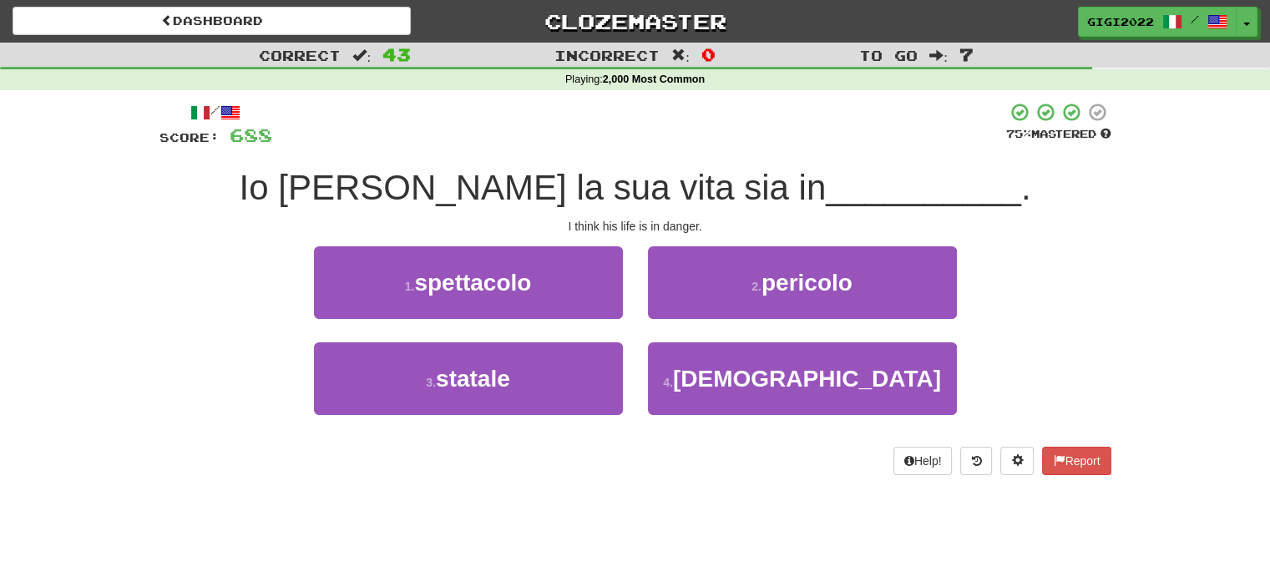
click at [665, 325] on div "2 . pericolo" at bounding box center [803, 294] width 334 height 96
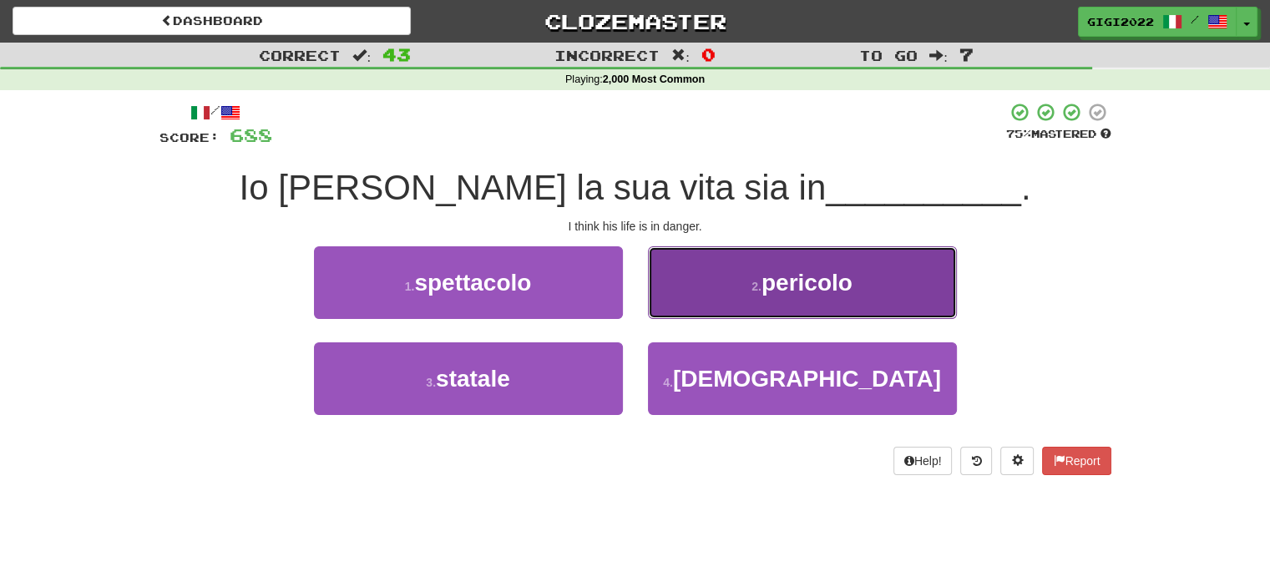
click at [665, 316] on button "2 . pericolo" at bounding box center [802, 282] width 309 height 73
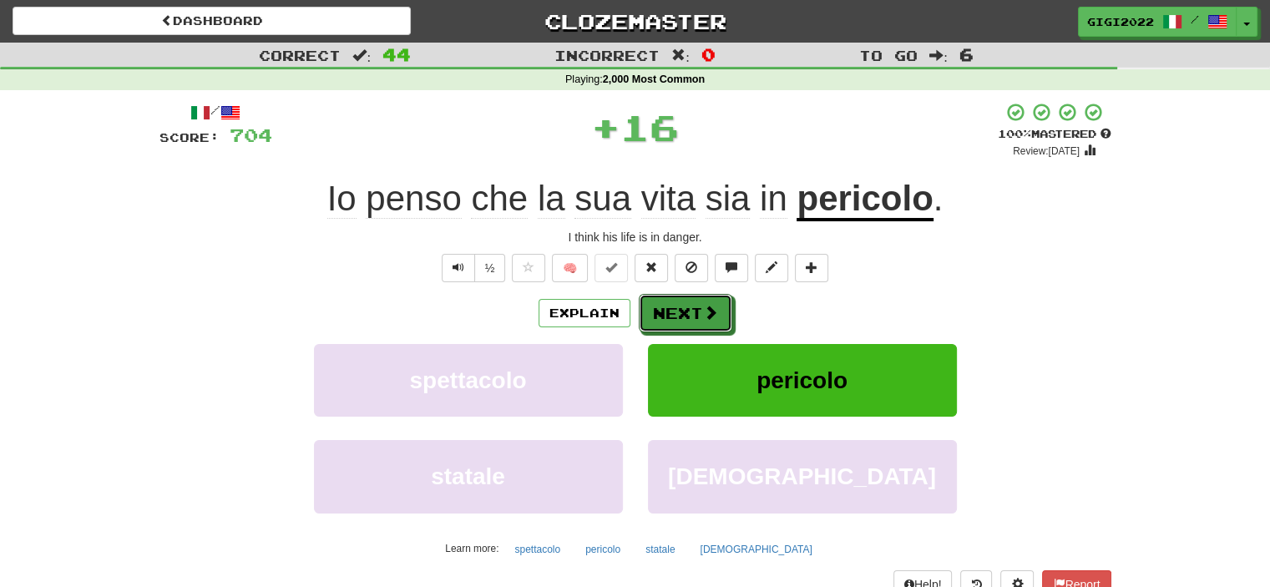
click at [665, 316] on button "Next" at bounding box center [686, 313] width 94 height 38
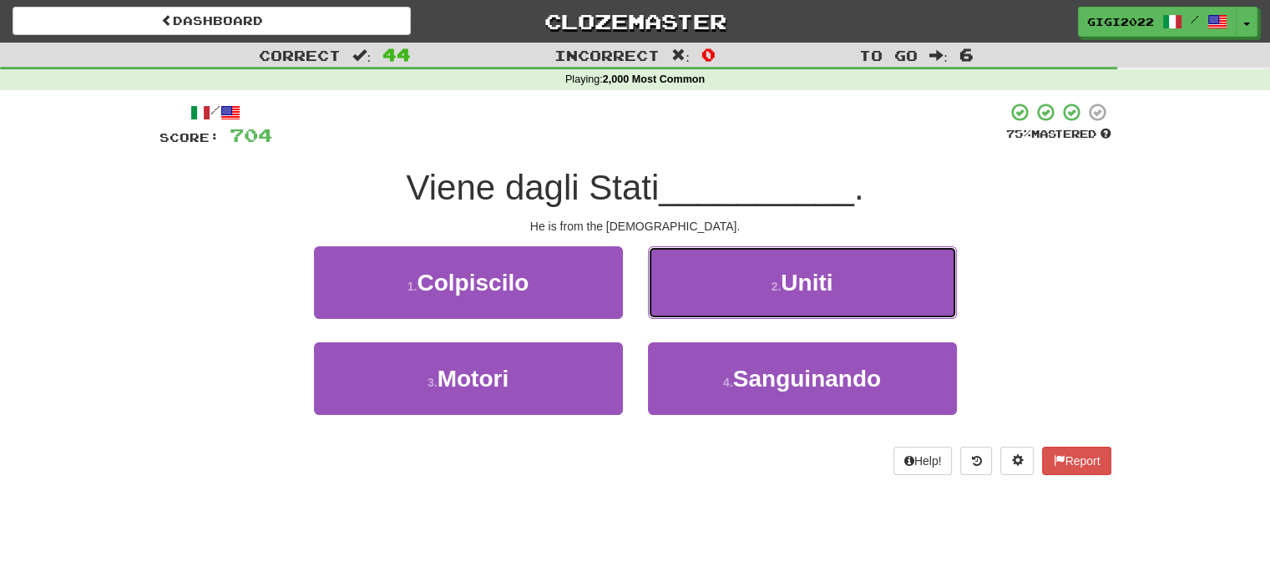
click at [665, 316] on button "2 . [GEOGRAPHIC_DATA]" at bounding box center [802, 282] width 309 height 73
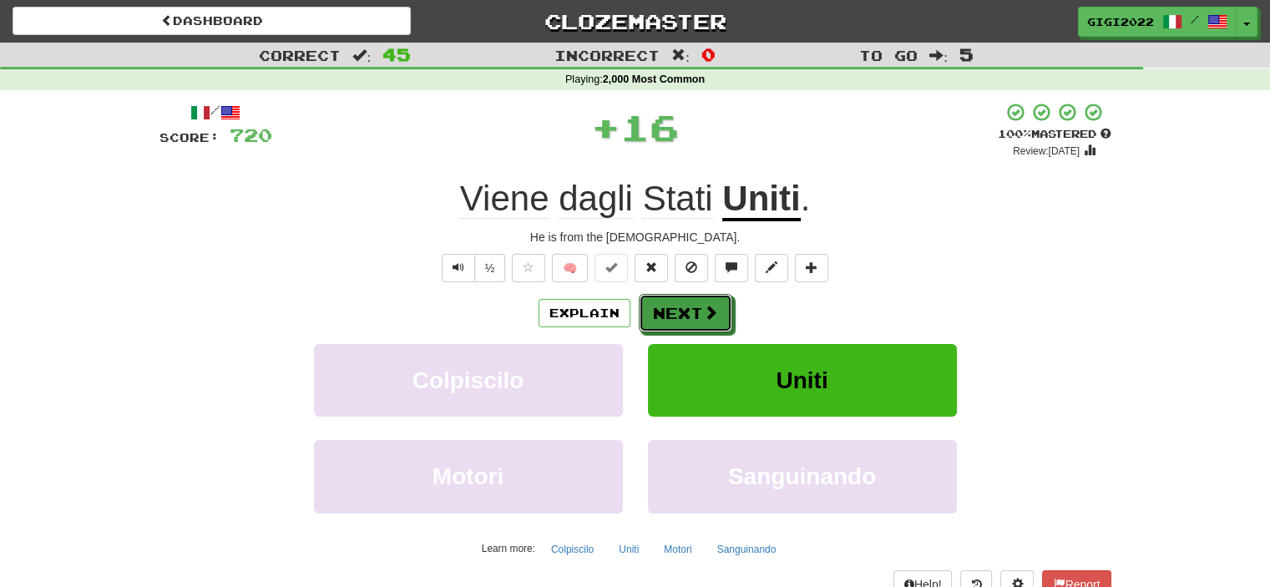
click at [665, 316] on button "Next" at bounding box center [686, 313] width 94 height 38
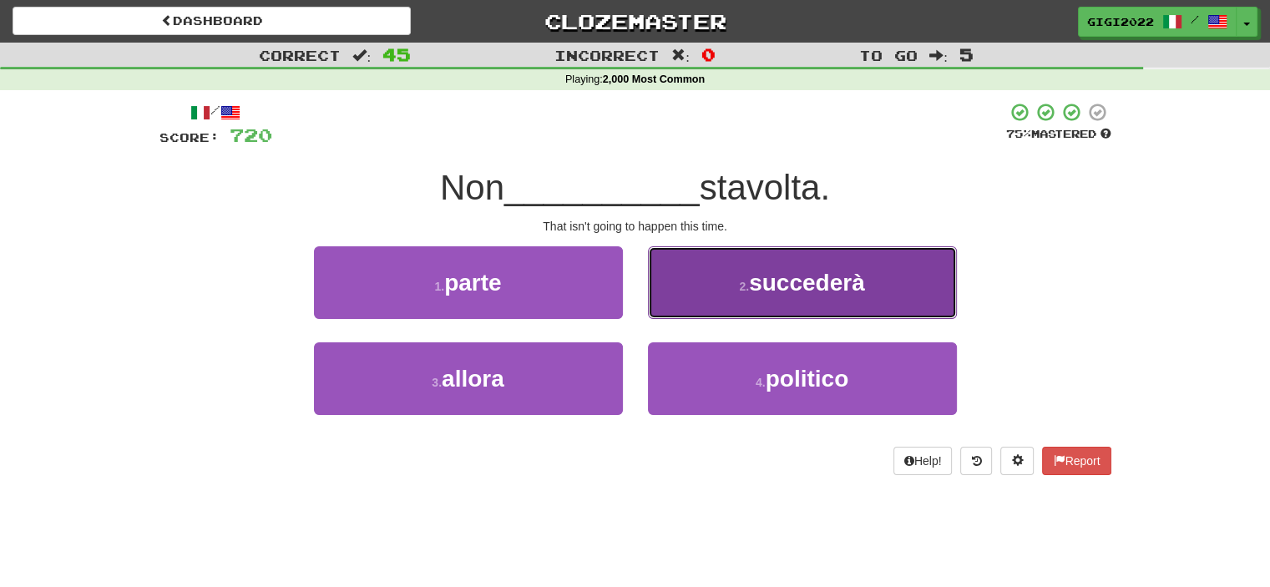
click at [665, 308] on button "2 . succederà" at bounding box center [802, 282] width 309 height 73
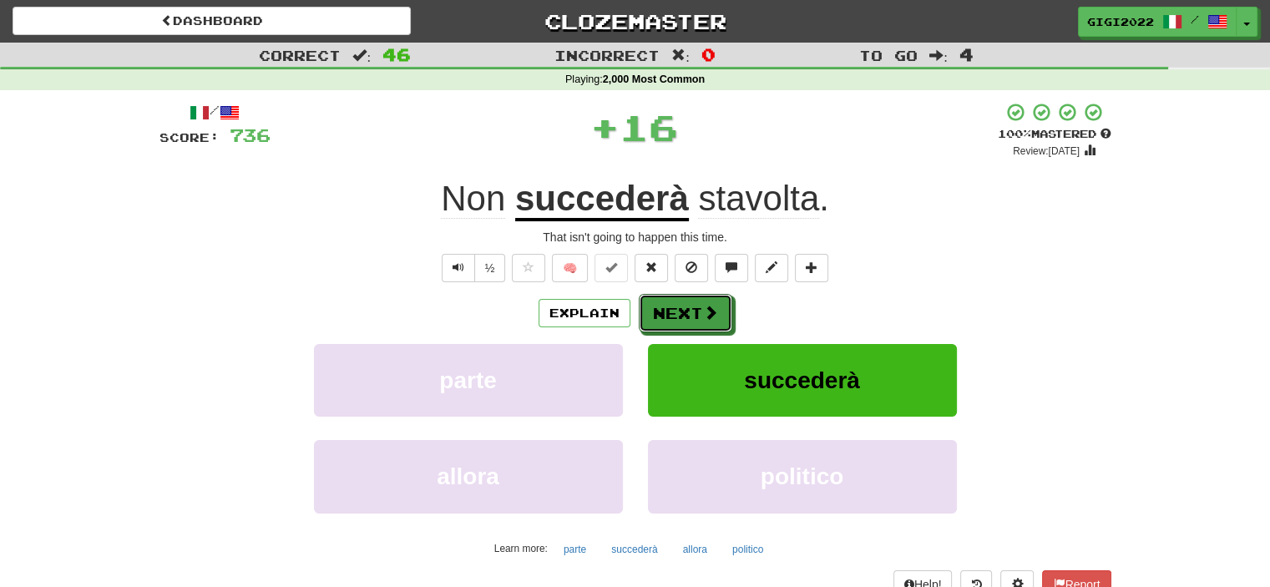
click at [665, 308] on button "Next" at bounding box center [686, 313] width 94 height 38
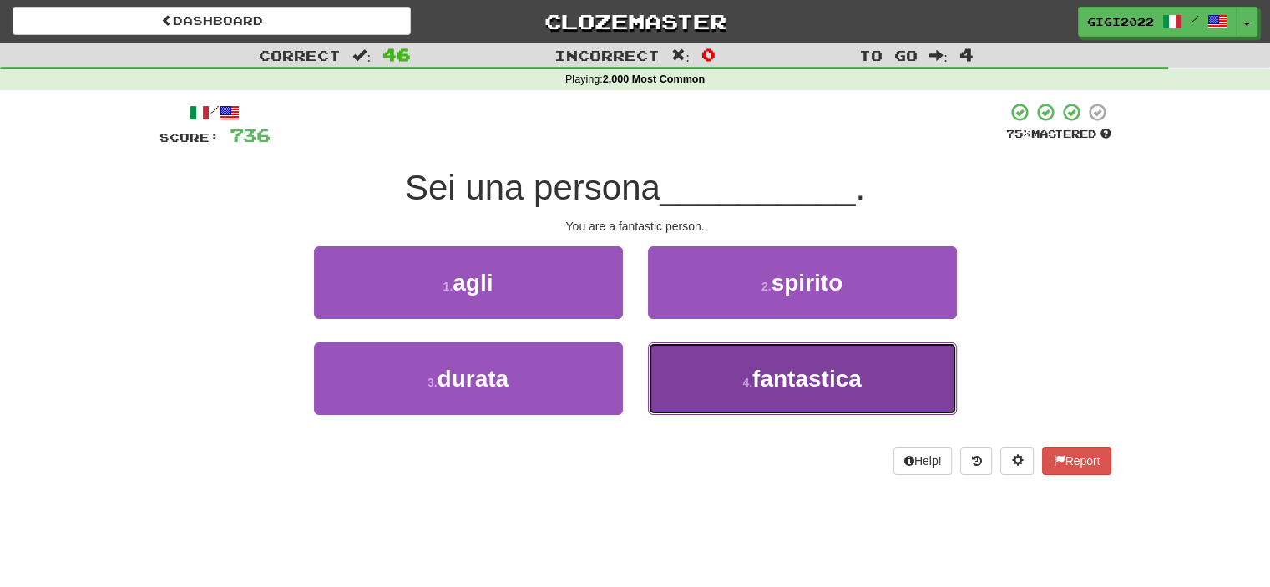
click at [673, 363] on button "4 . fantastica" at bounding box center [802, 378] width 309 height 73
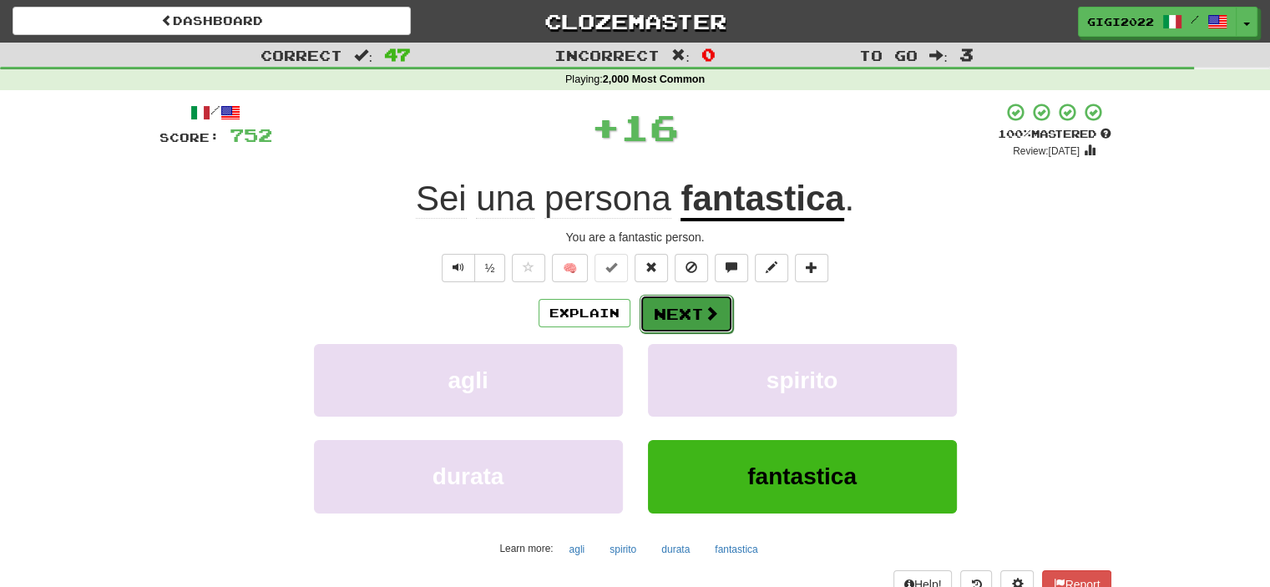
click at [665, 317] on button "Next" at bounding box center [687, 314] width 94 height 38
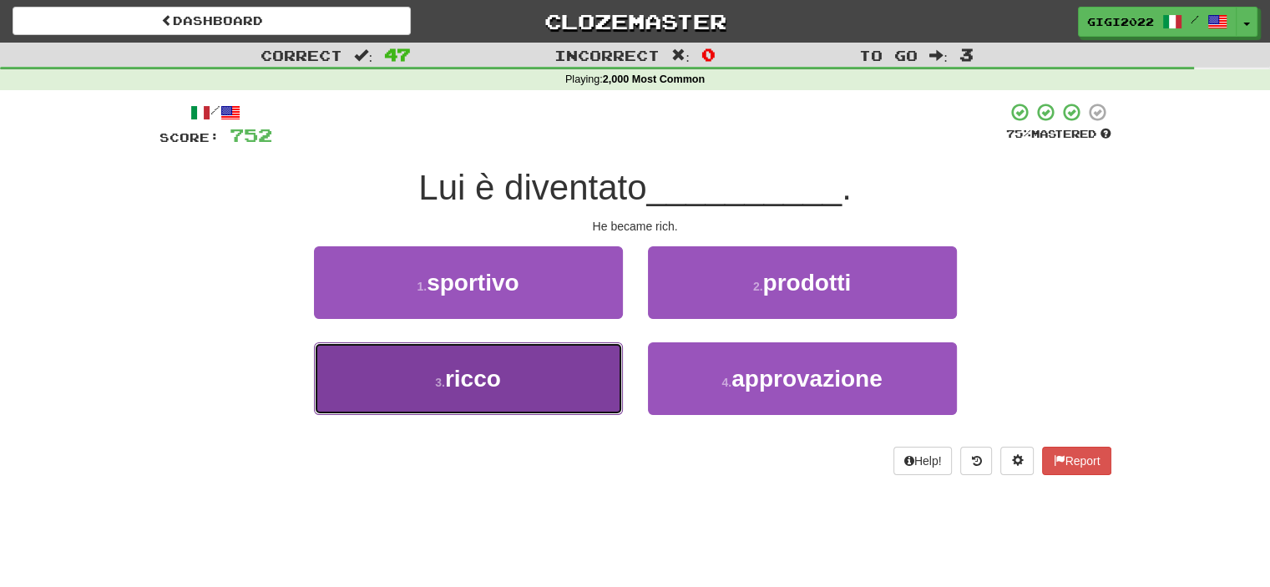
click at [570, 356] on button "3 . ricco" at bounding box center [468, 378] width 309 height 73
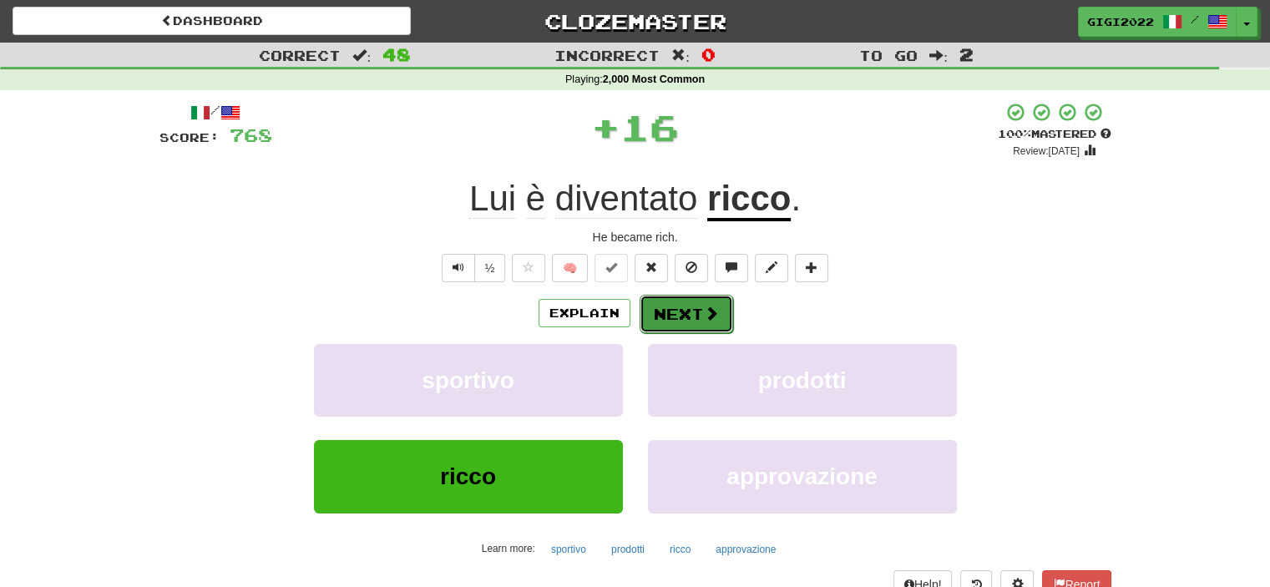
click at [679, 316] on button "Next" at bounding box center [687, 314] width 94 height 38
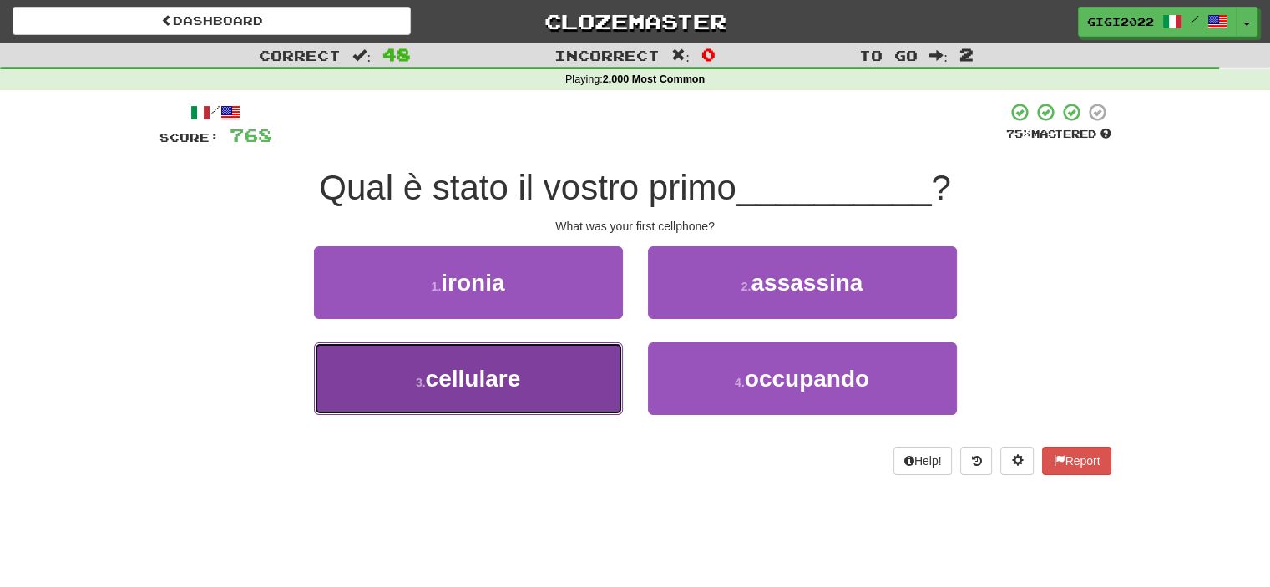
click at [566, 362] on button "3 . cellulare" at bounding box center [468, 378] width 309 height 73
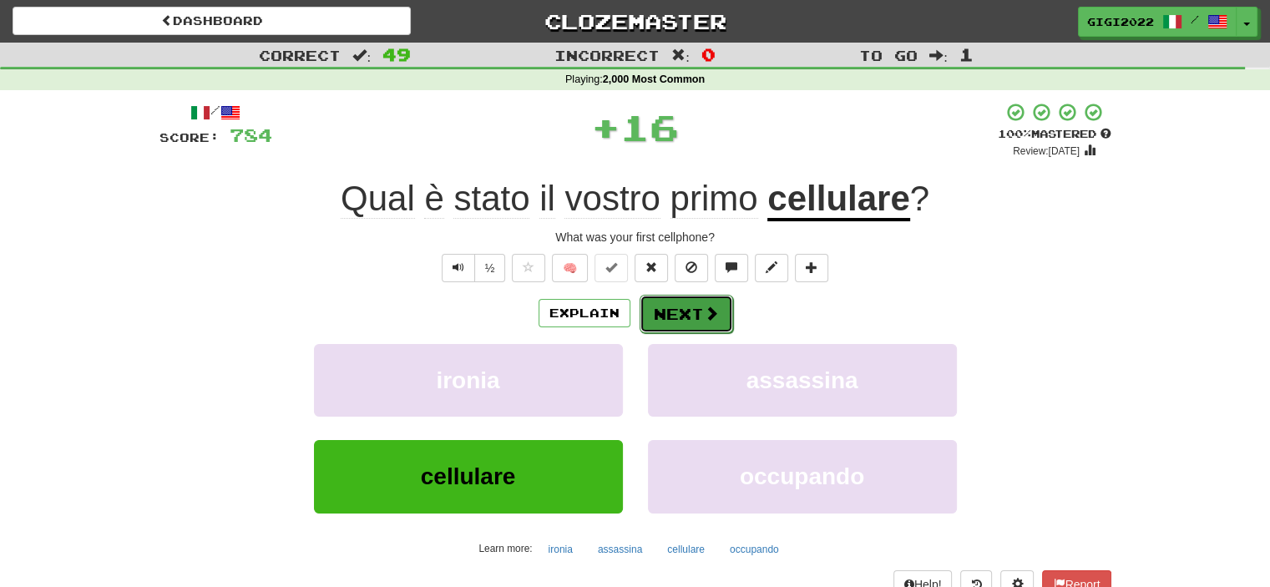
click at [679, 310] on button "Next" at bounding box center [687, 314] width 94 height 38
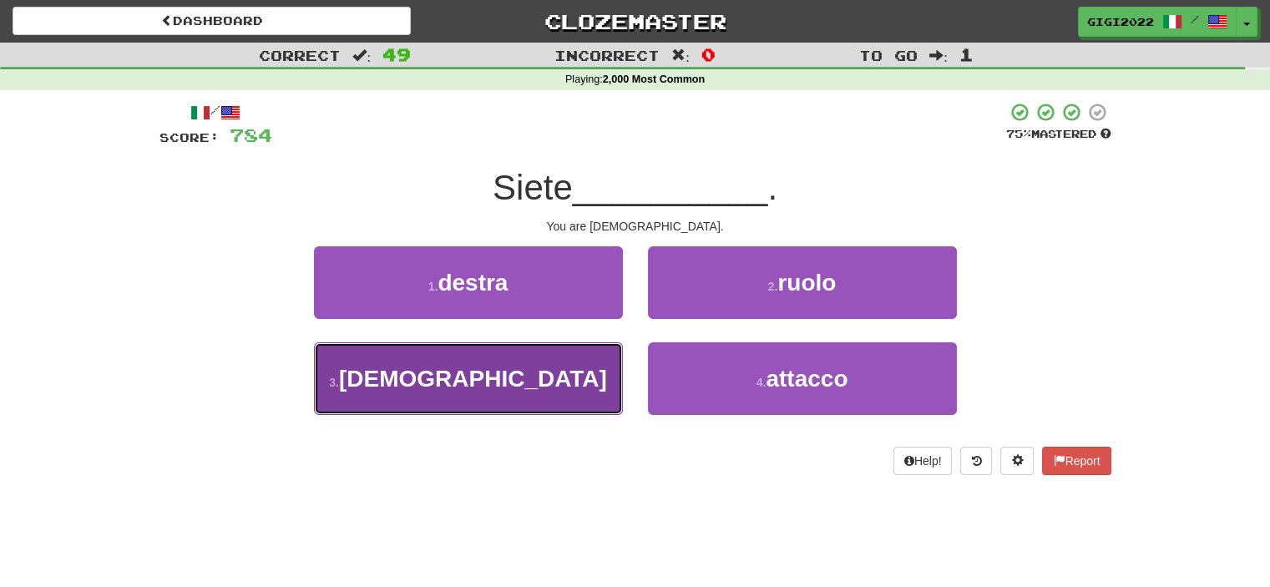
click at [595, 356] on button "3 . [DEMOGRAPHIC_DATA]" at bounding box center [468, 378] width 309 height 73
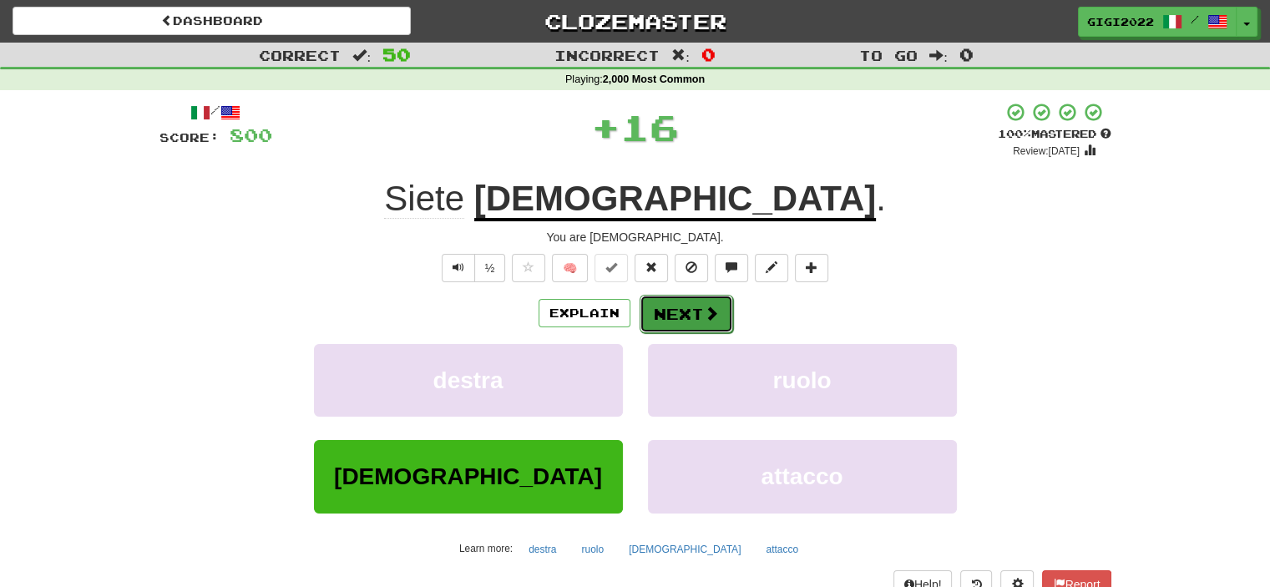
click at [681, 318] on button "Next" at bounding box center [687, 314] width 94 height 38
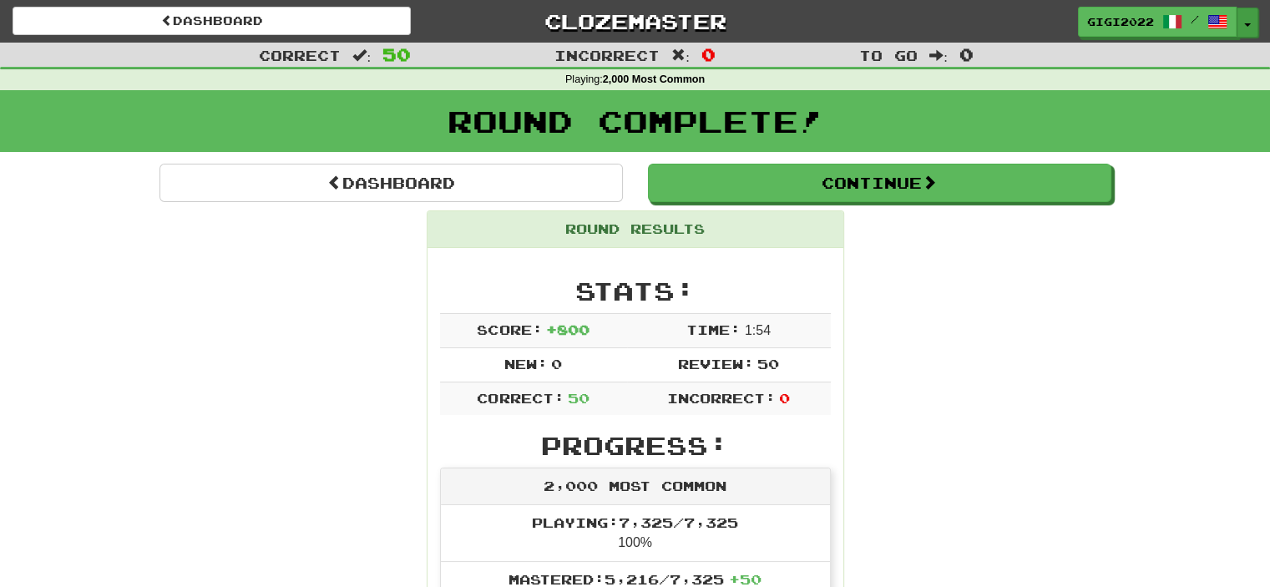
click at [1252, 23] on button "Toggle Dropdown" at bounding box center [1248, 23] width 22 height 30
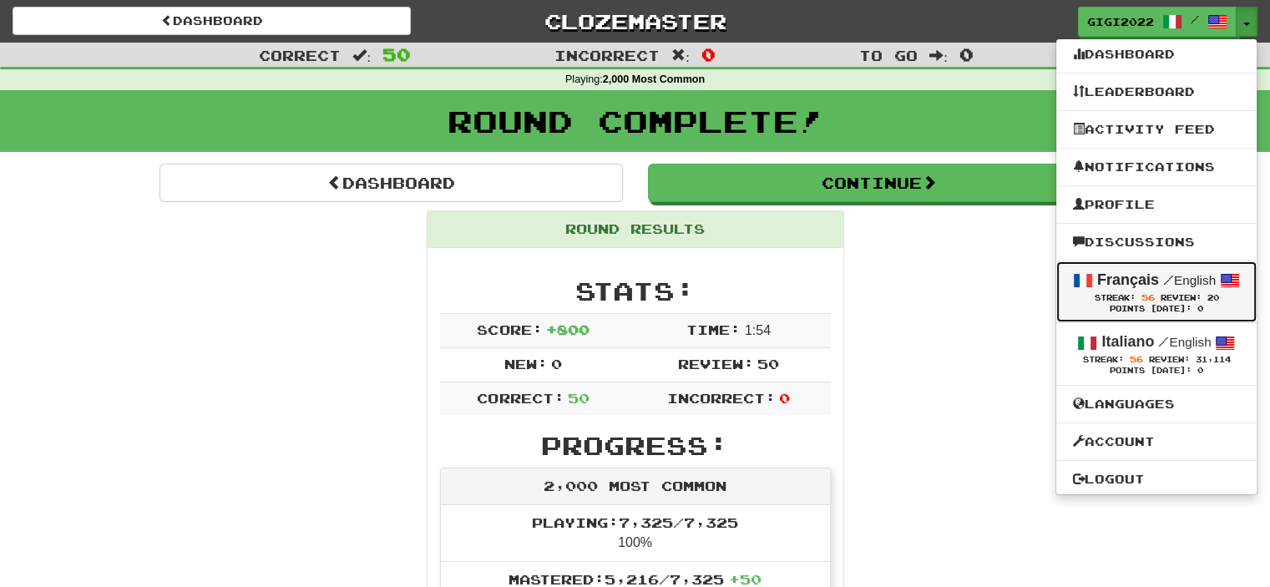
click at [1139, 280] on strong "Français" at bounding box center [1128, 279] width 62 height 17
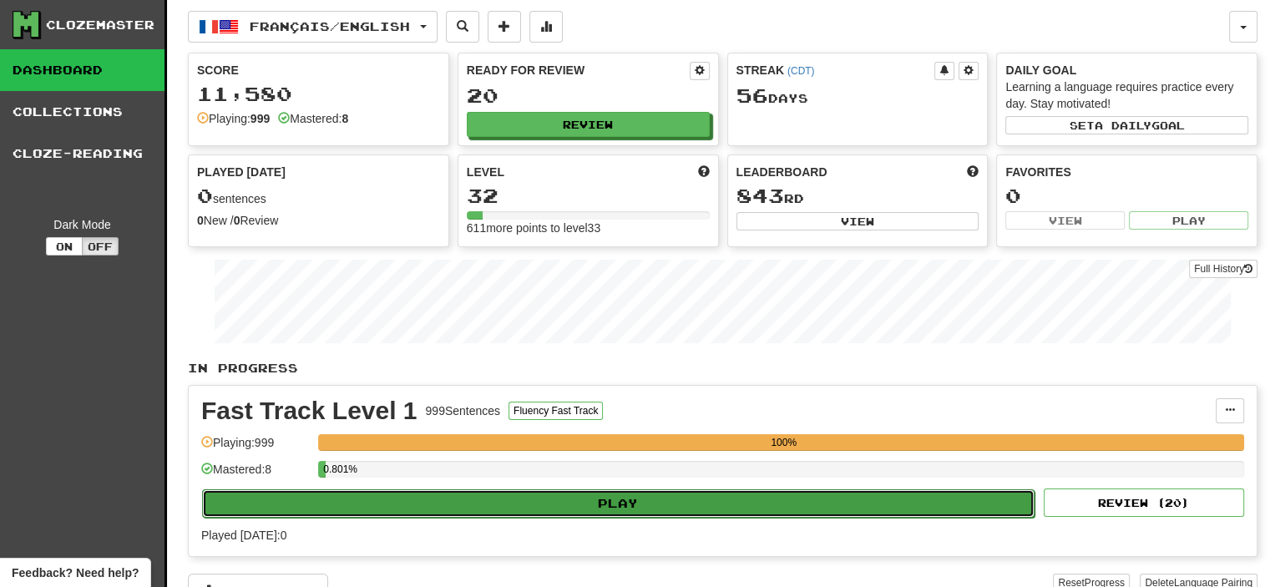
click at [949, 504] on button "Play" at bounding box center [618, 503] width 833 height 28
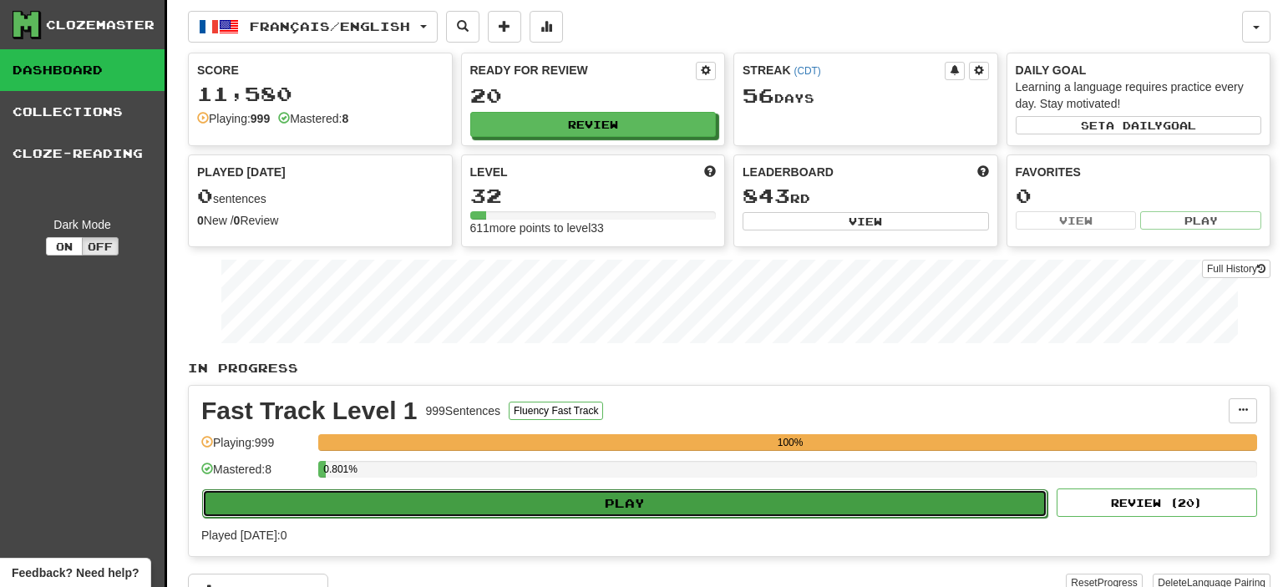
select select "**"
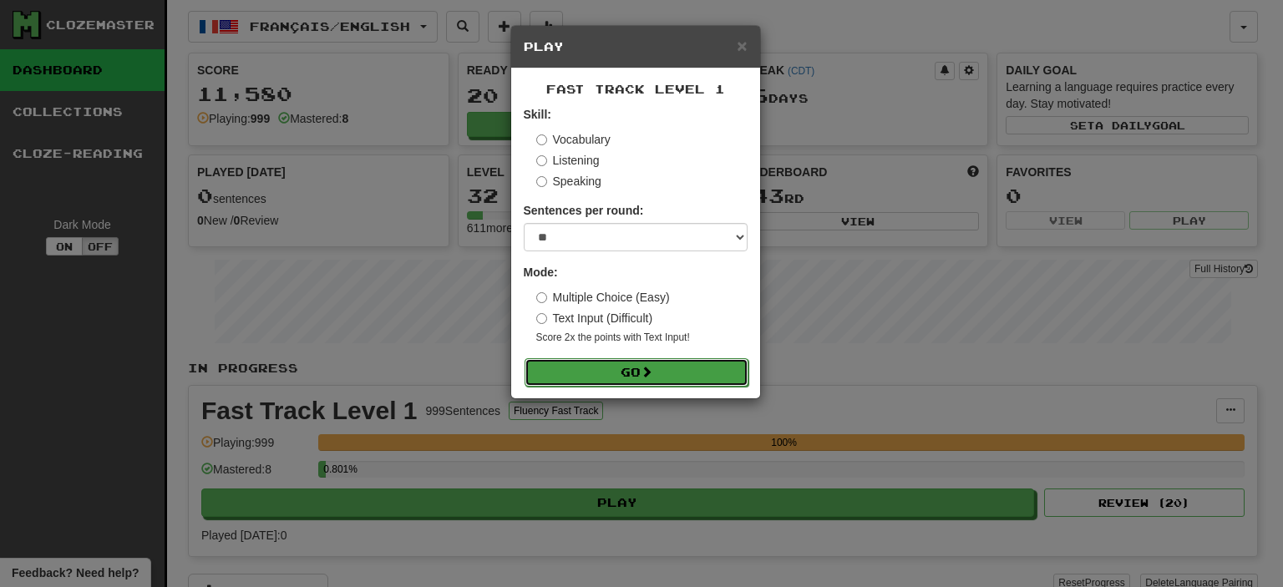
click at [643, 370] on button "Go" at bounding box center [636, 372] width 224 height 28
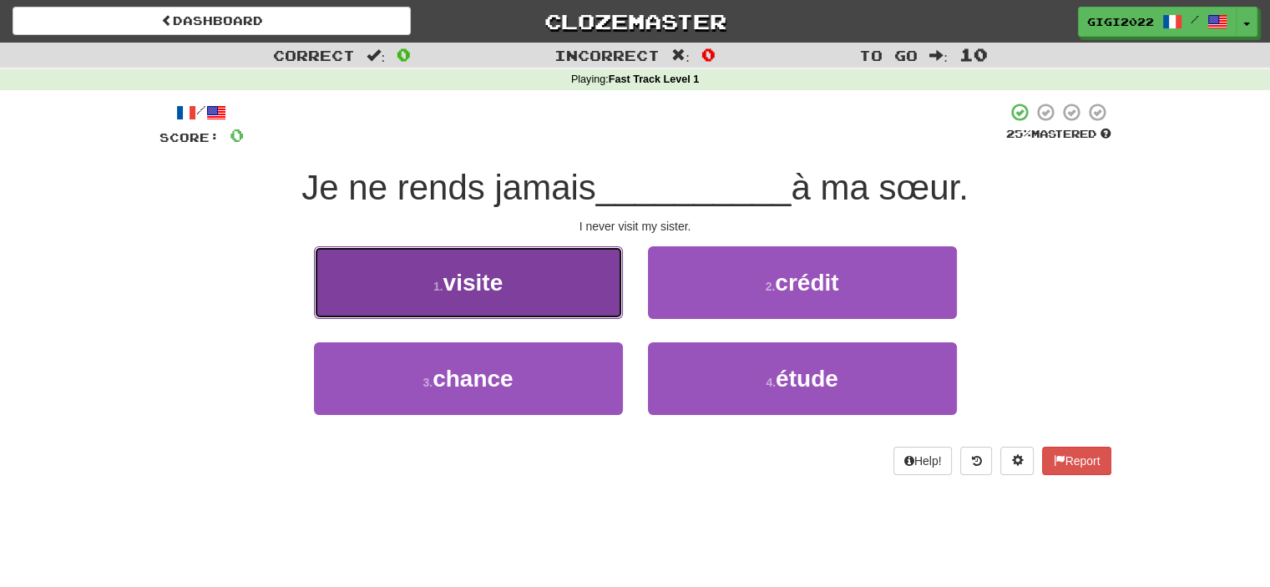
click at [556, 301] on button "1 . visite" at bounding box center [468, 282] width 309 height 73
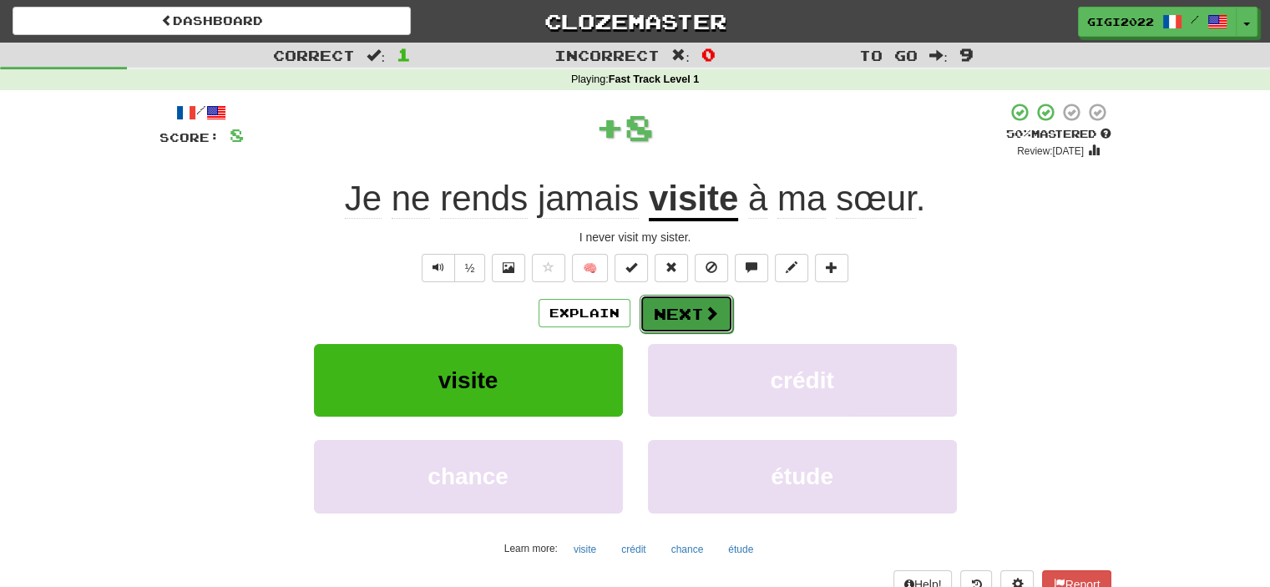
click at [686, 314] on button "Next" at bounding box center [687, 314] width 94 height 38
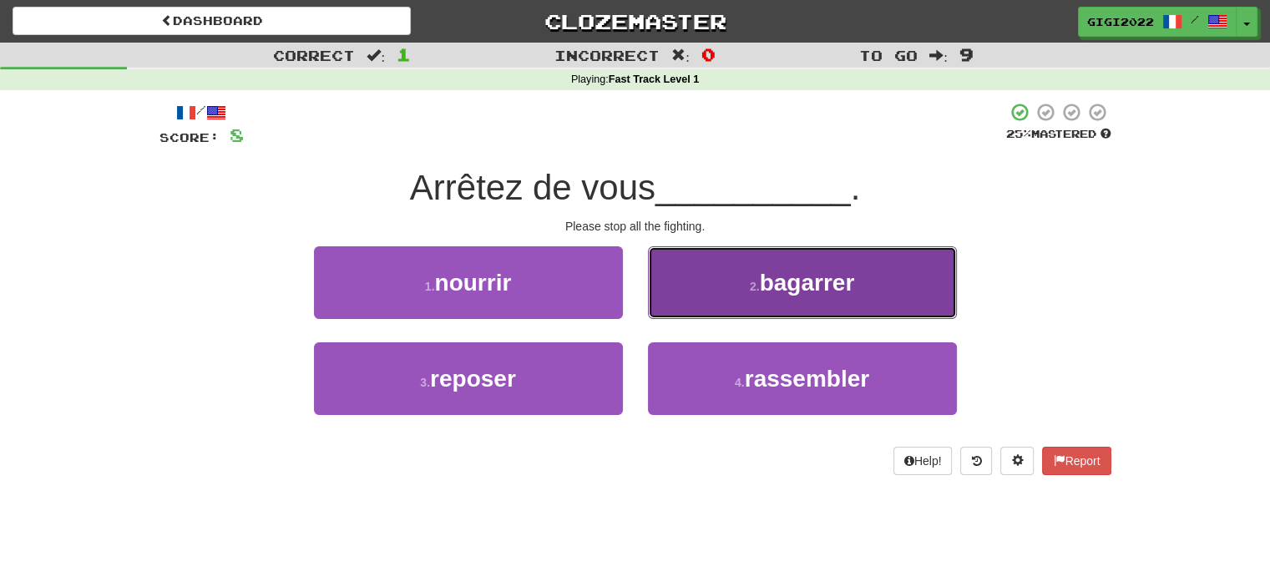
click at [668, 310] on button "2 . bagarrer" at bounding box center [802, 282] width 309 height 73
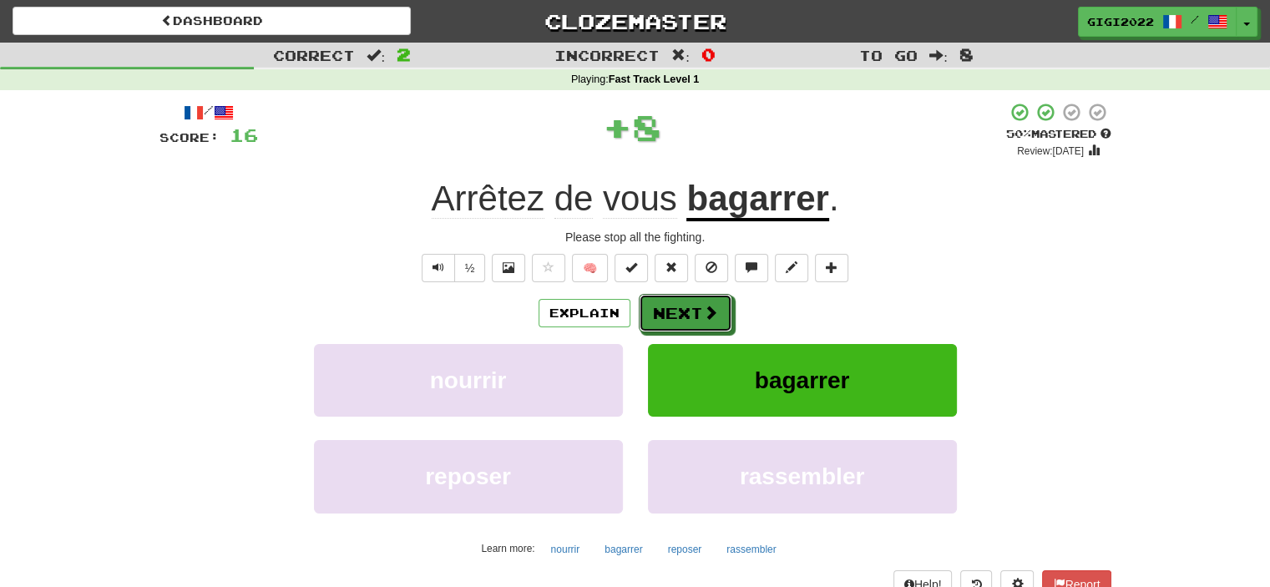
click at [668, 310] on button "Next" at bounding box center [686, 313] width 94 height 38
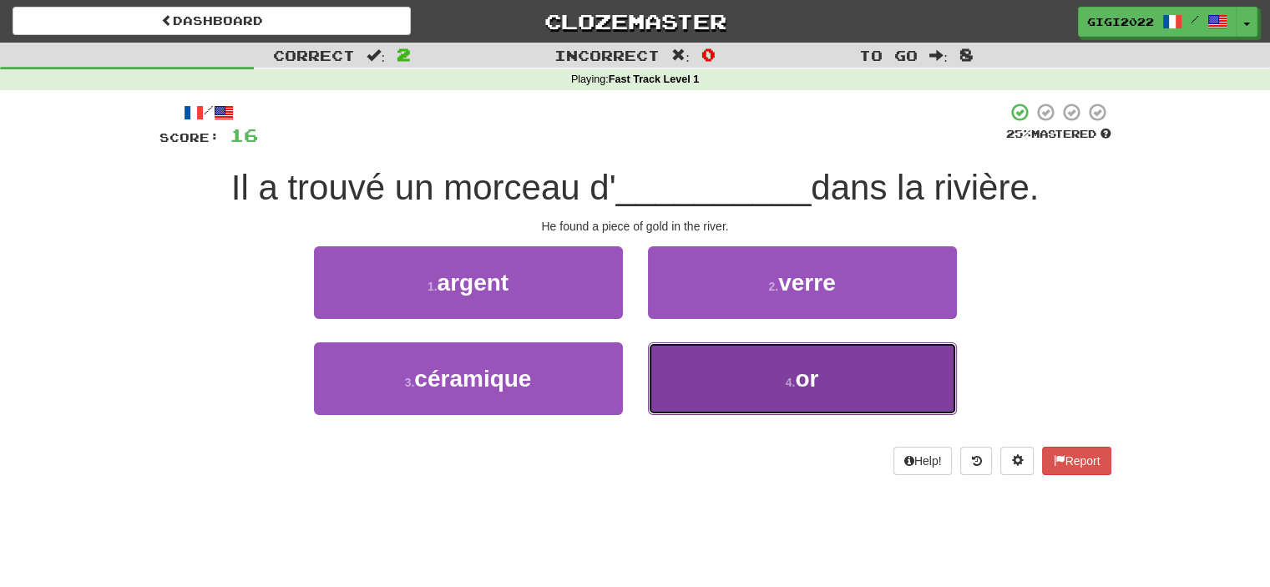
click at [698, 378] on button "4 . or" at bounding box center [802, 378] width 309 height 73
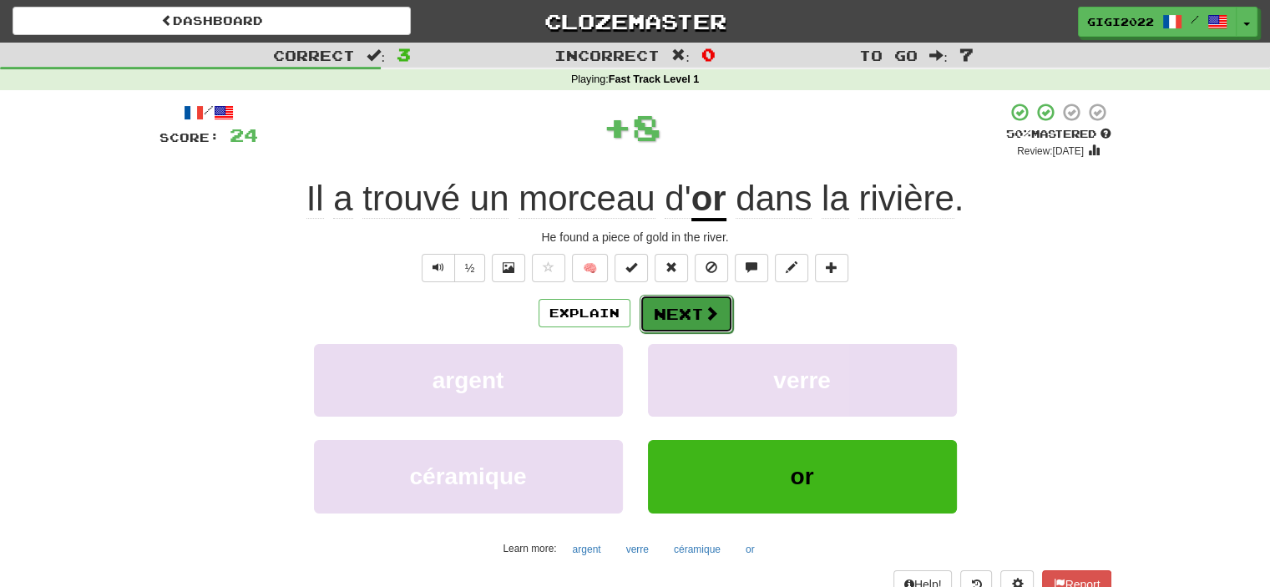
click at [675, 313] on button "Next" at bounding box center [687, 314] width 94 height 38
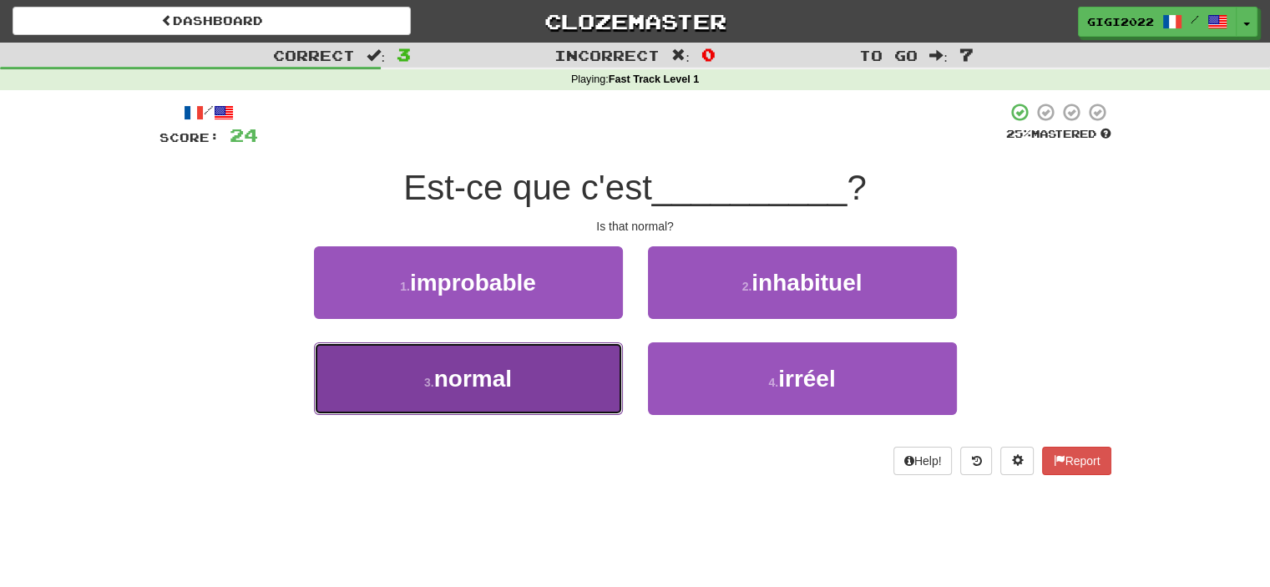
click at [598, 369] on button "3 . normal" at bounding box center [468, 378] width 309 height 73
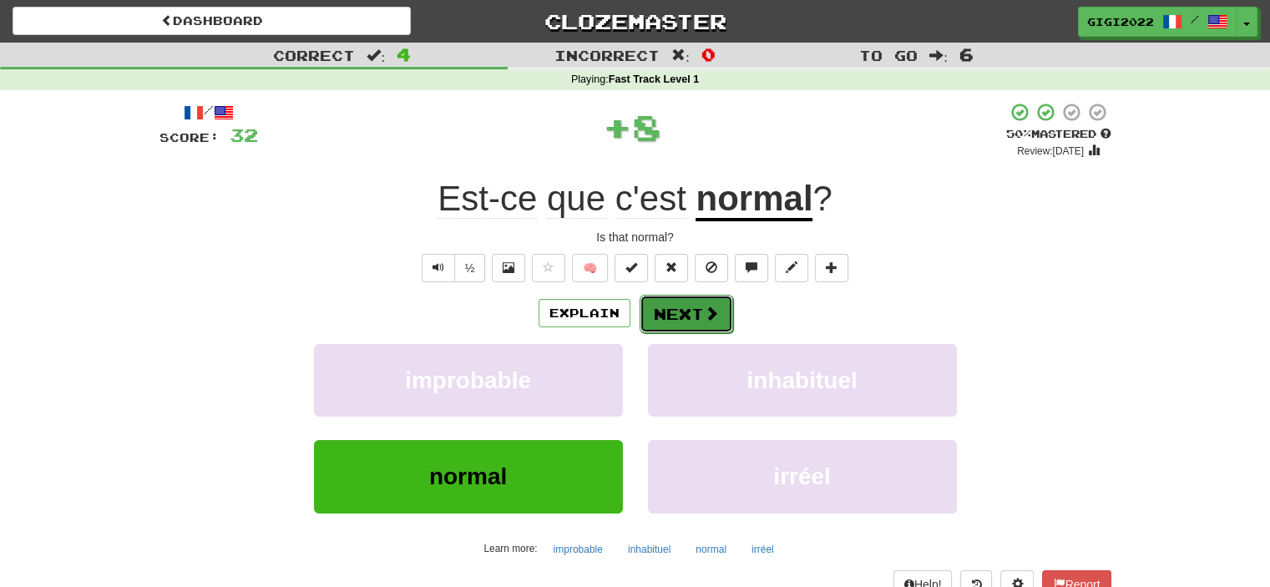
click at [686, 306] on button "Next" at bounding box center [687, 314] width 94 height 38
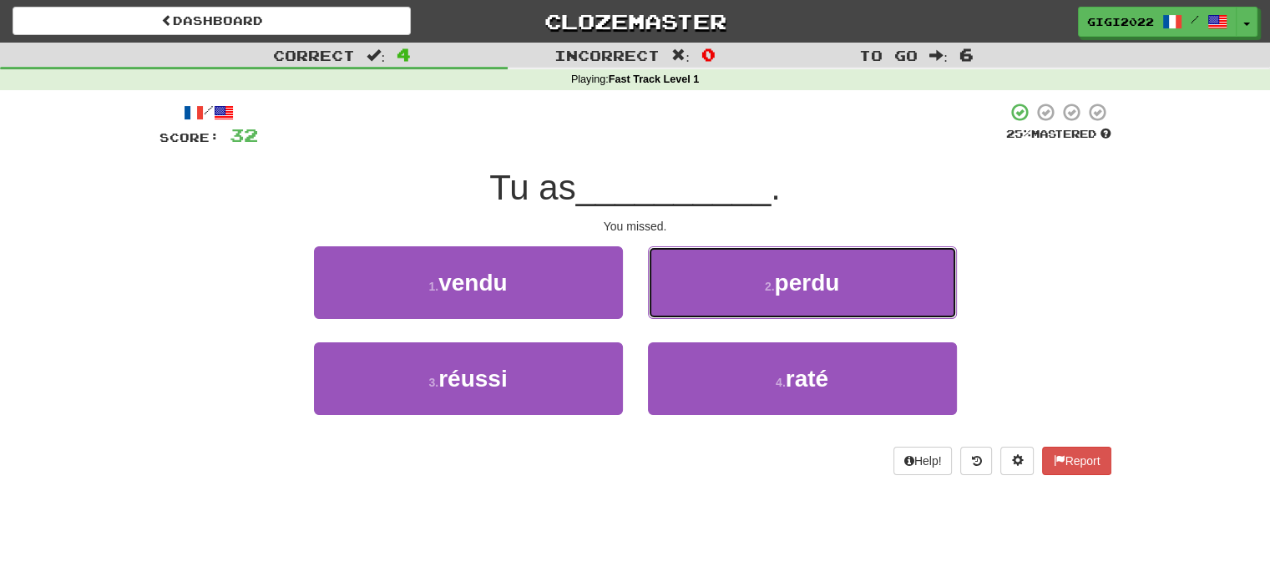
click at [686, 306] on button "2 . perdu" at bounding box center [802, 282] width 309 height 73
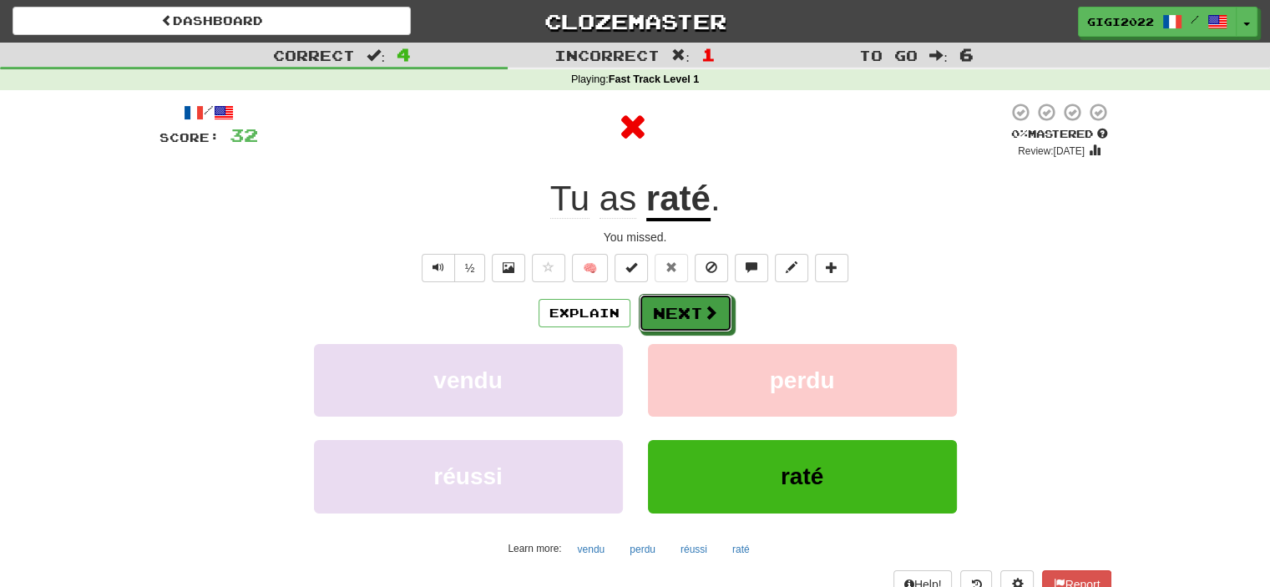
click at [686, 306] on button "Next" at bounding box center [686, 313] width 94 height 38
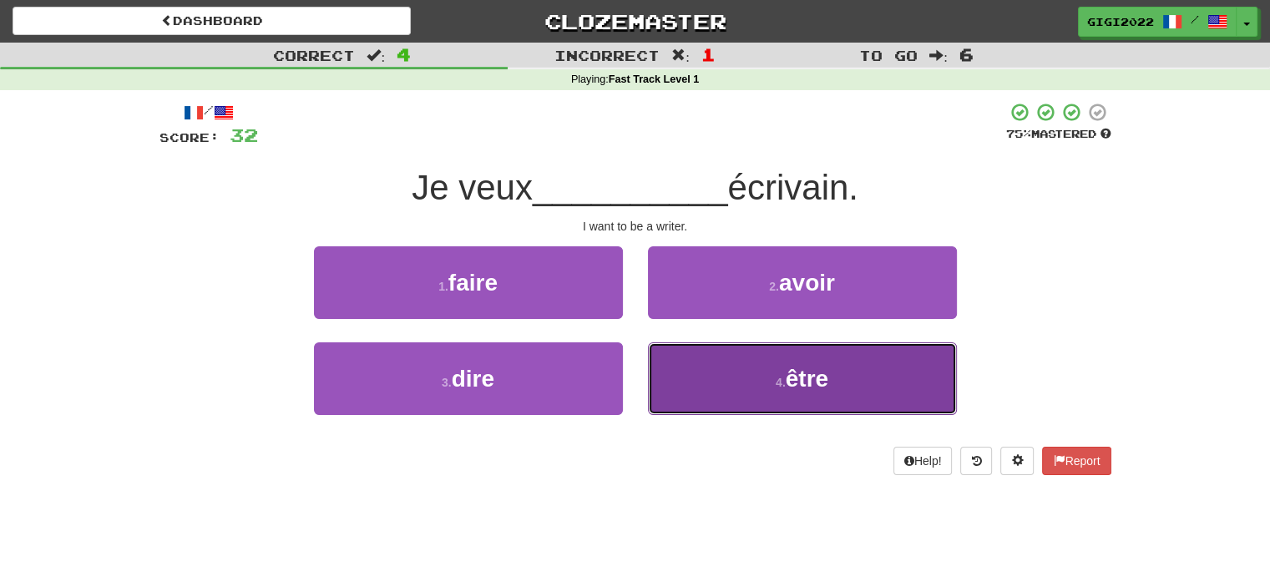
click at [695, 376] on button "4 . être" at bounding box center [802, 378] width 309 height 73
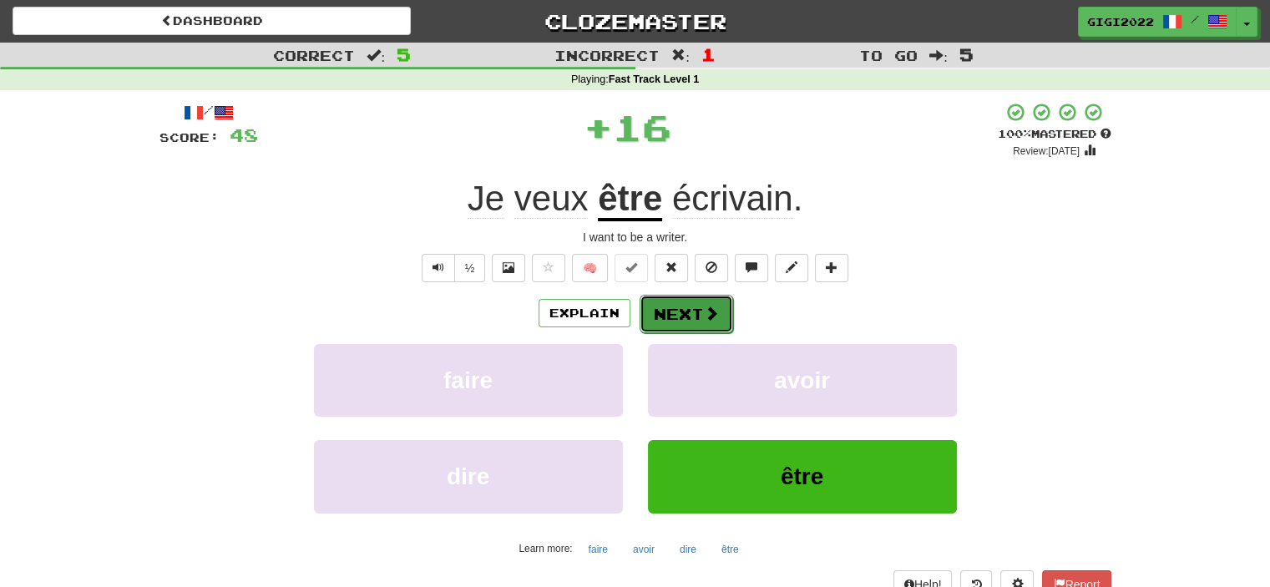
click at [675, 322] on button "Next" at bounding box center [687, 314] width 94 height 38
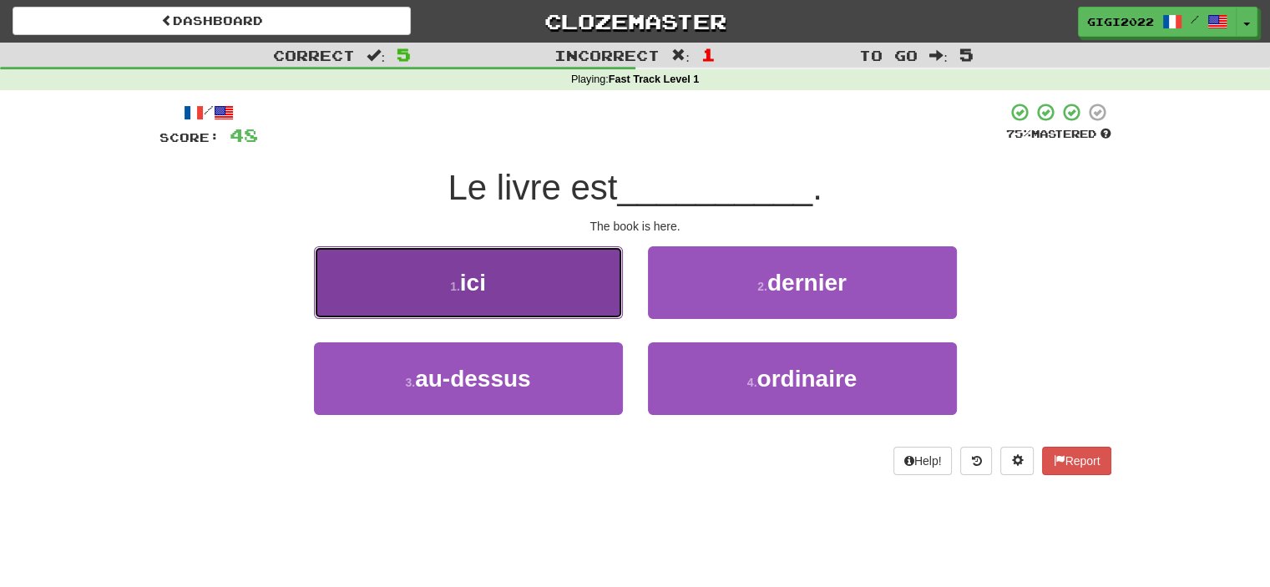
click at [586, 300] on button "1 . ici" at bounding box center [468, 282] width 309 height 73
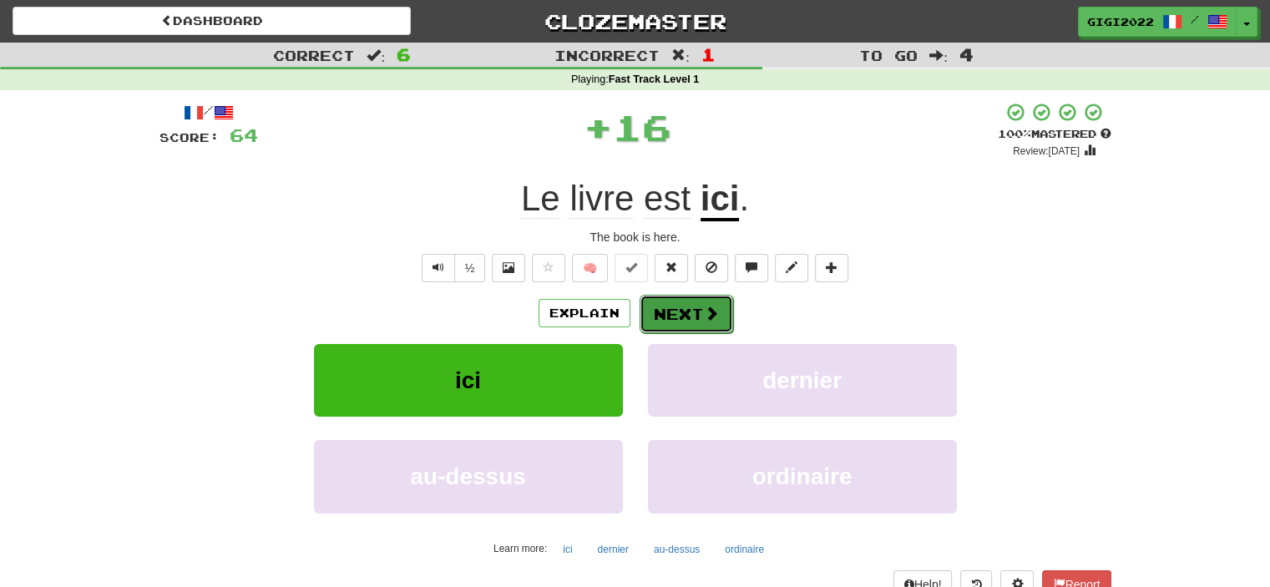
click at [672, 311] on button "Next" at bounding box center [687, 314] width 94 height 38
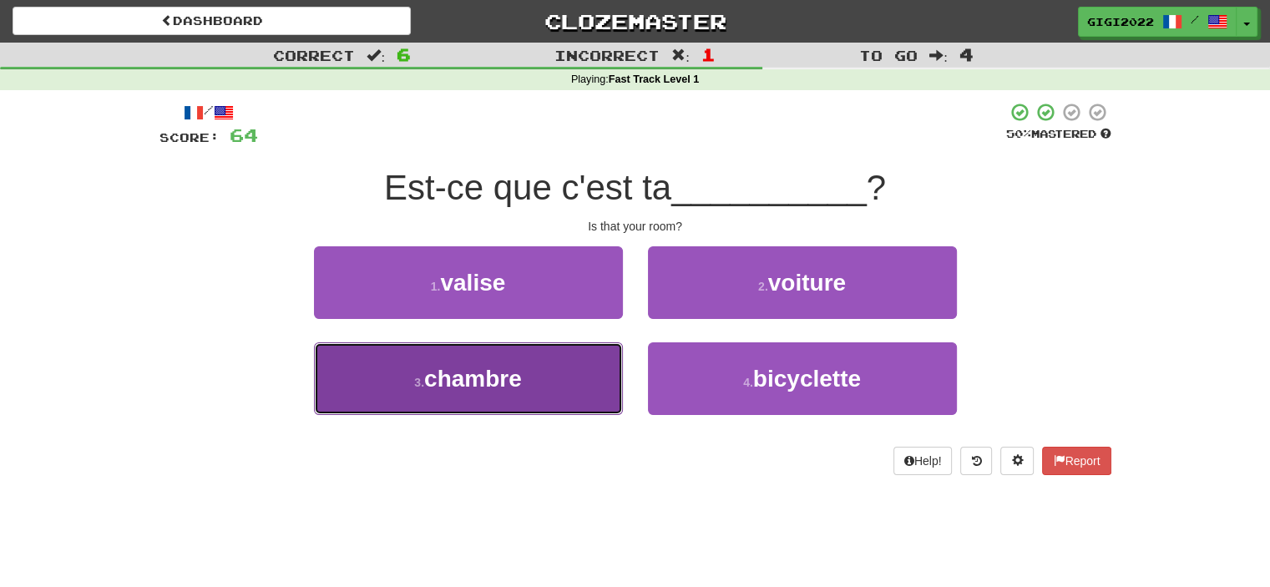
click at [574, 364] on button "3 . chambre" at bounding box center [468, 378] width 309 height 73
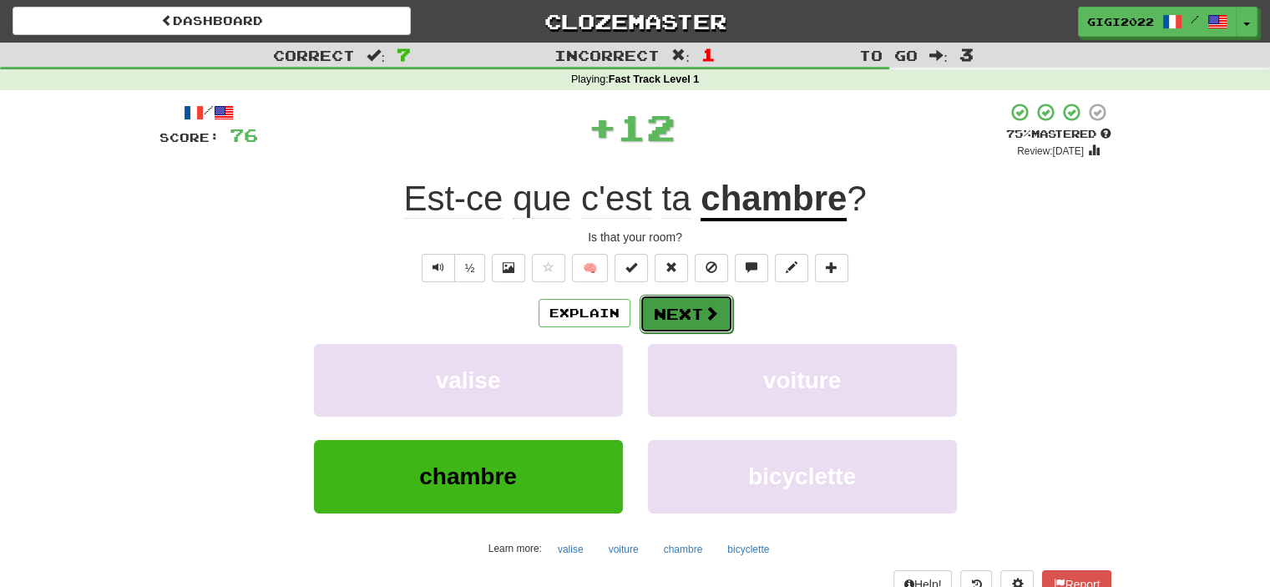
click at [686, 317] on button "Next" at bounding box center [687, 314] width 94 height 38
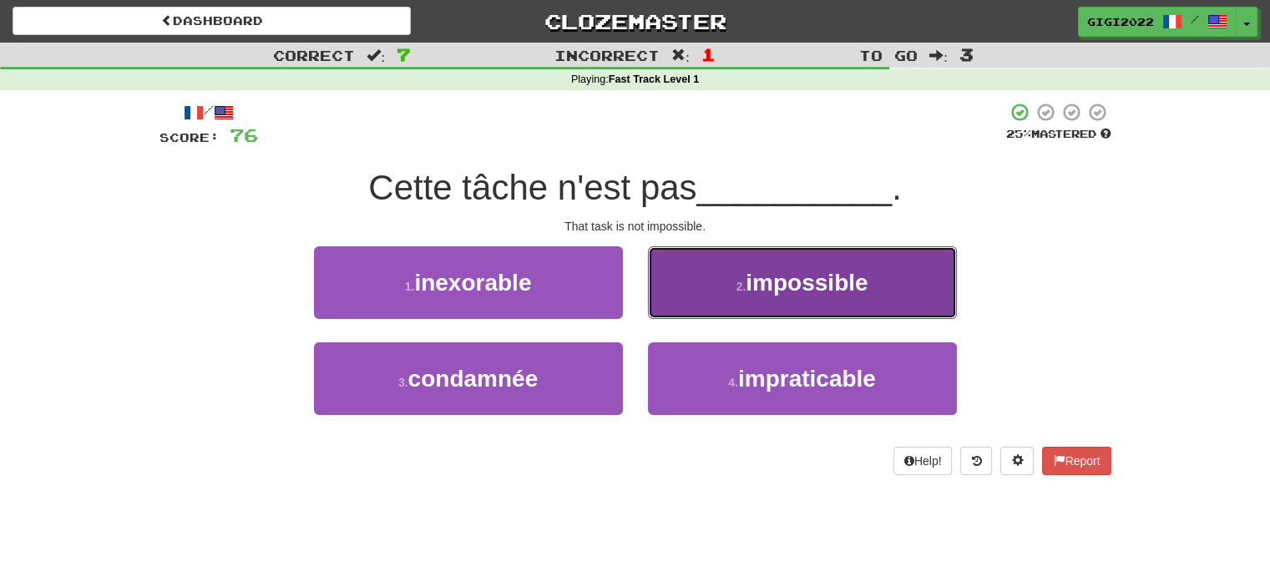
click at [685, 313] on button "2 . impossible" at bounding box center [802, 282] width 309 height 73
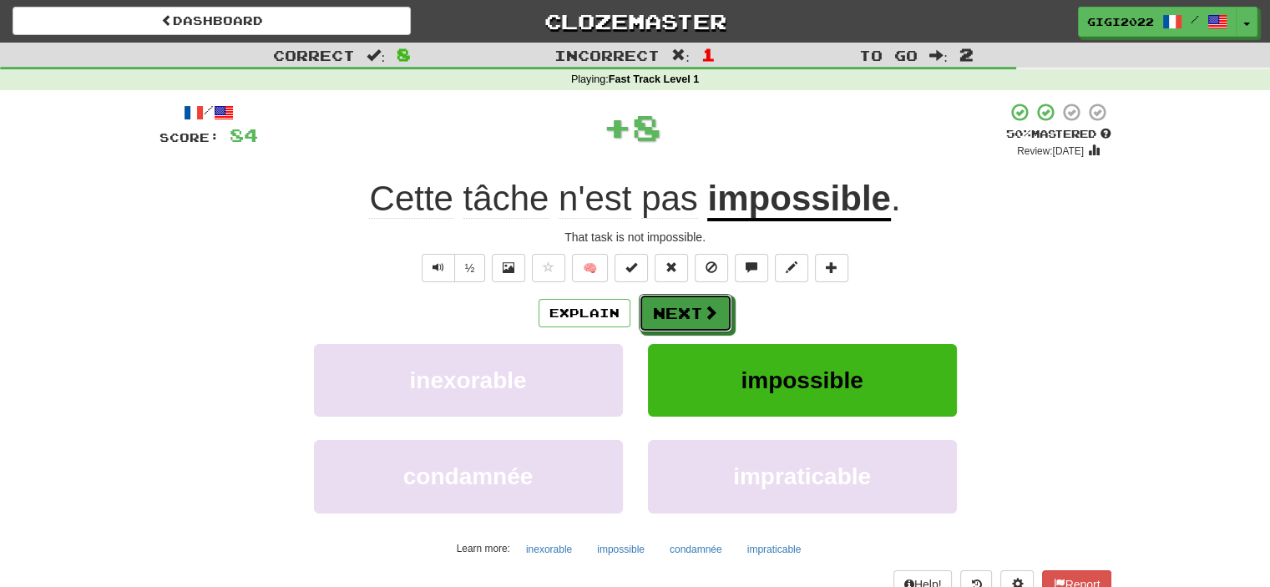
click at [685, 313] on button "Next" at bounding box center [686, 313] width 94 height 38
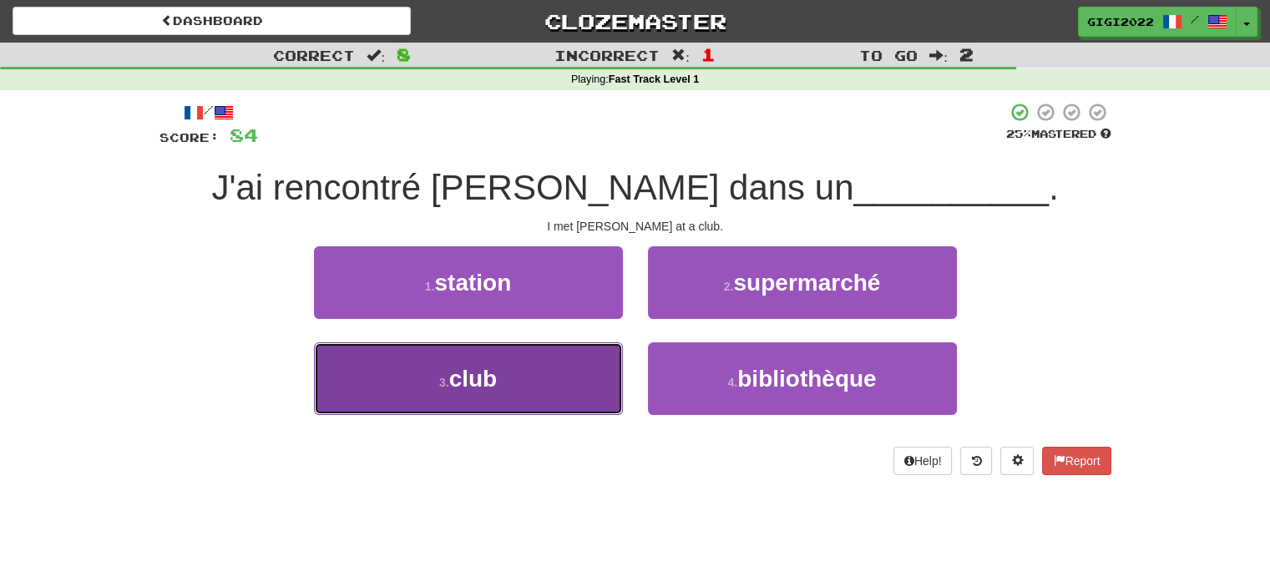
click at [595, 357] on button "3 . club" at bounding box center [468, 378] width 309 height 73
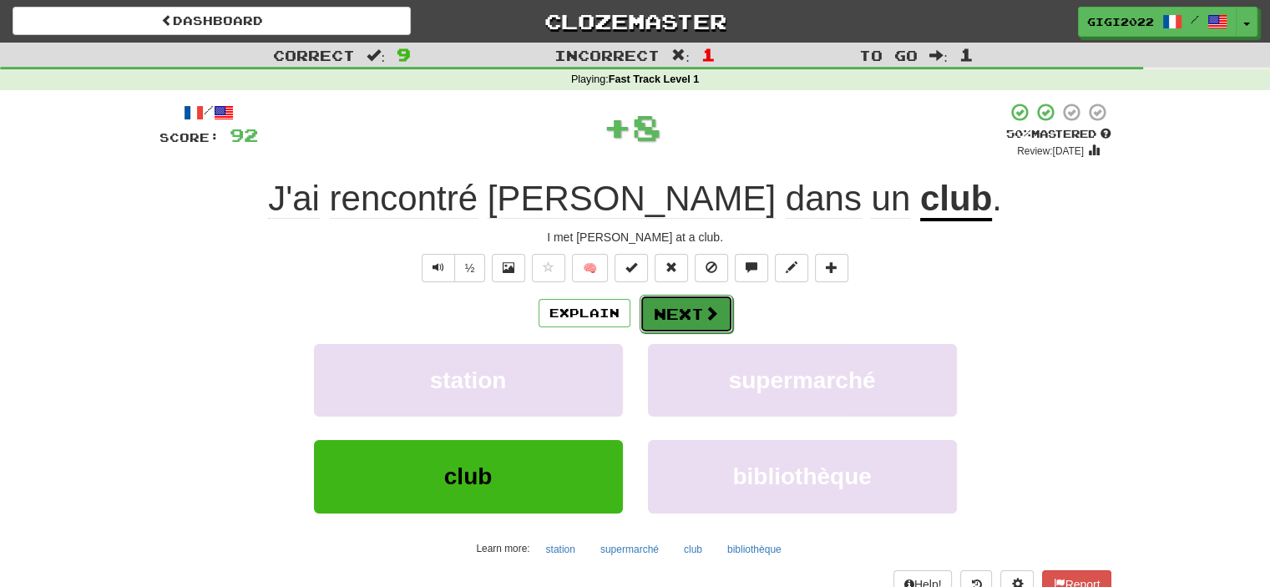
click at [674, 317] on button "Next" at bounding box center [687, 314] width 94 height 38
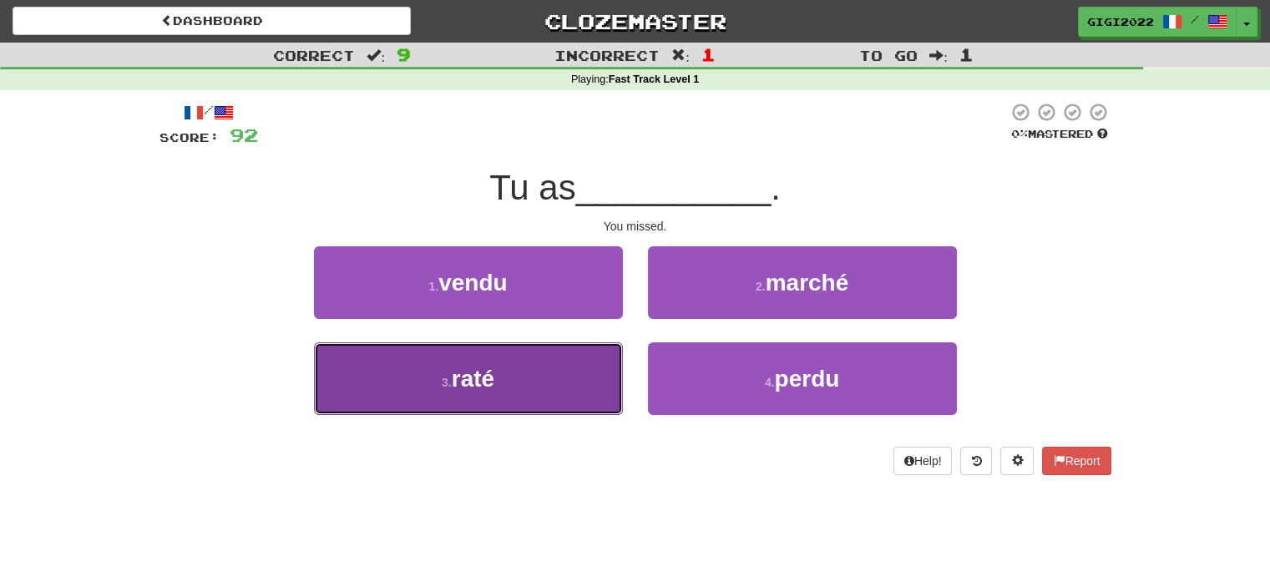
click at [585, 365] on button "3 . raté" at bounding box center [468, 378] width 309 height 73
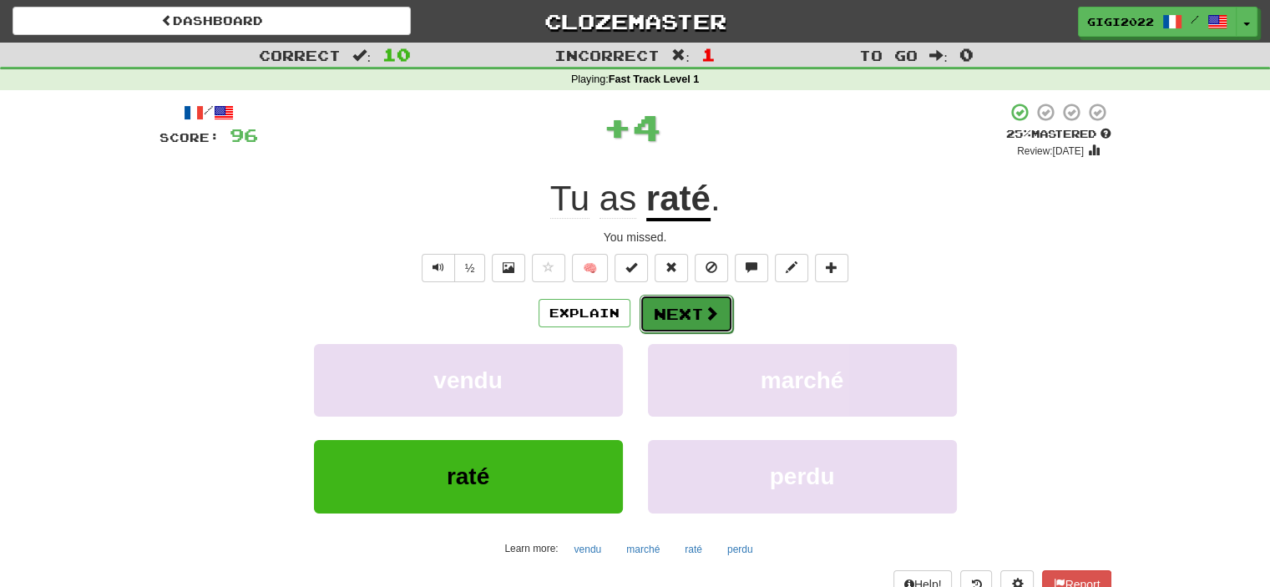
click at [689, 310] on button "Next" at bounding box center [687, 314] width 94 height 38
